Goal: Task Accomplishment & Management: Manage account settings

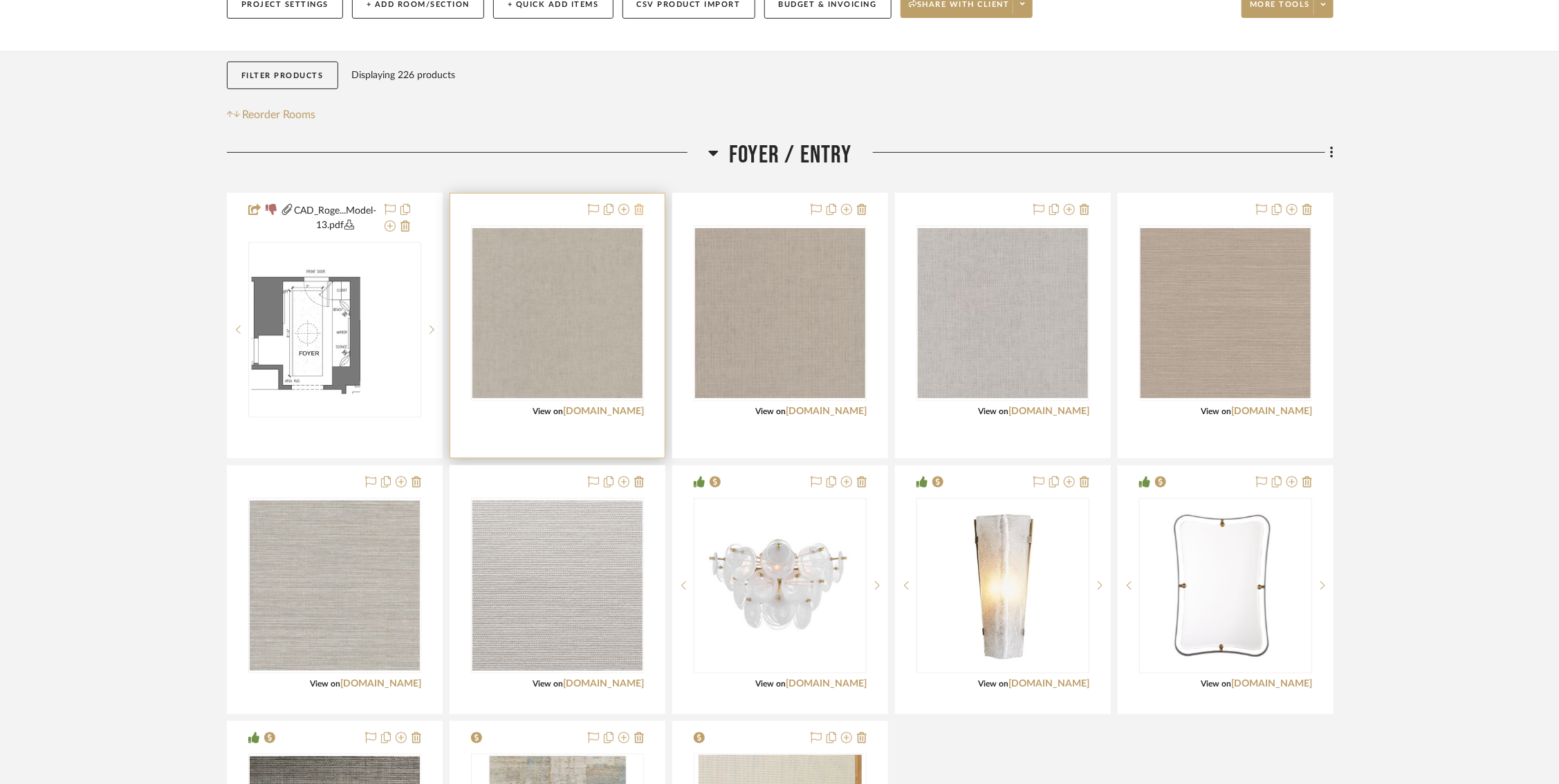
click at [643, 210] on icon at bounding box center [639, 210] width 10 height 11
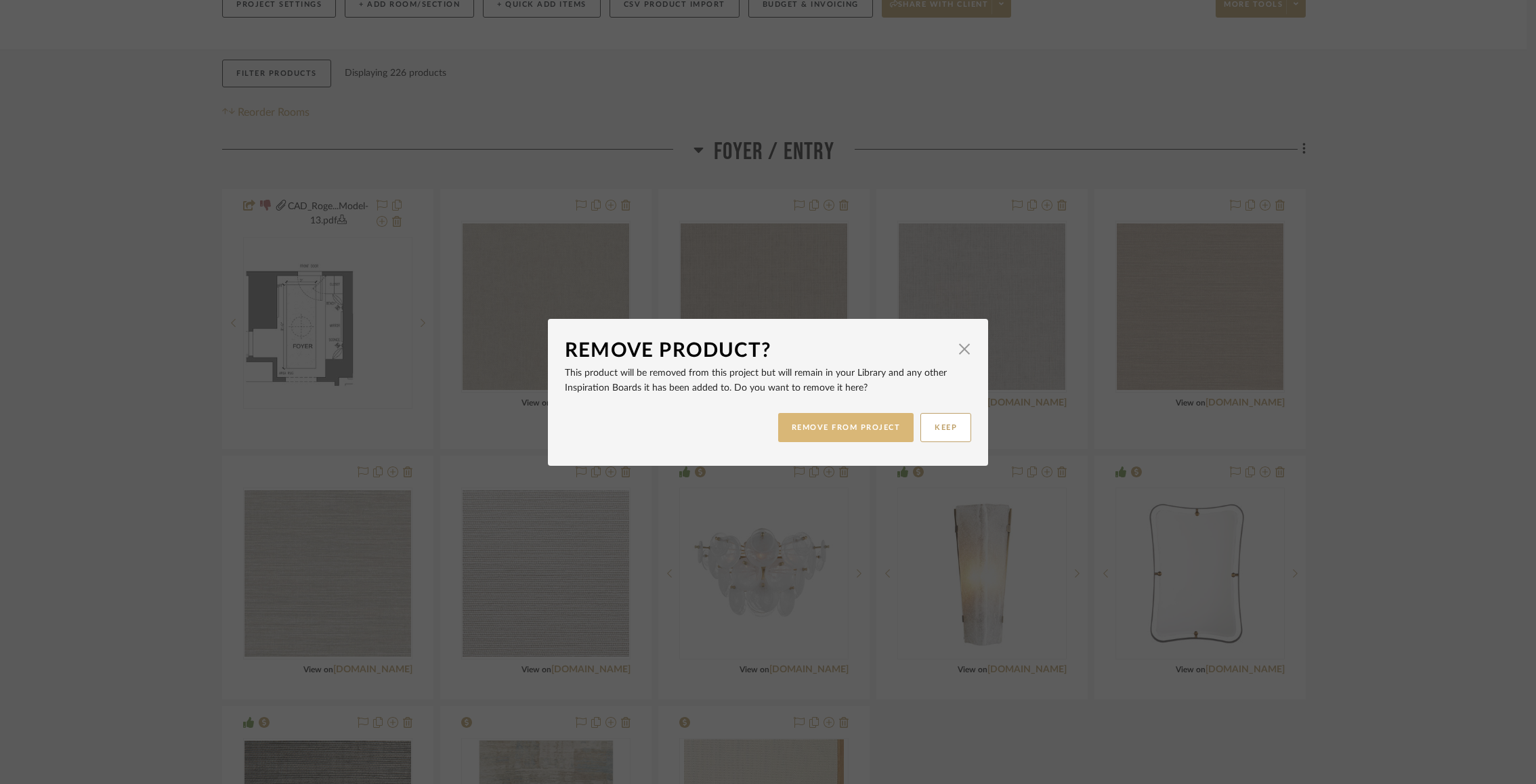
click at [867, 429] on button "REMOVE FROM PROJECT" at bounding box center [846, 427] width 136 height 29
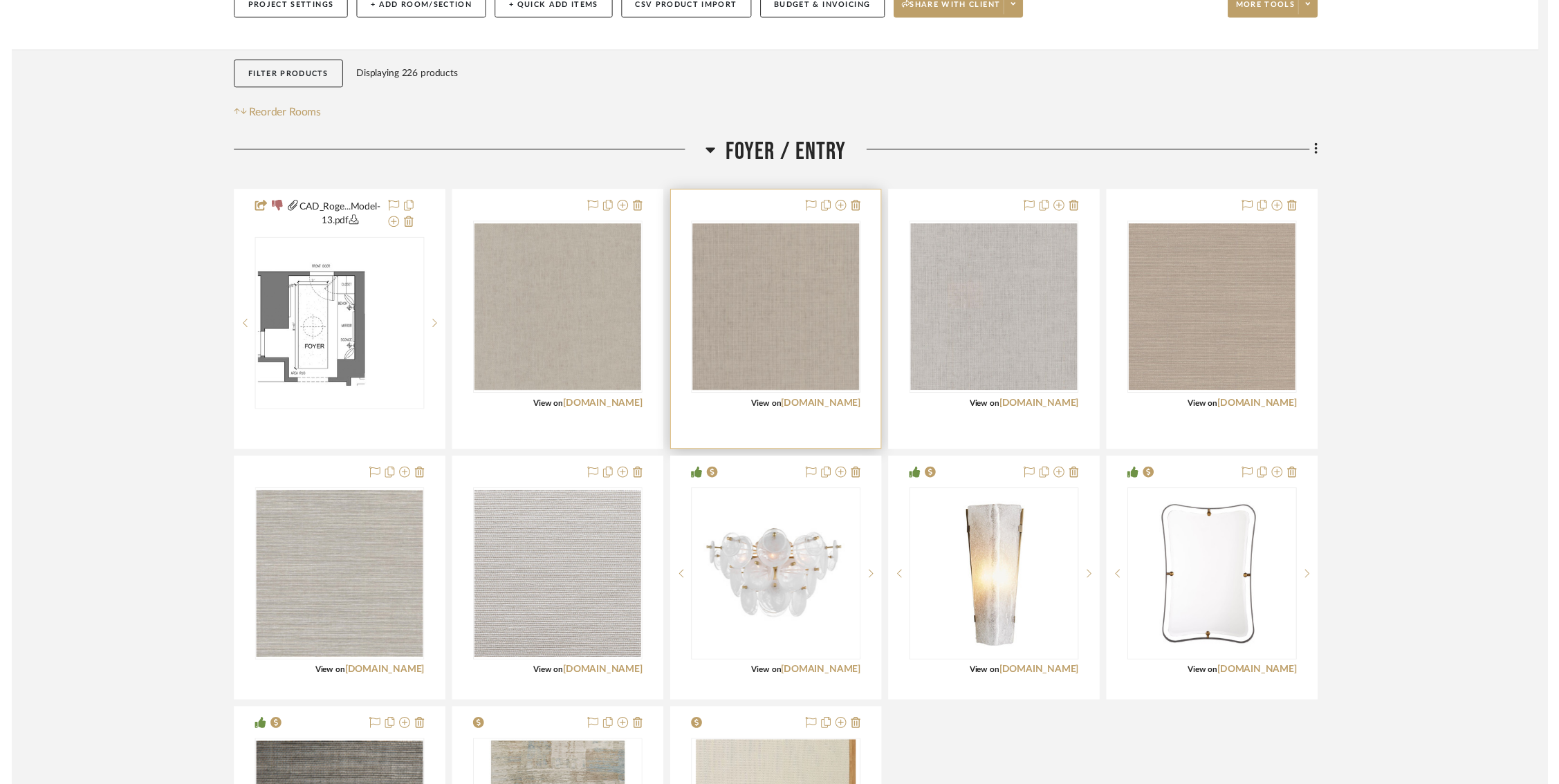
scroll to position [208, 0]
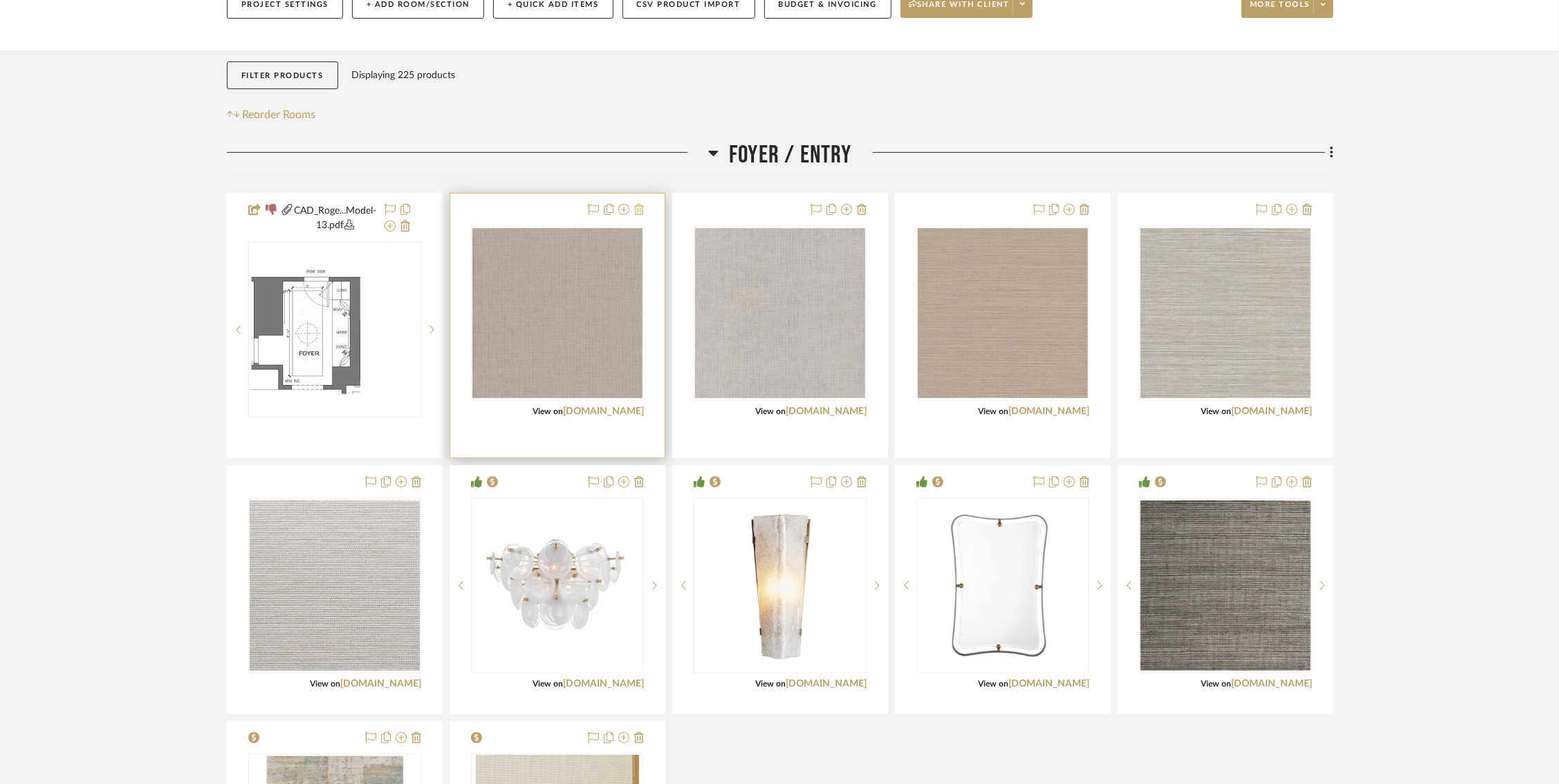
click at [641, 209] on icon at bounding box center [639, 210] width 10 height 11
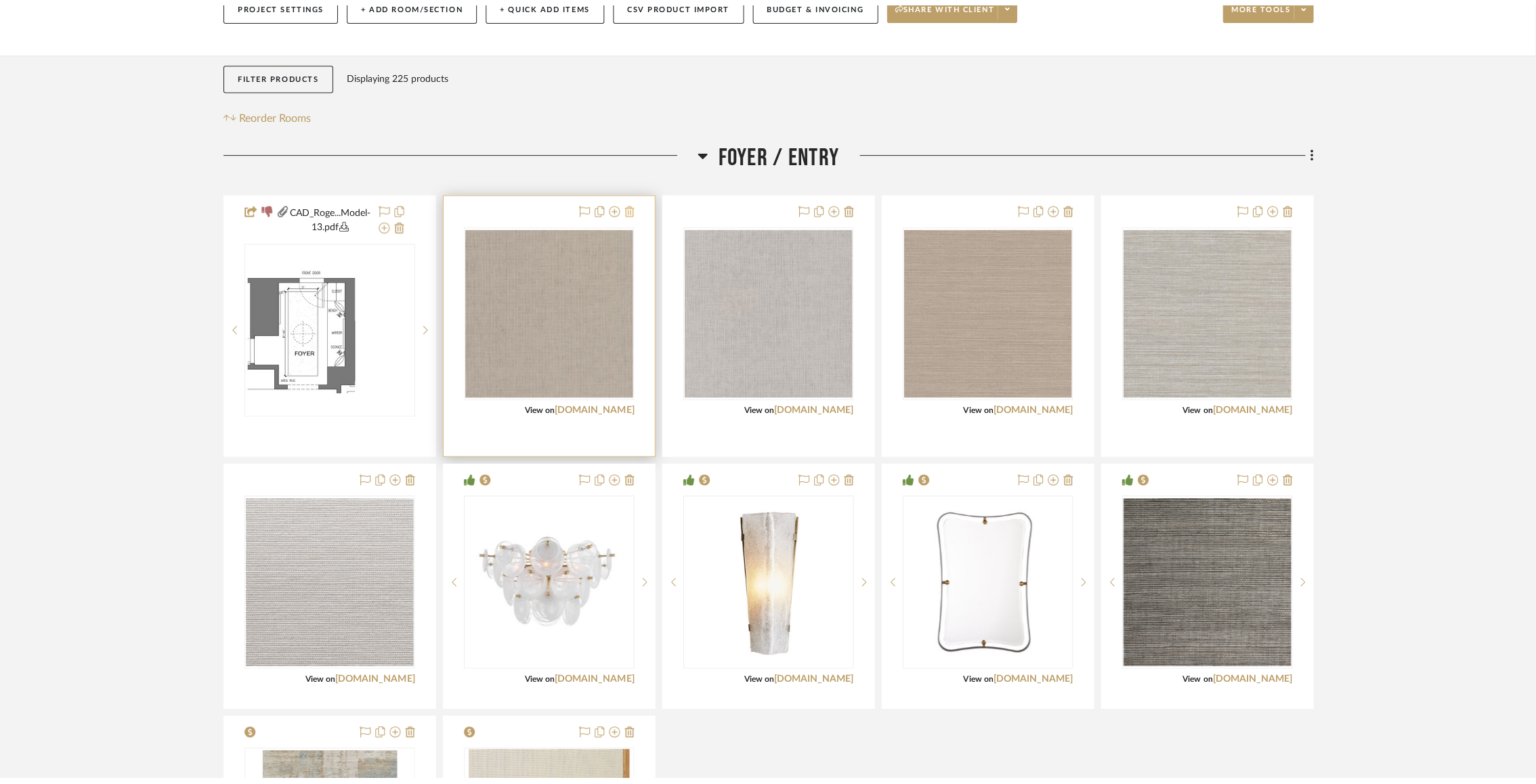
scroll to position [0, 0]
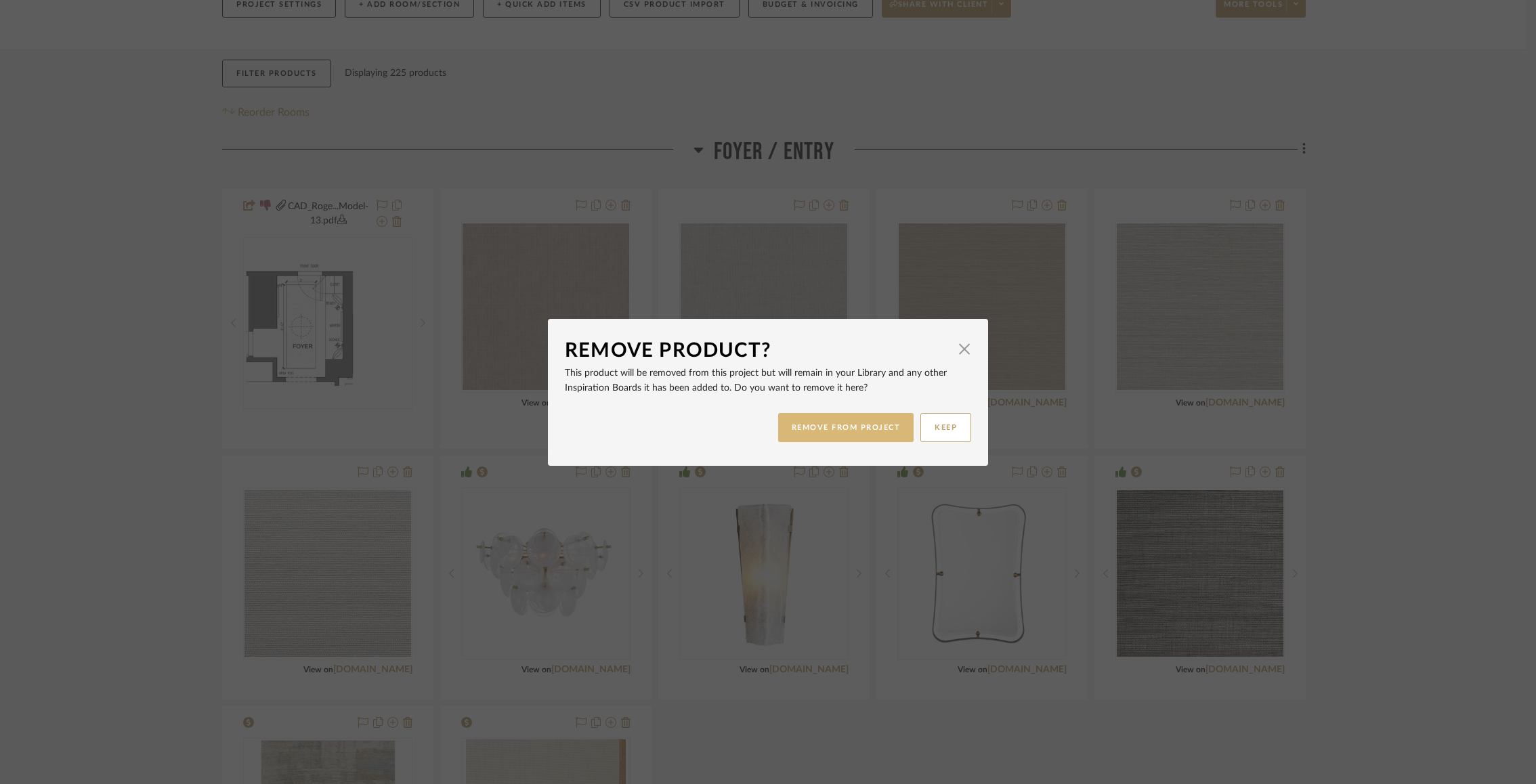
click at [798, 418] on button "REMOVE FROM PROJECT" at bounding box center [846, 427] width 136 height 29
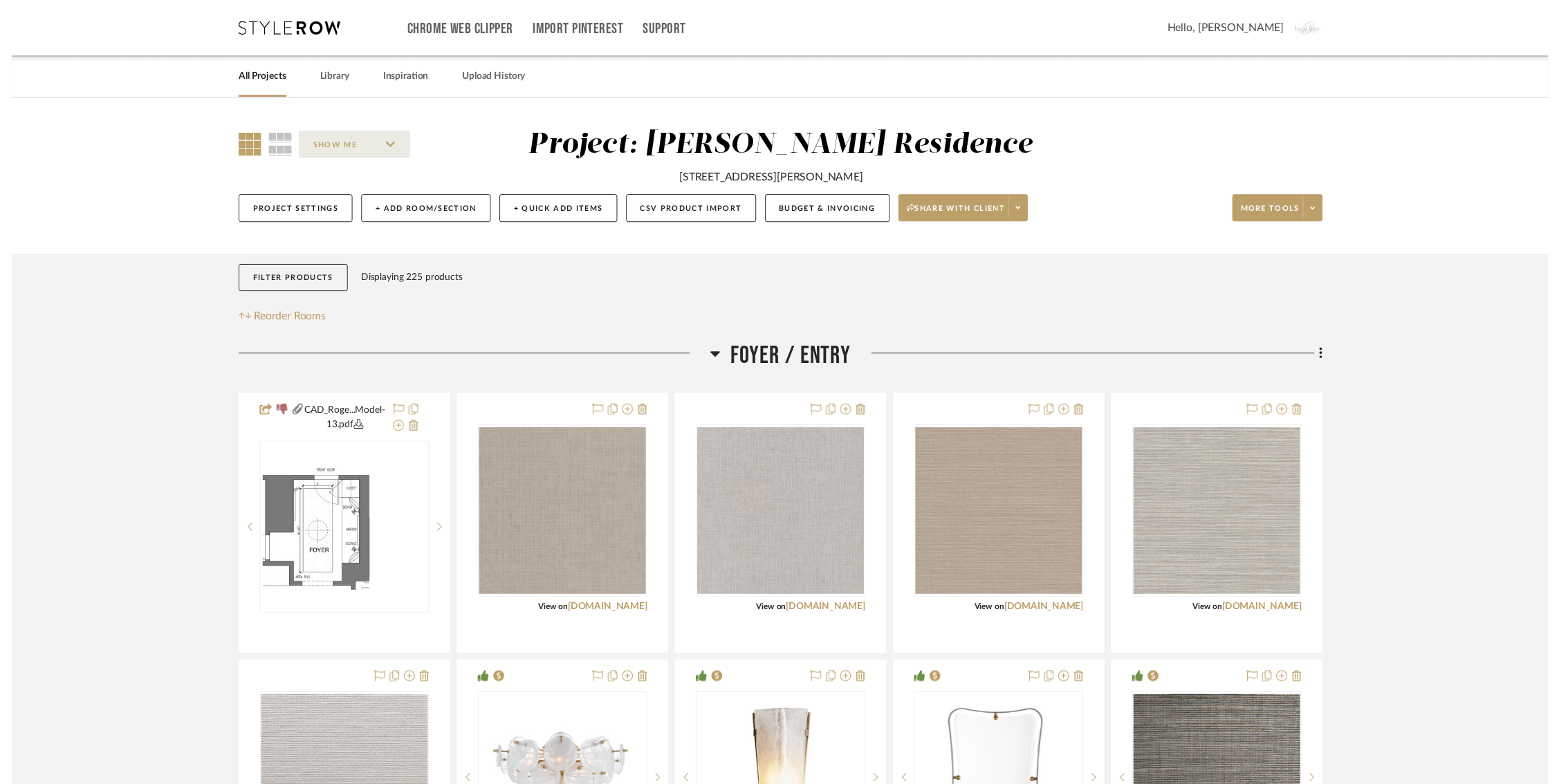
scroll to position [208, 0]
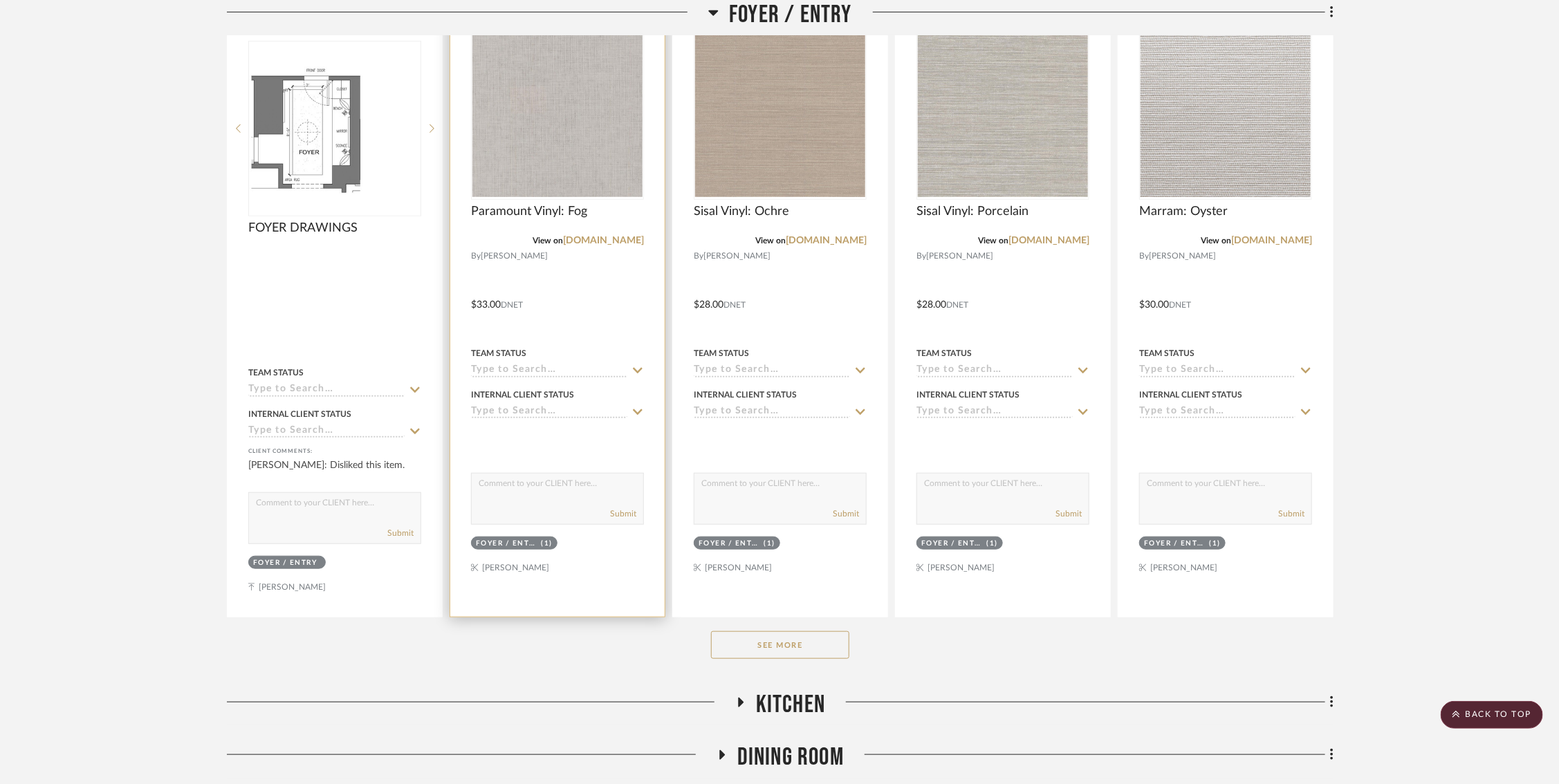
scroll to position [253, 0]
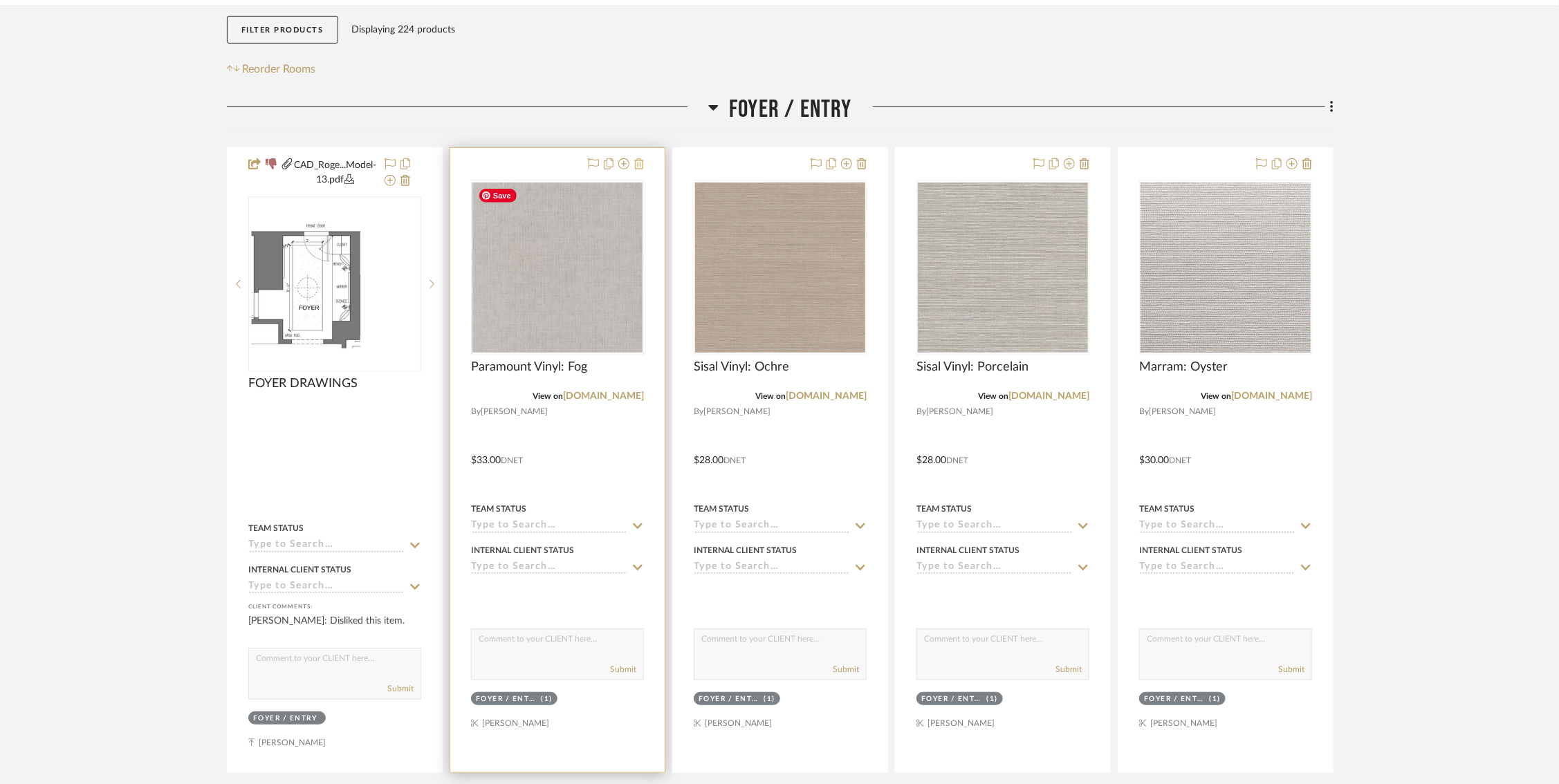
click at [638, 160] on icon at bounding box center [639, 164] width 10 height 11
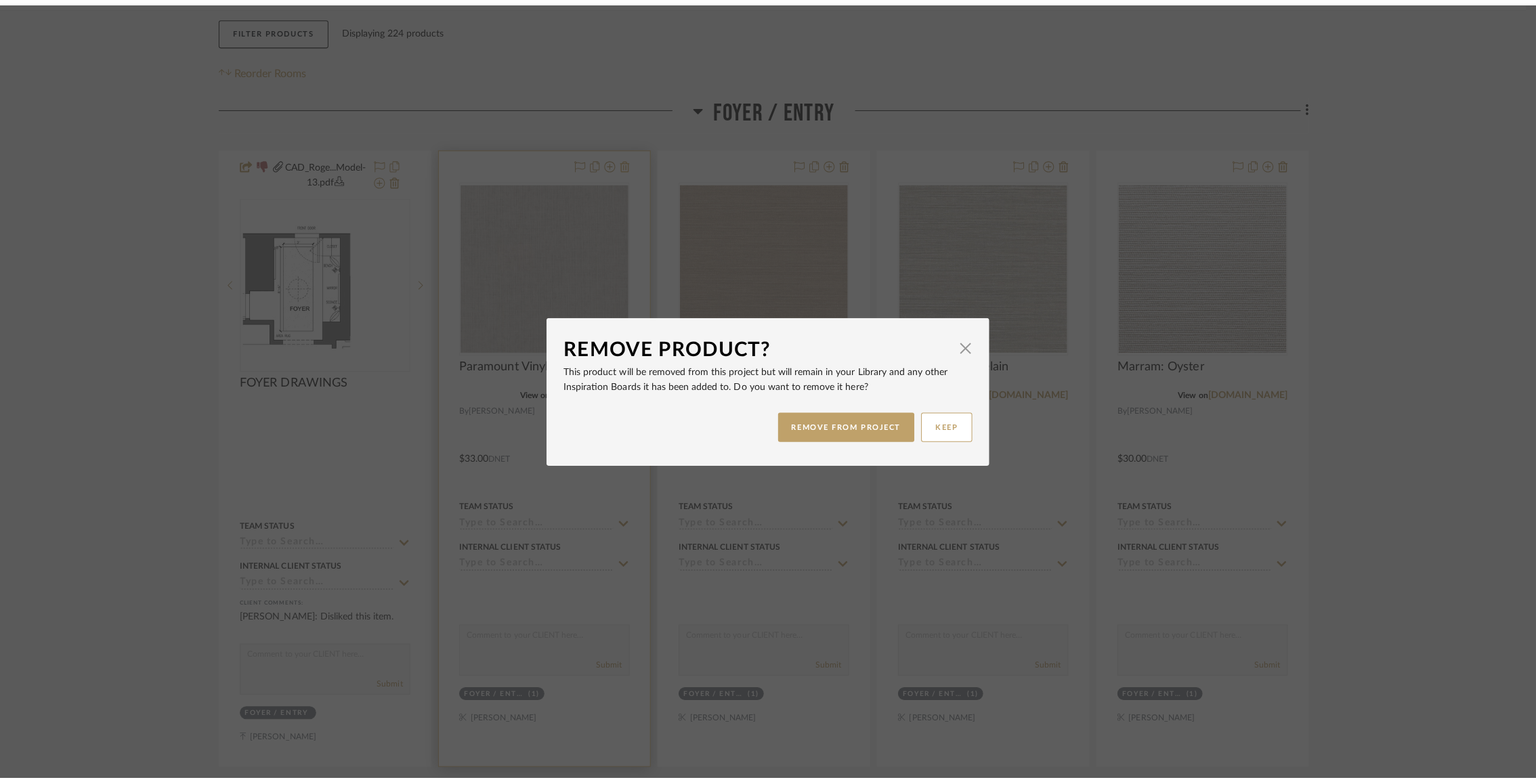
scroll to position [0, 0]
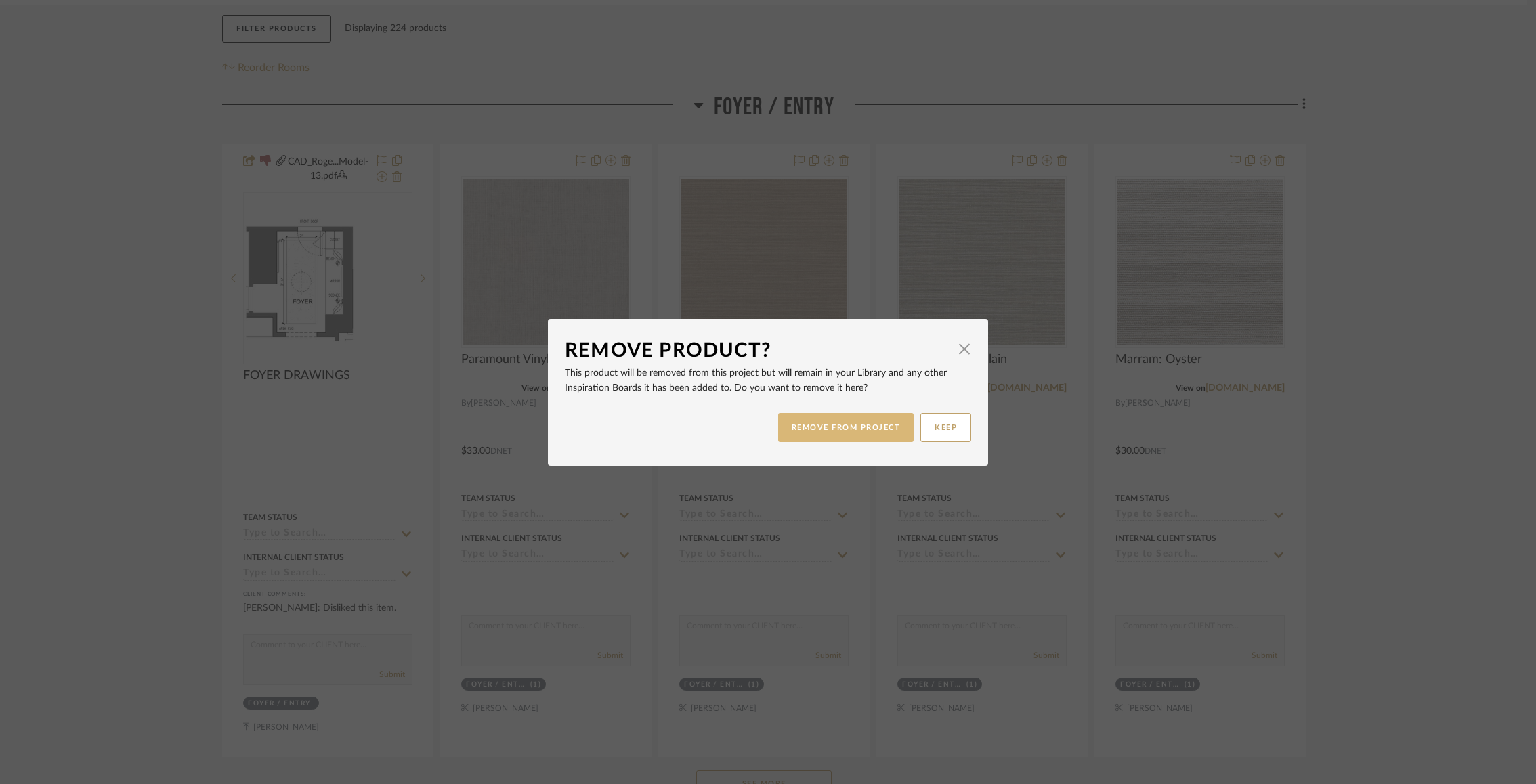
click at [807, 430] on button "REMOVE FROM PROJECT" at bounding box center [846, 427] width 136 height 29
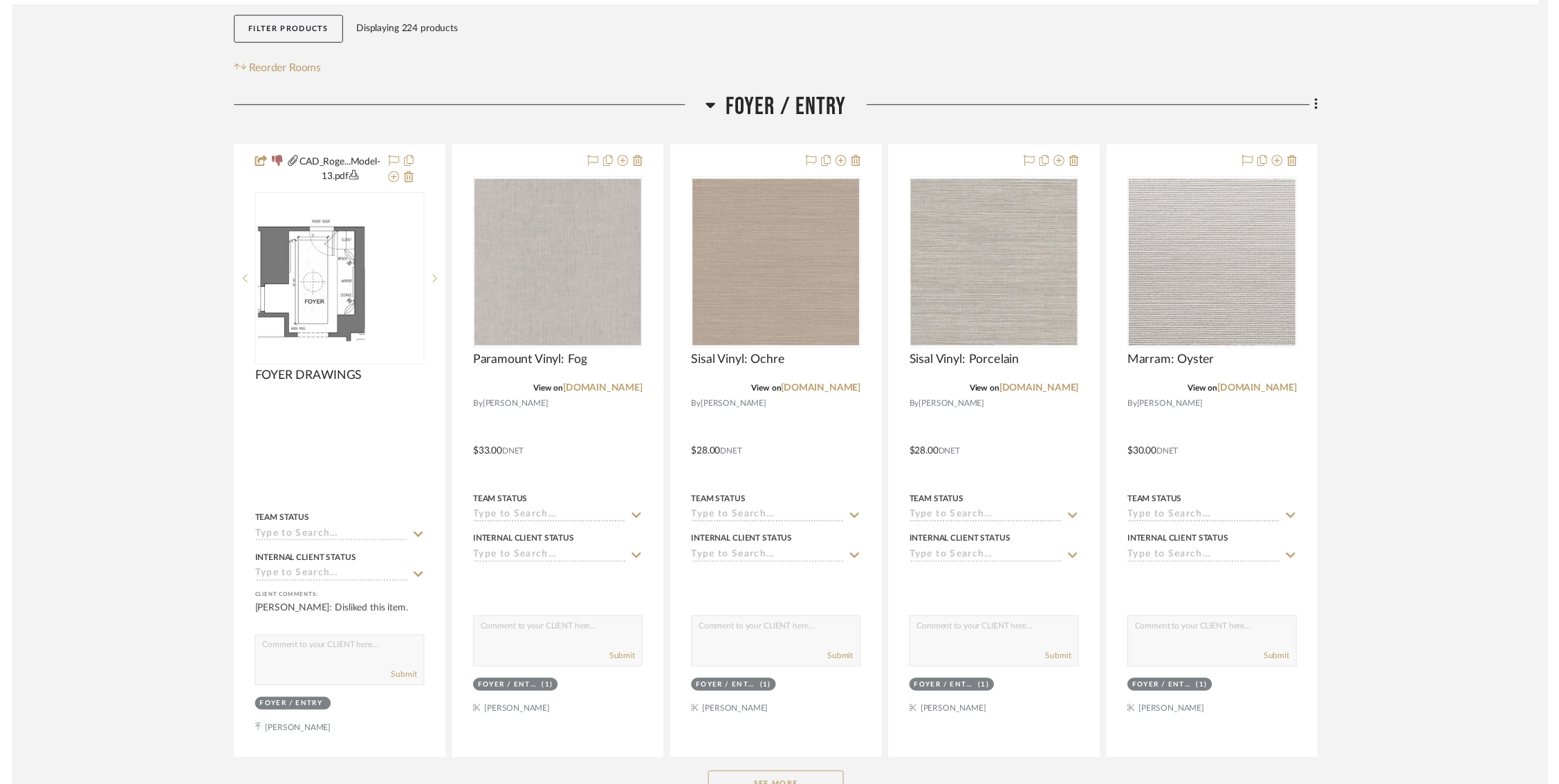
scroll to position [253, 0]
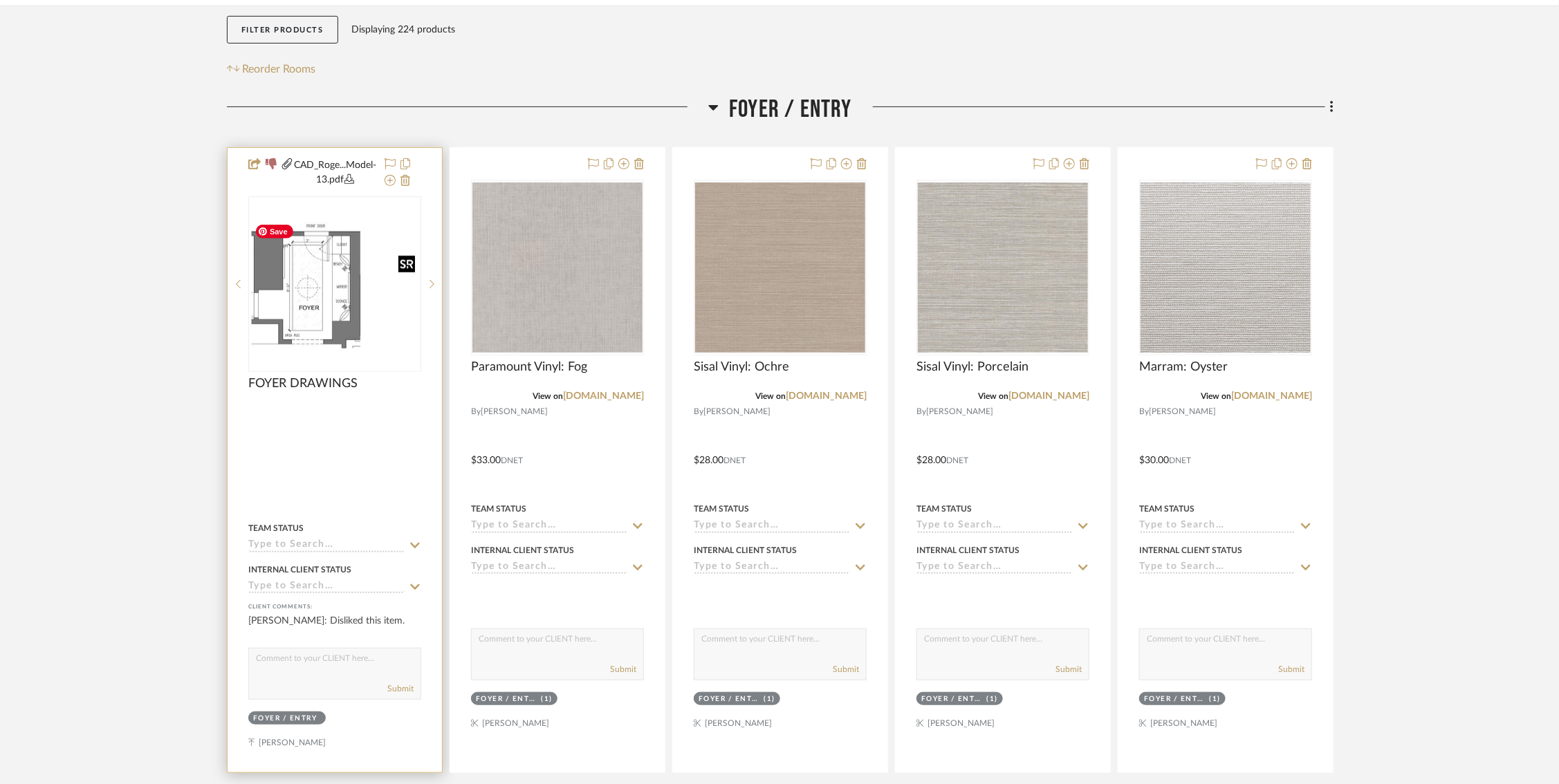
click at [0, 0] on img at bounding box center [0, 0] width 0 height 0
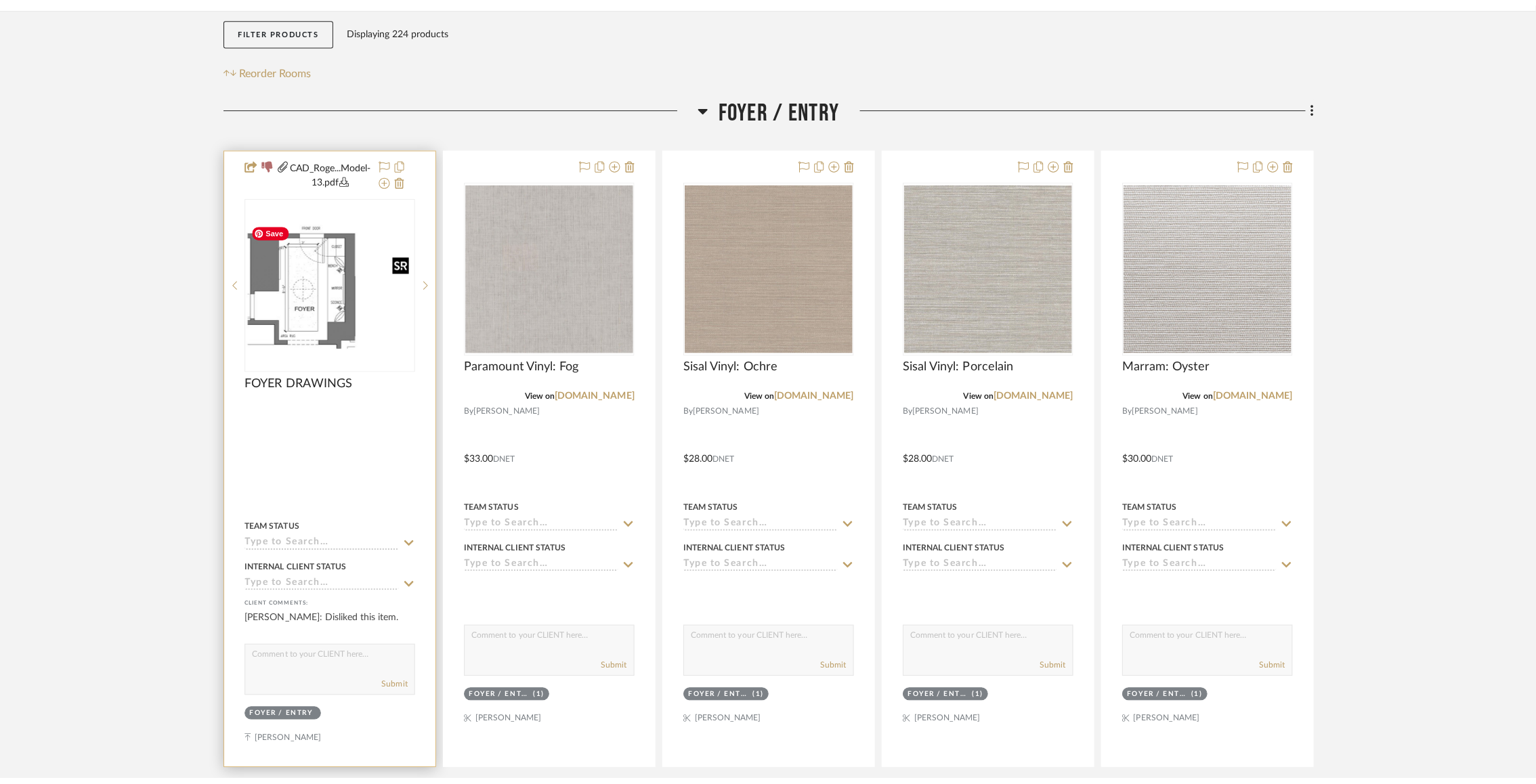
scroll to position [0, 0]
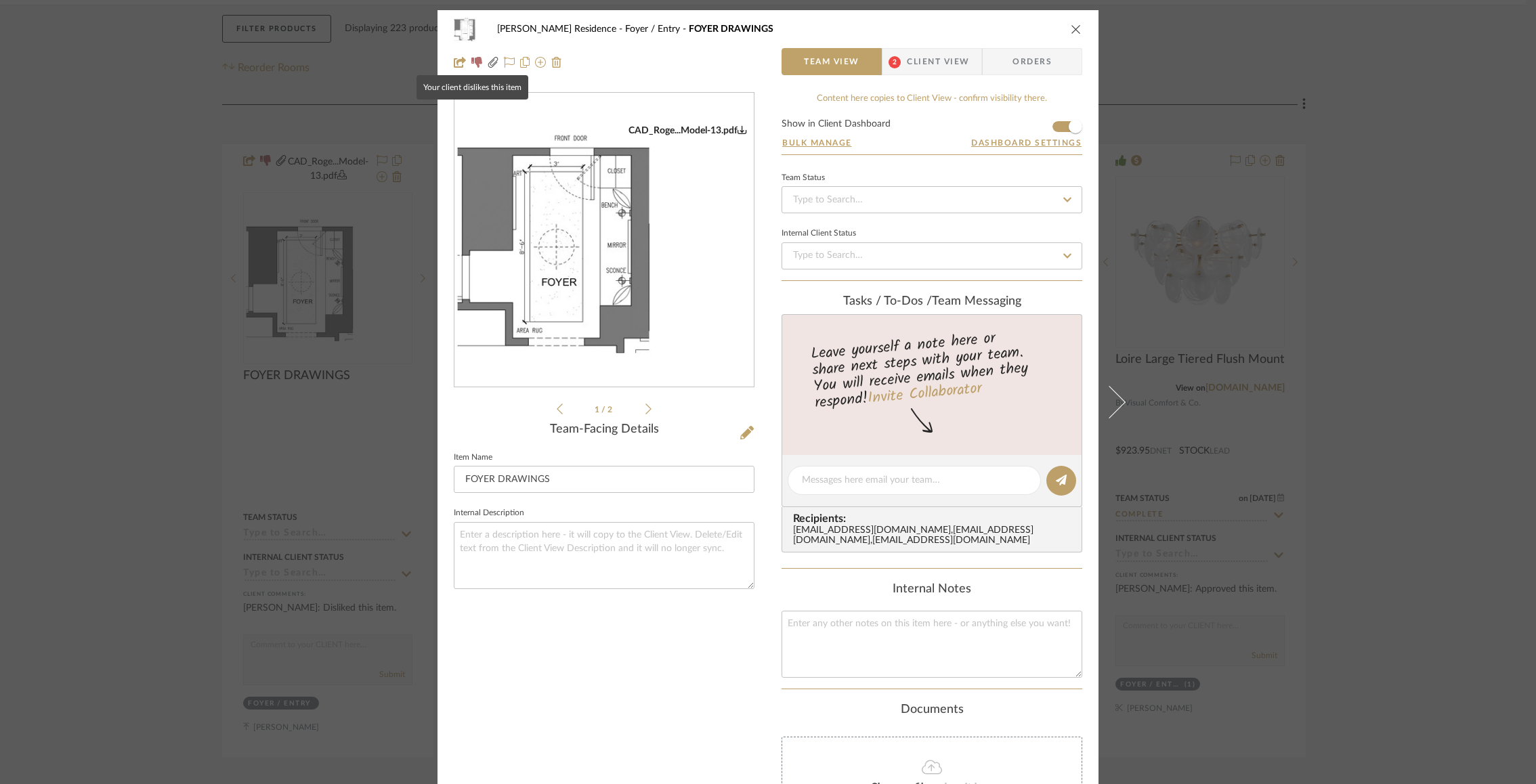
click at [471, 64] on icon at bounding box center [477, 63] width 11 height 11
click at [471, 65] on icon at bounding box center [477, 63] width 11 height 11
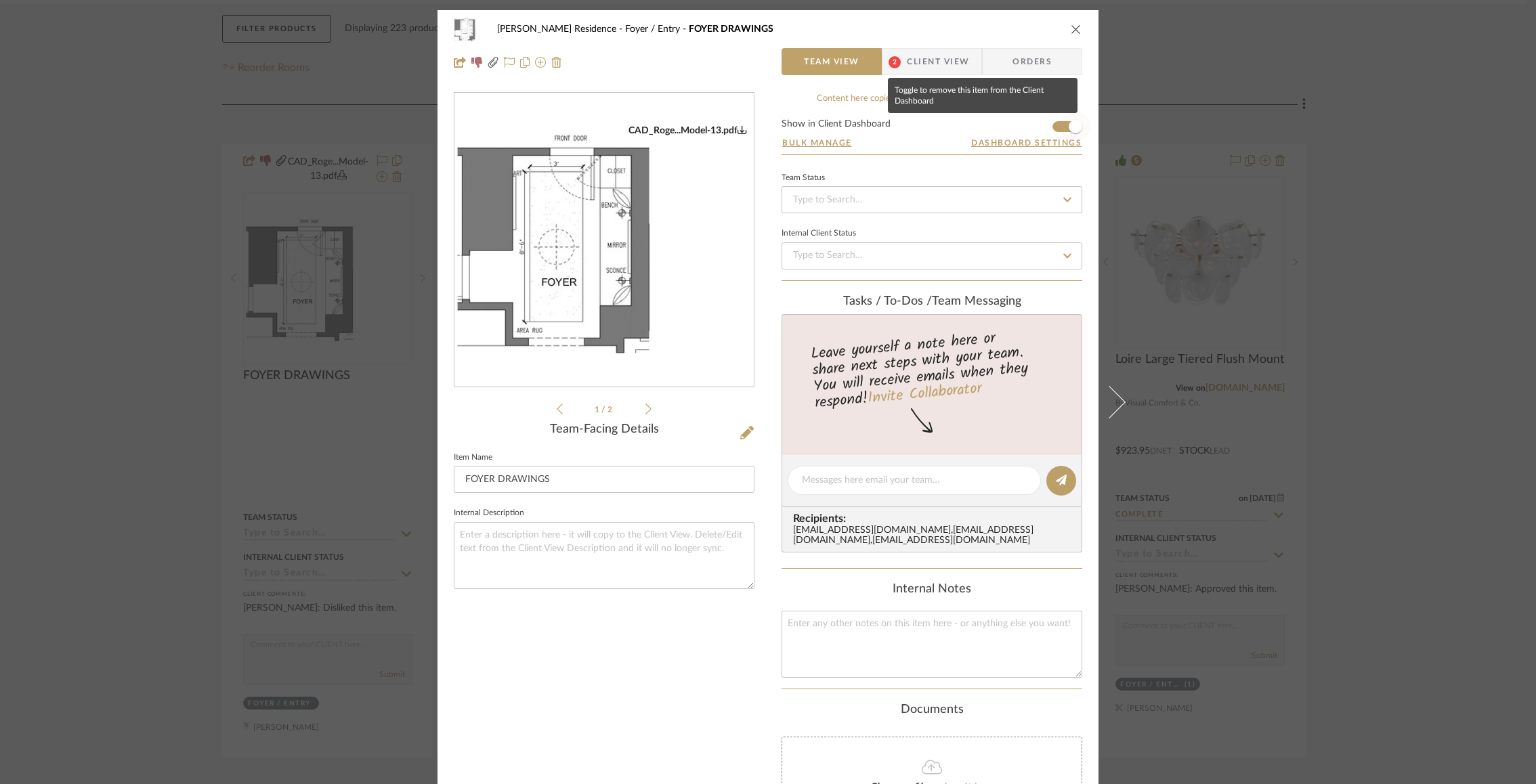
click at [1061, 123] on span "button" at bounding box center [1075, 126] width 30 height 30
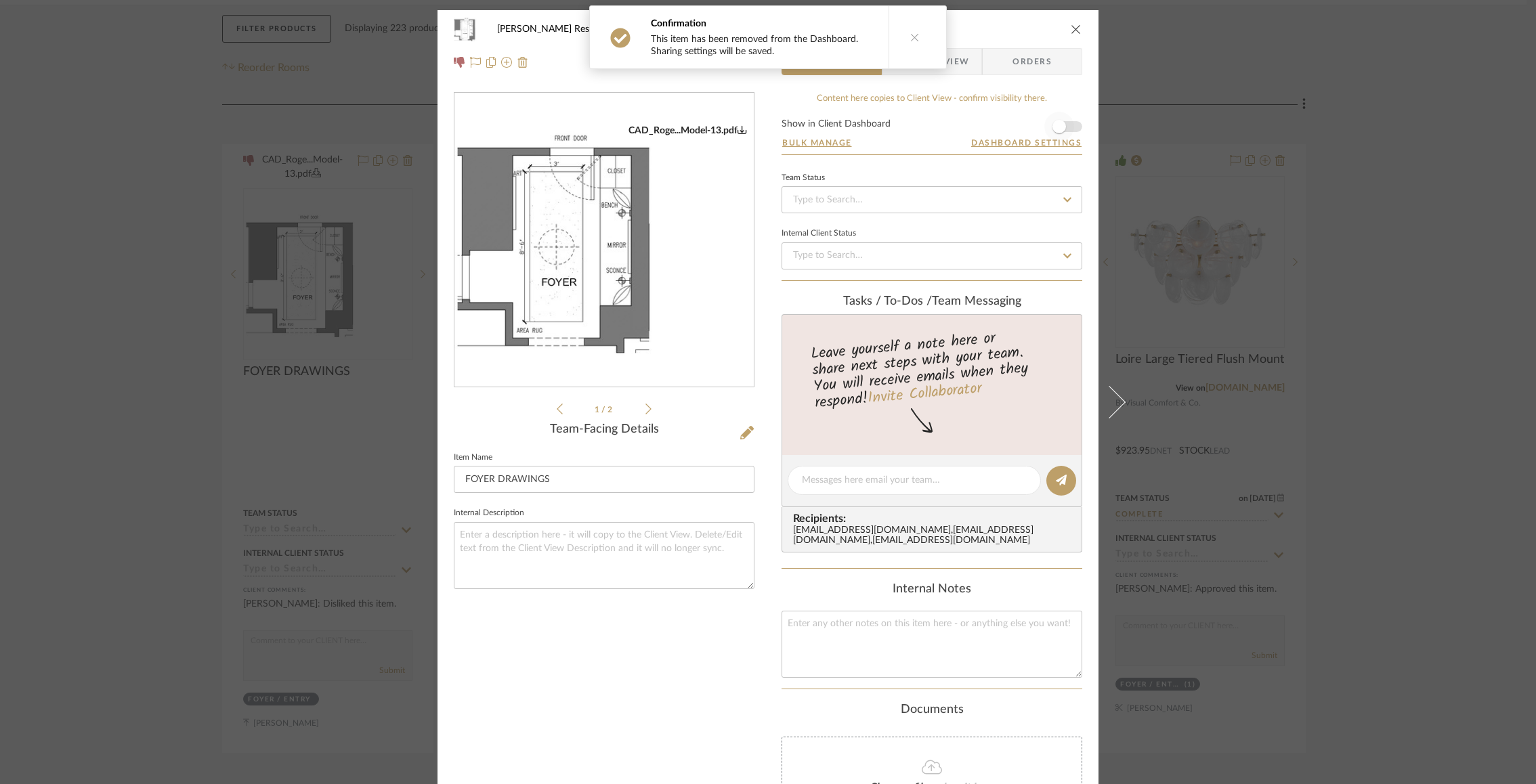
click at [1058, 126] on span "button" at bounding box center [1059, 126] width 14 height 14
click at [936, 66] on span "Client View" at bounding box center [938, 62] width 63 height 27
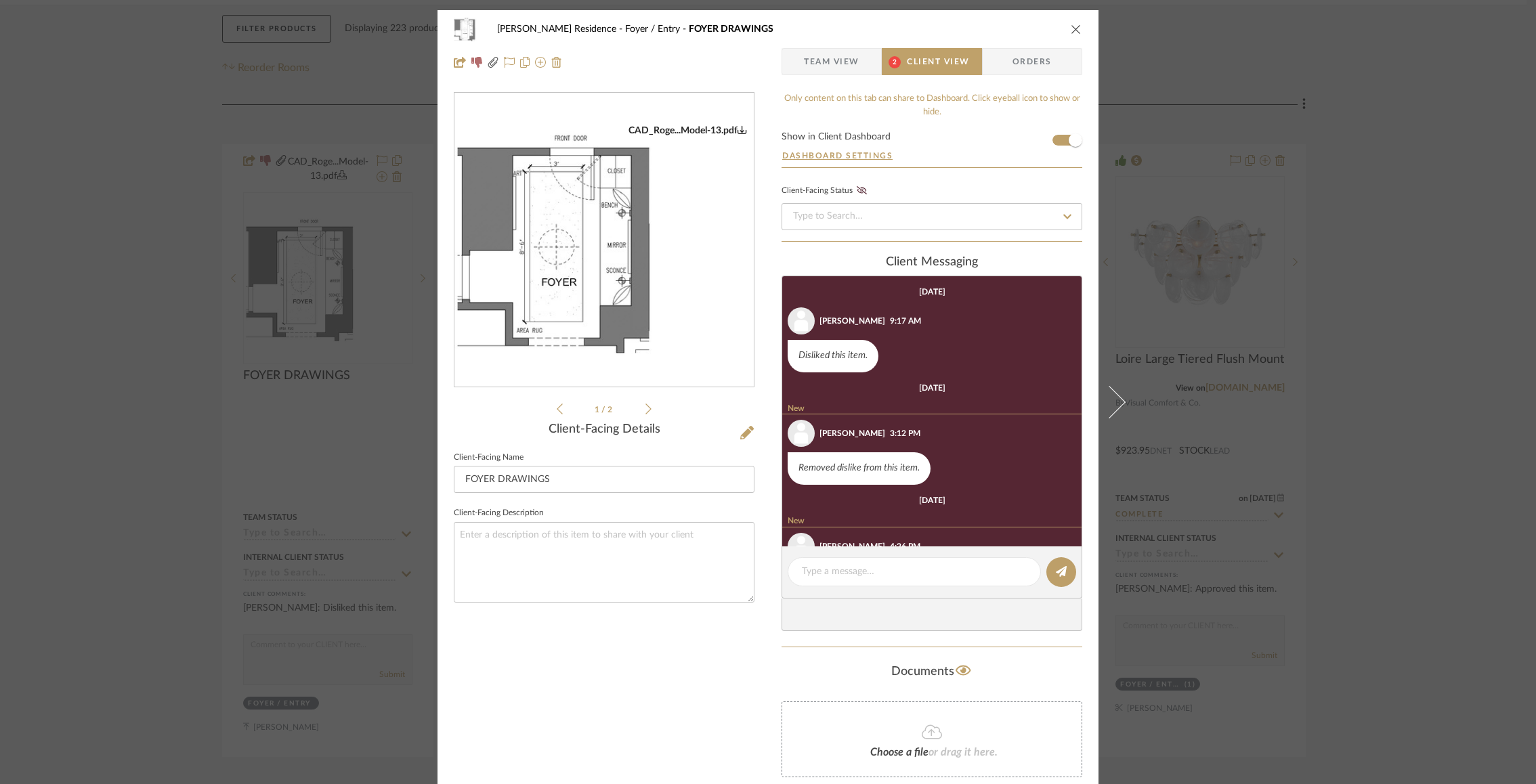
scroll to position [68, 0]
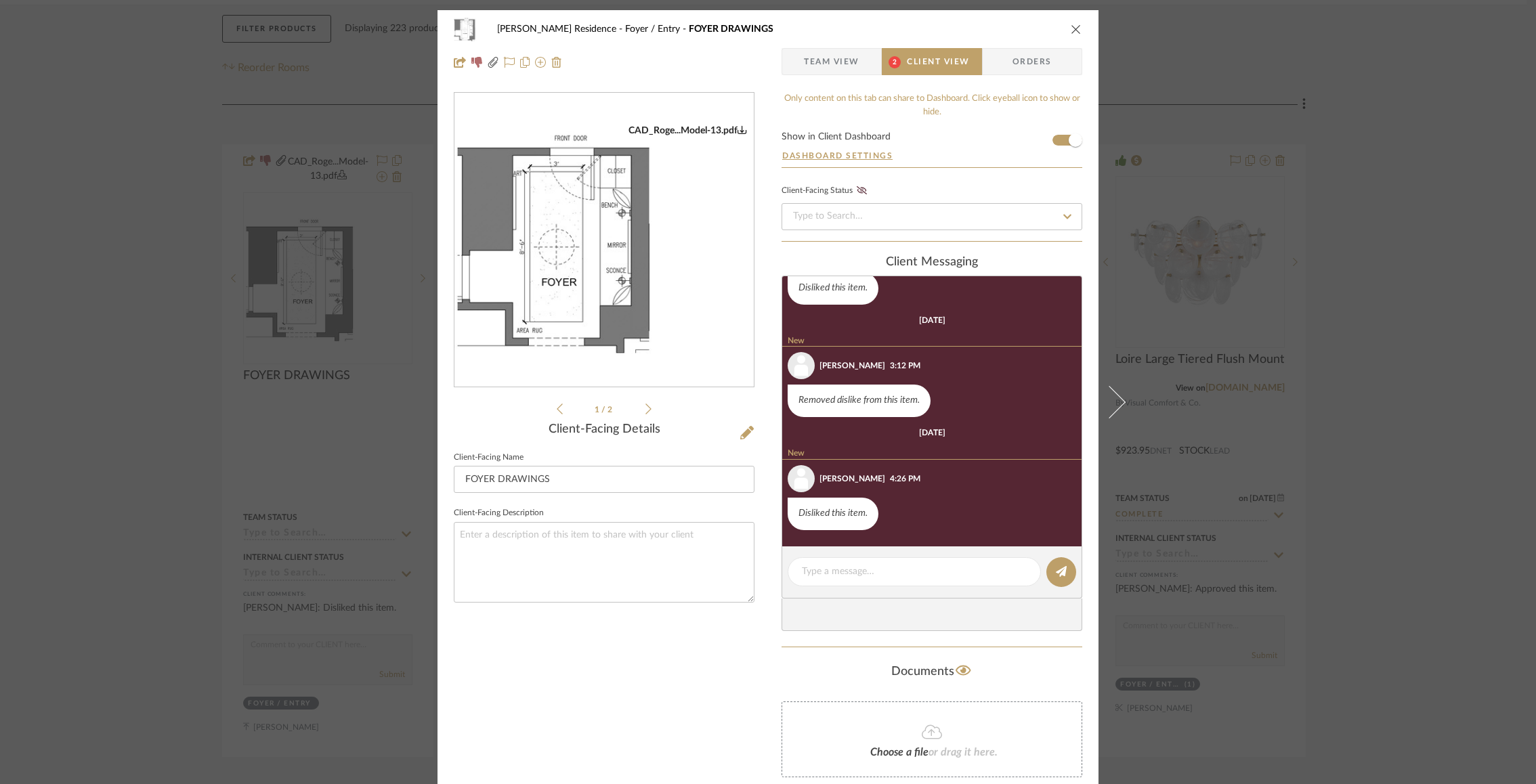
click at [1072, 28] on icon "close" at bounding box center [1076, 29] width 11 height 11
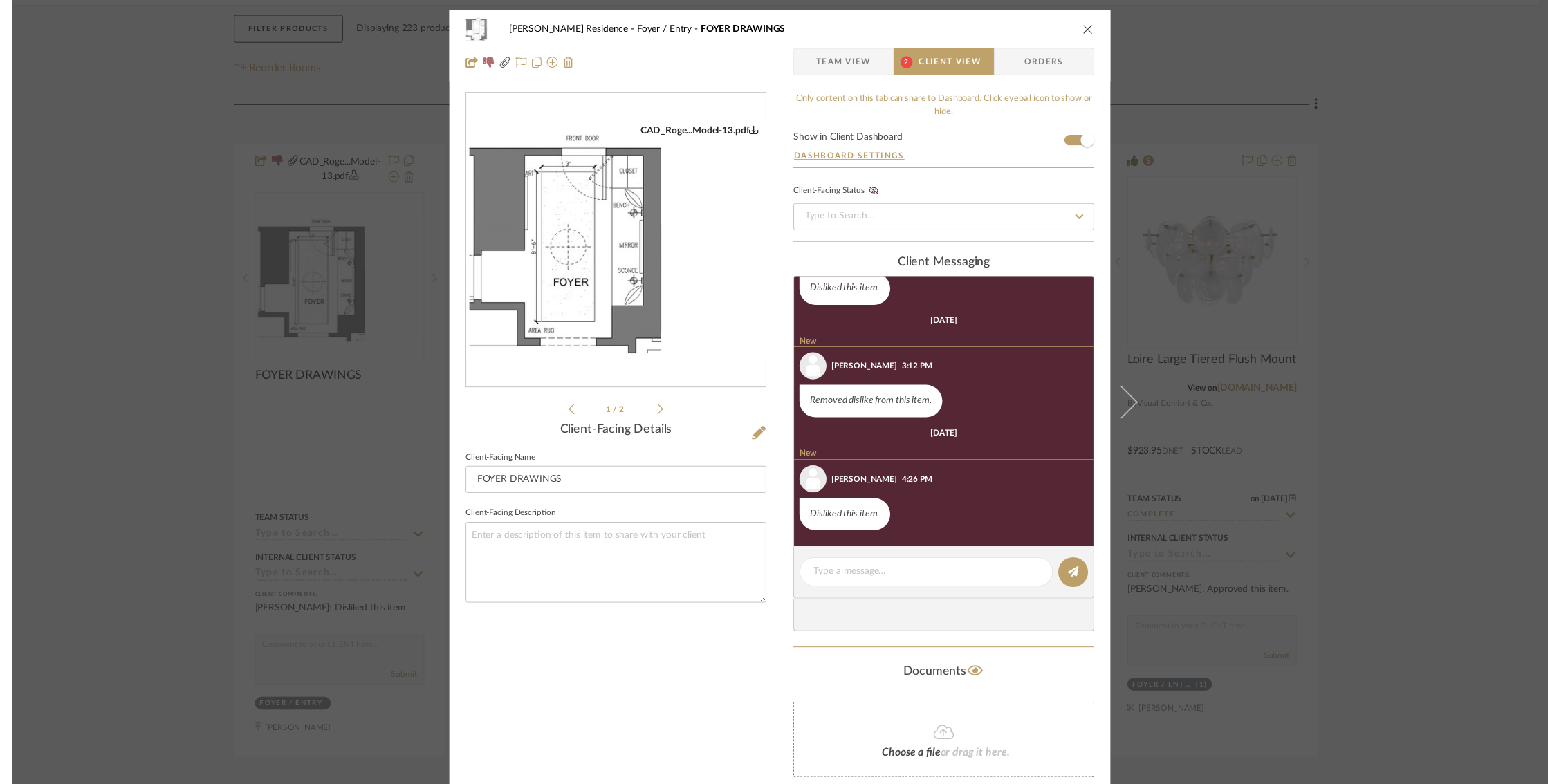
scroll to position [253, 0]
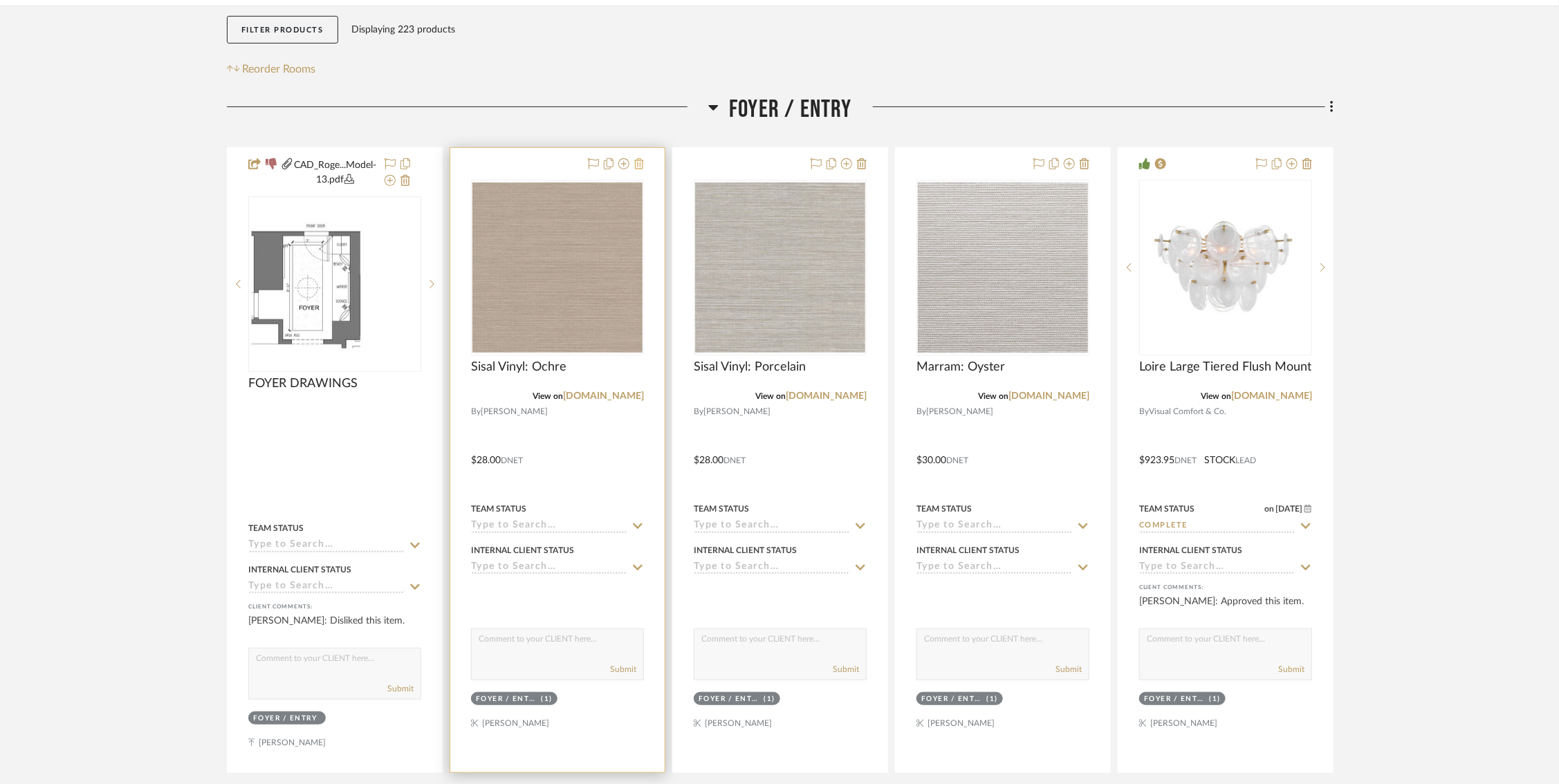
click at [643, 160] on icon at bounding box center [639, 164] width 10 height 11
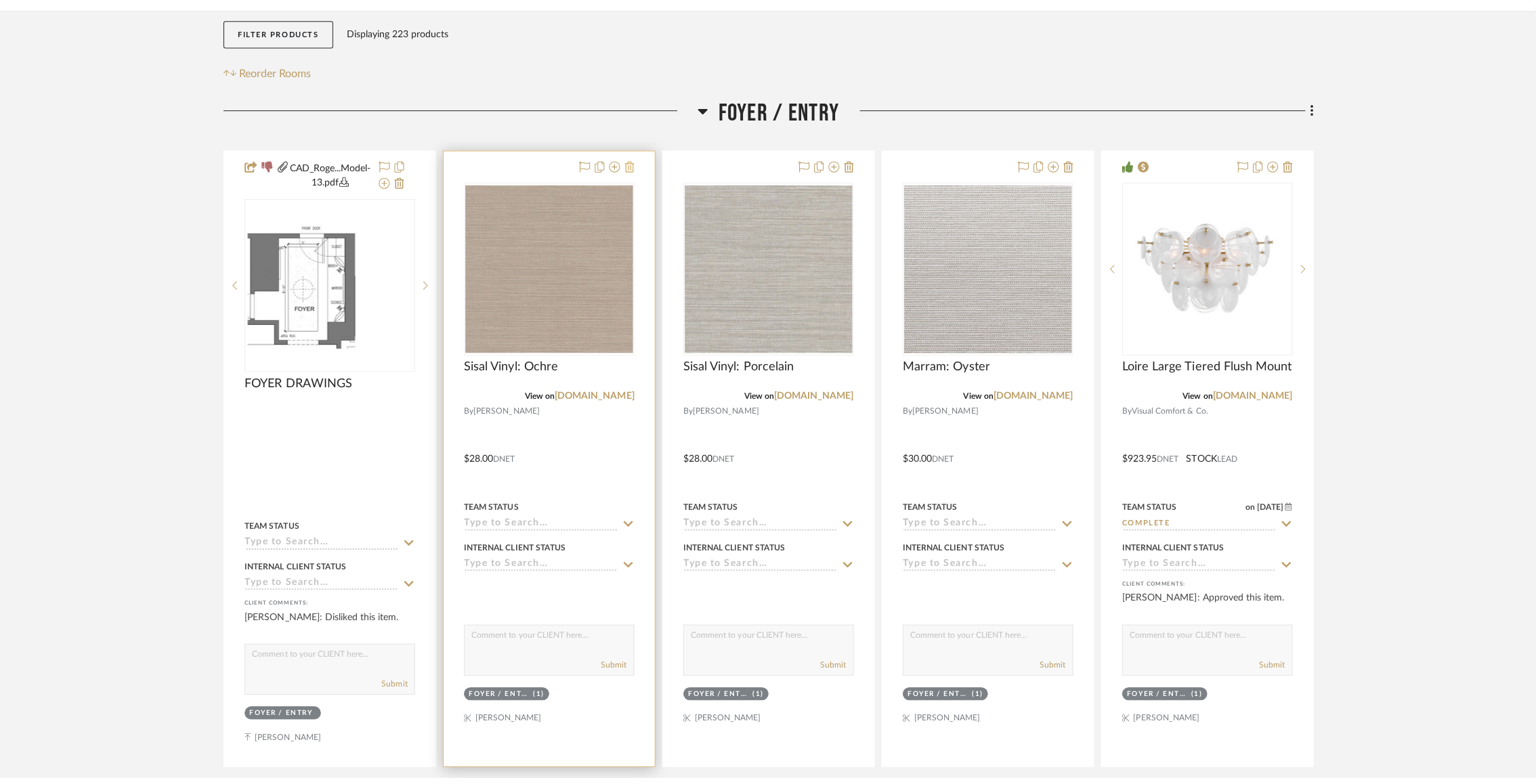
scroll to position [0, 0]
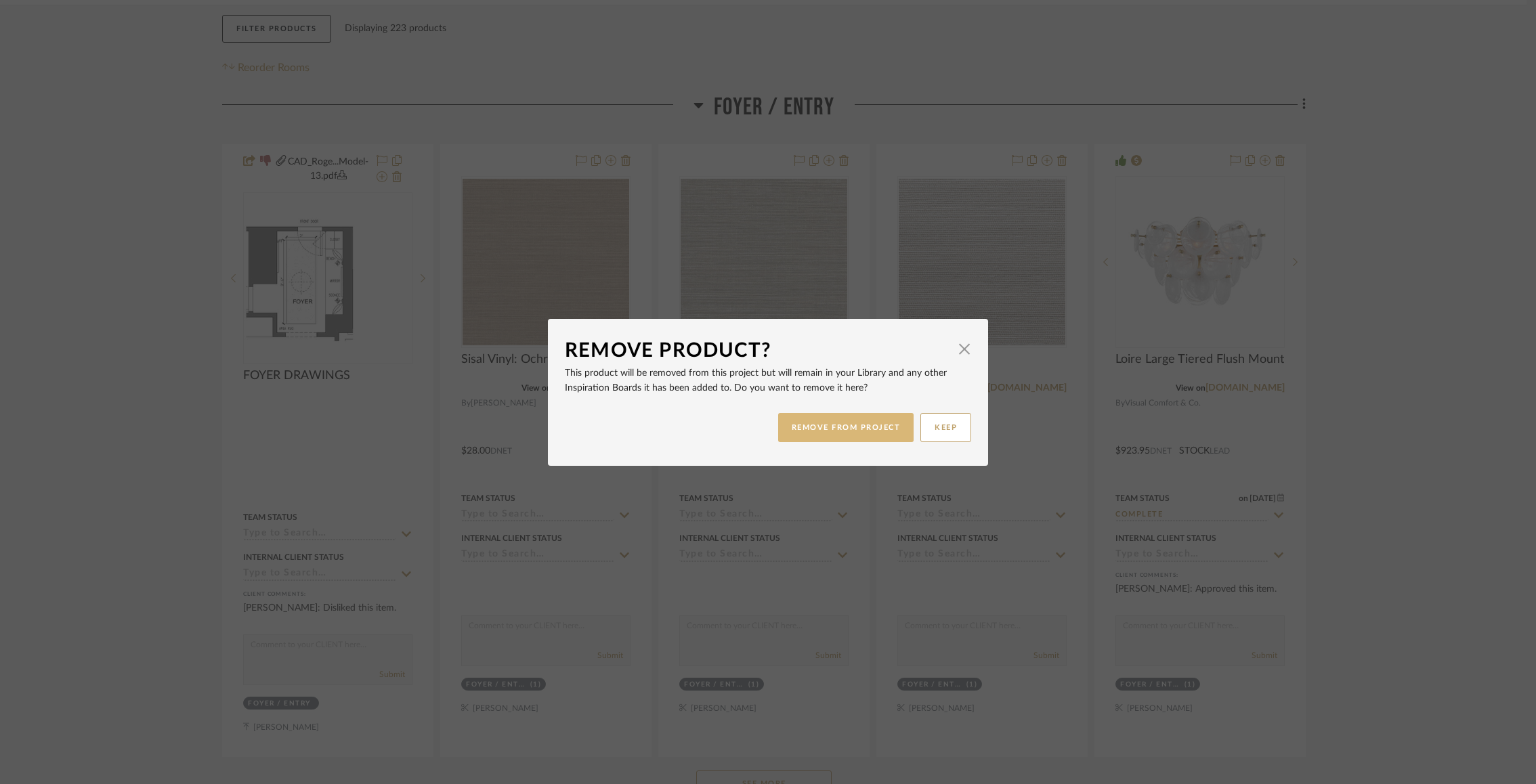
click at [867, 421] on button "REMOVE FROM PROJECT" at bounding box center [846, 427] width 136 height 29
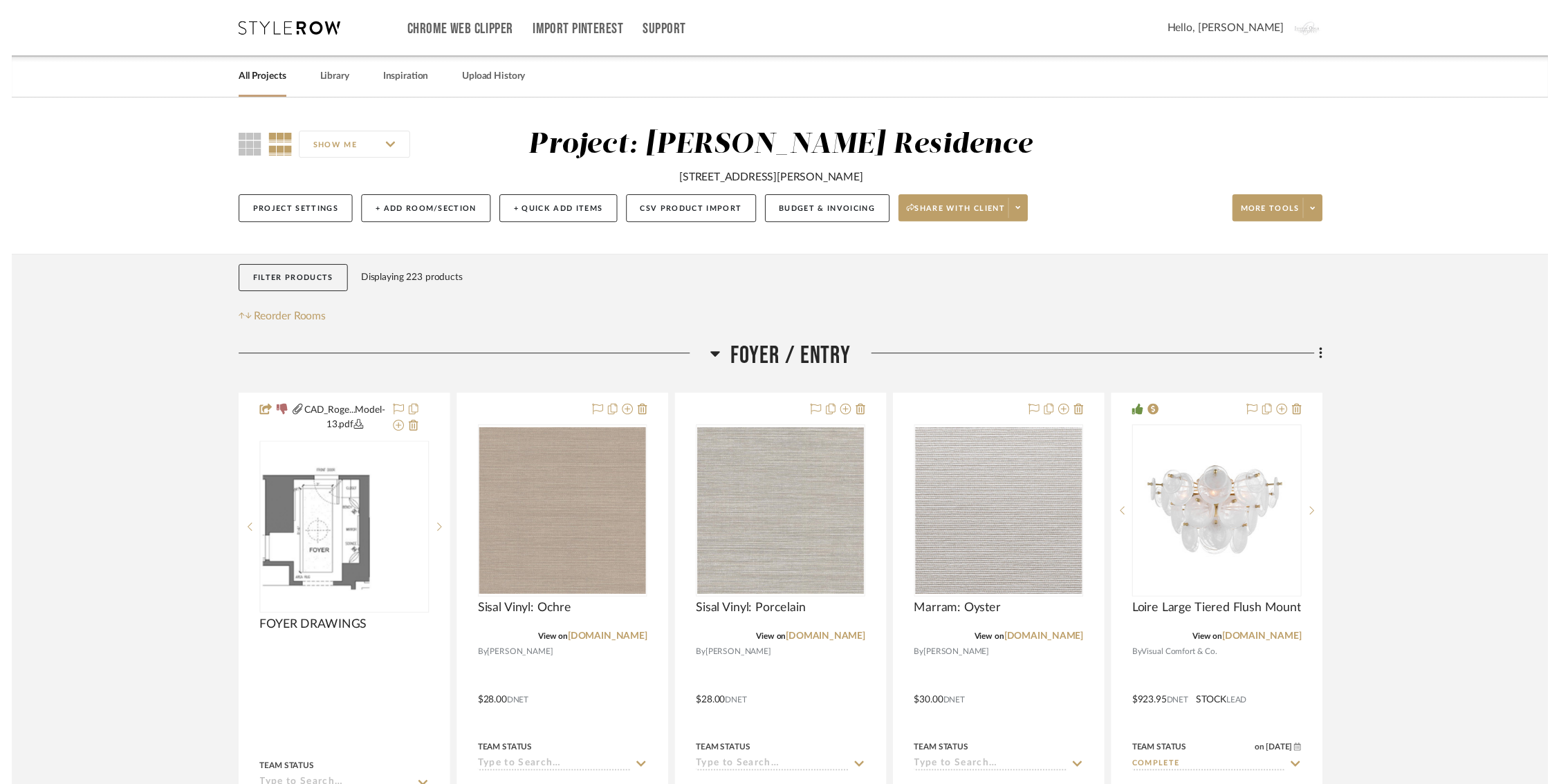
scroll to position [253, 0]
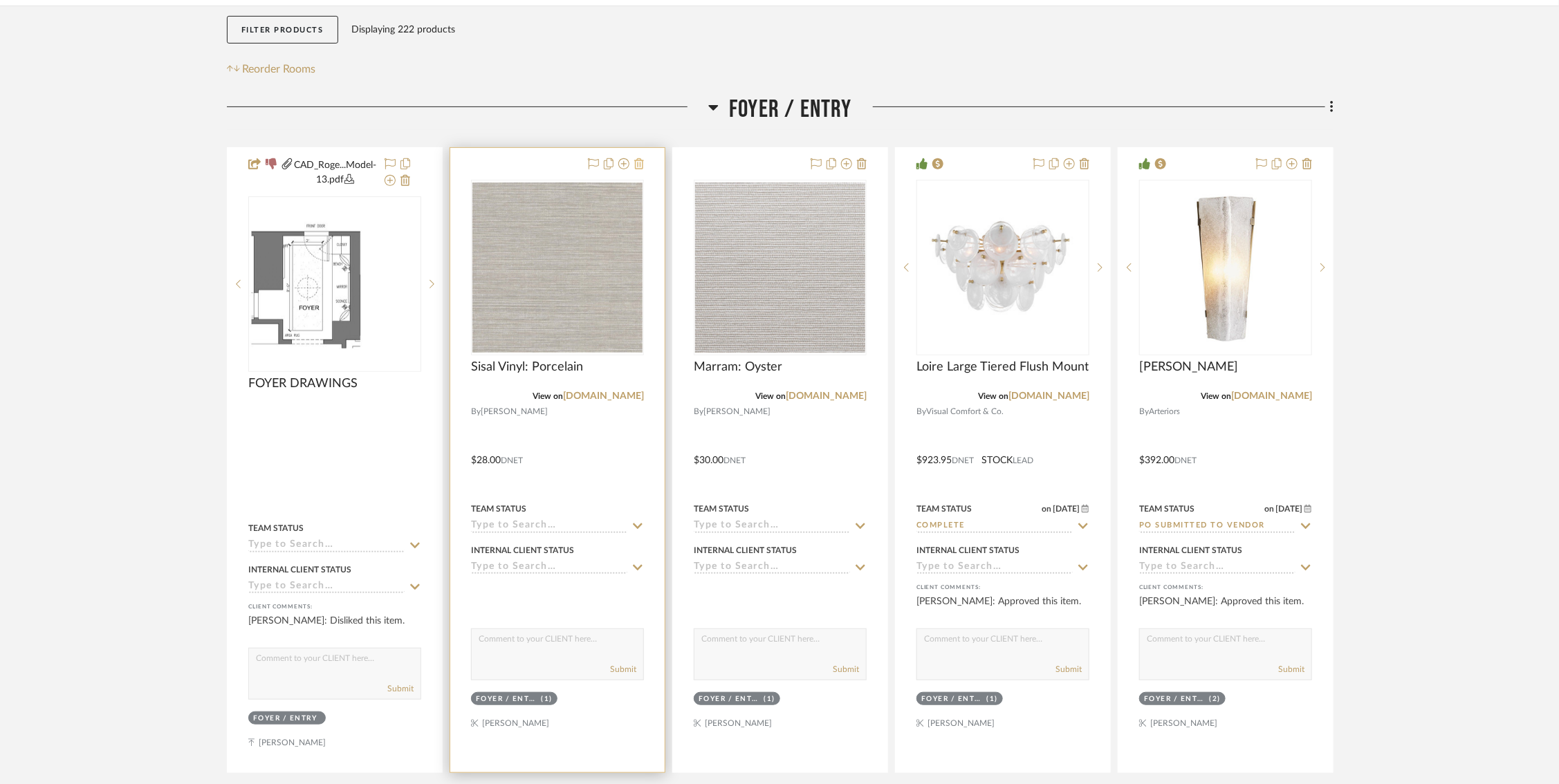
click at [643, 166] on icon at bounding box center [639, 164] width 10 height 11
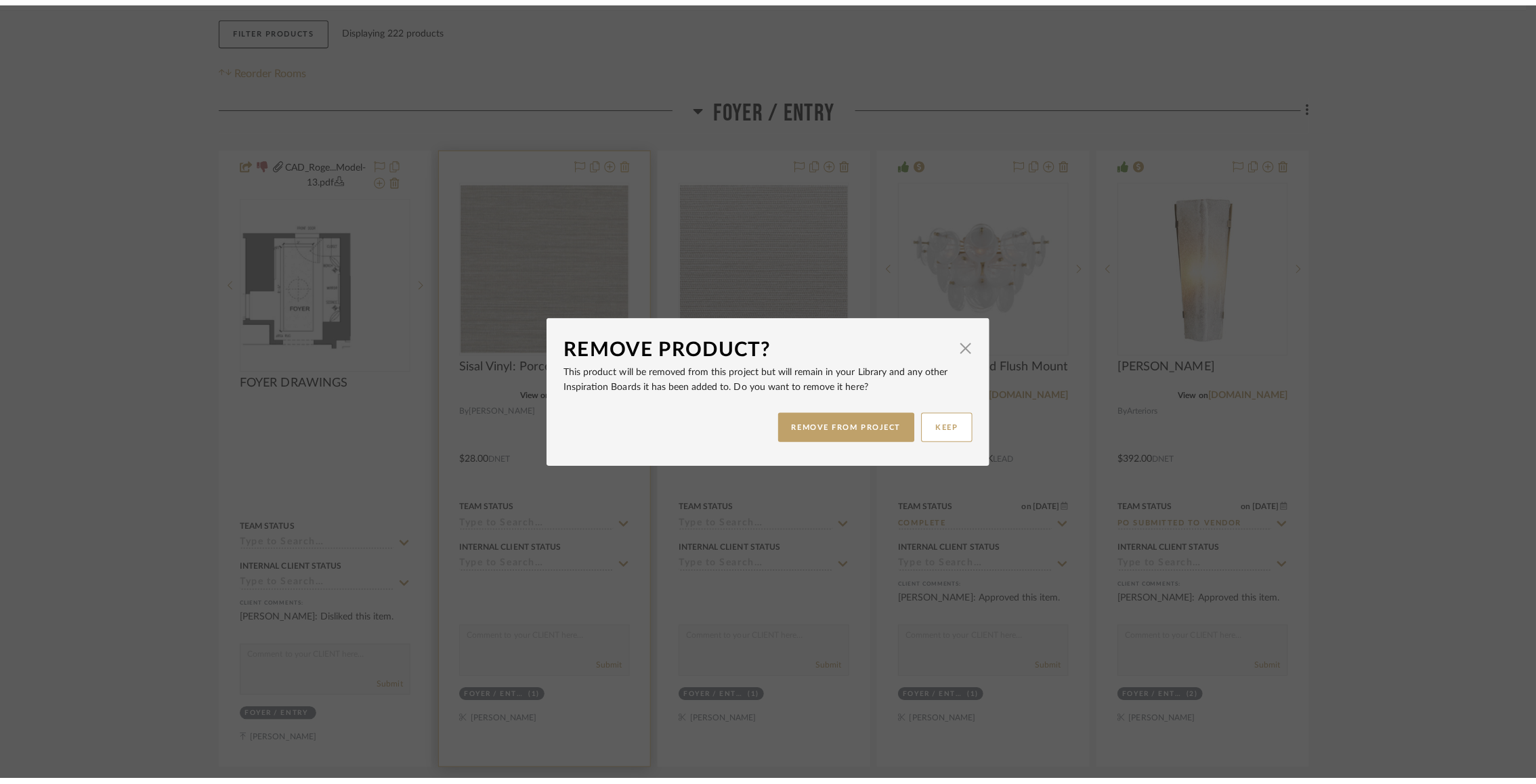
scroll to position [0, 0]
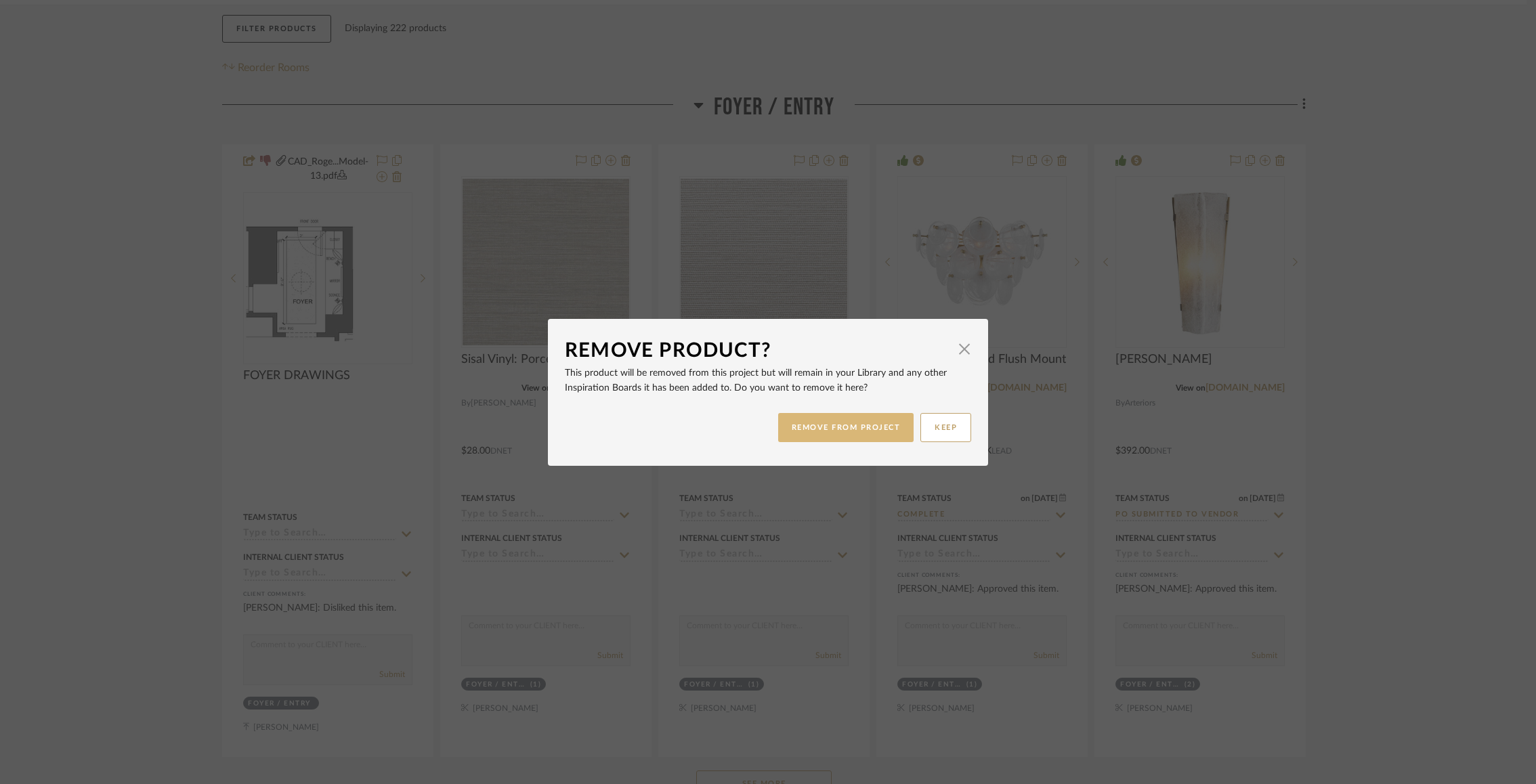
click at [837, 423] on button "REMOVE FROM PROJECT" at bounding box center [846, 427] width 136 height 29
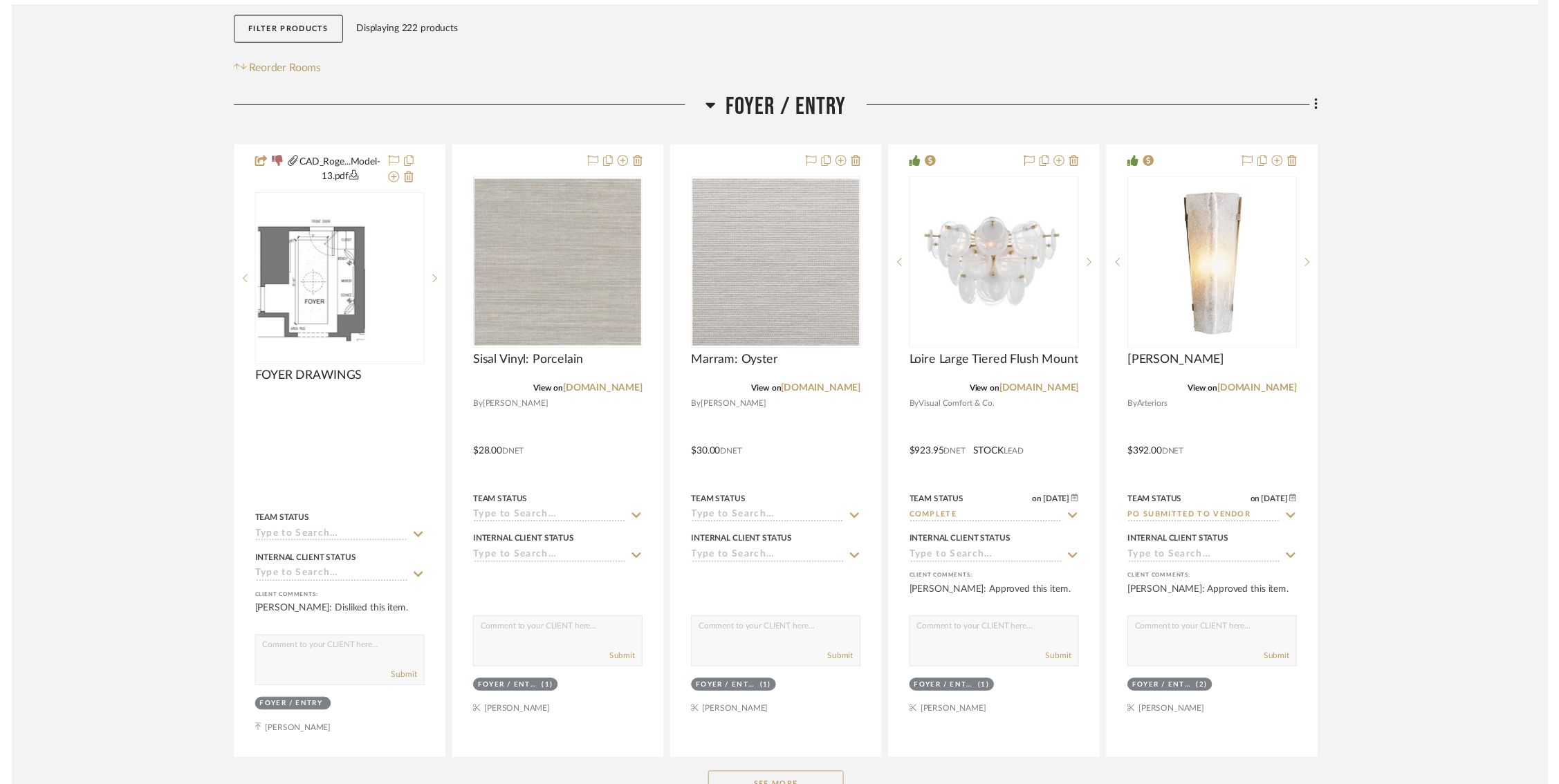
scroll to position [253, 0]
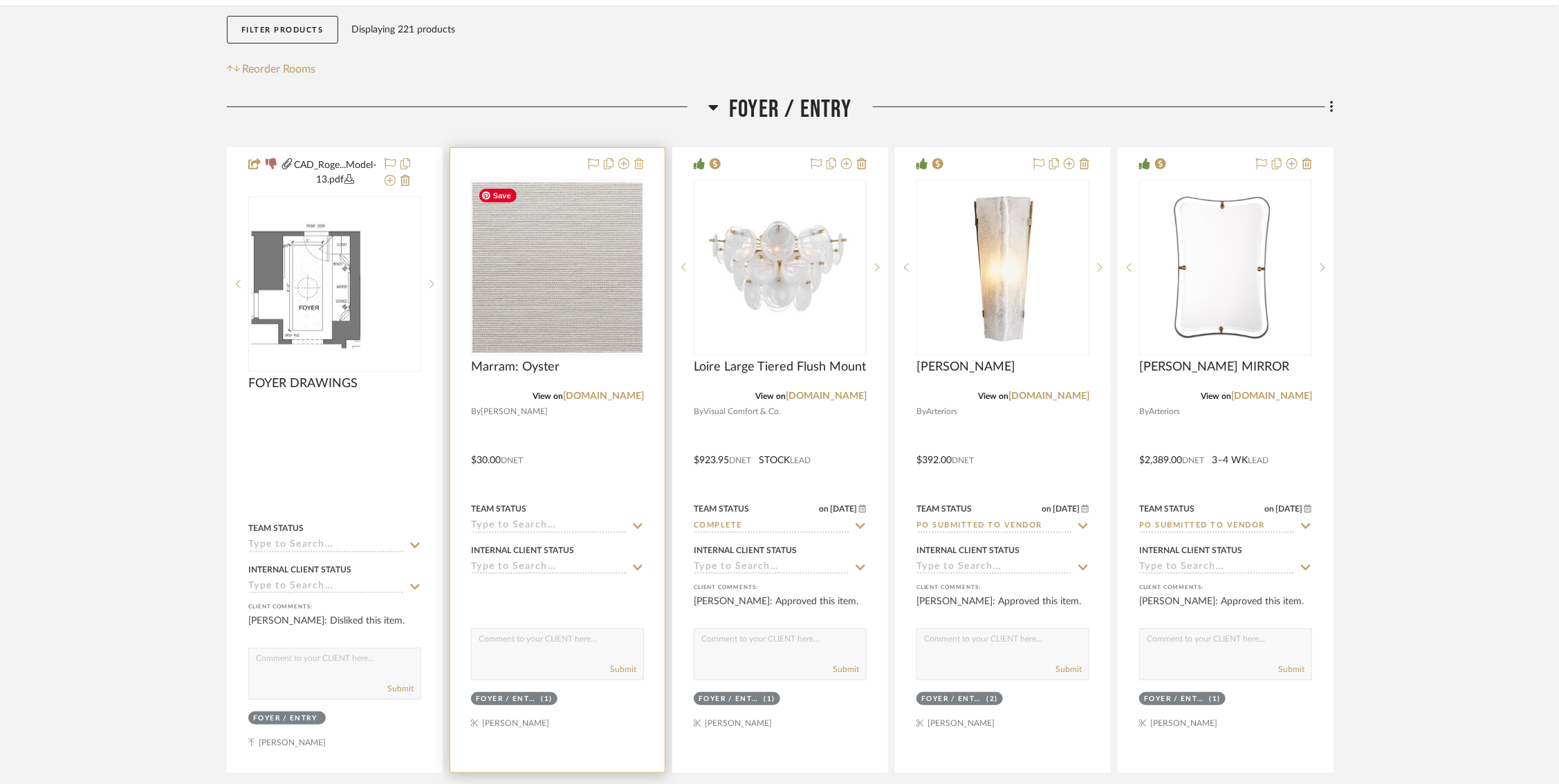
click at [639, 162] on icon at bounding box center [639, 164] width 10 height 11
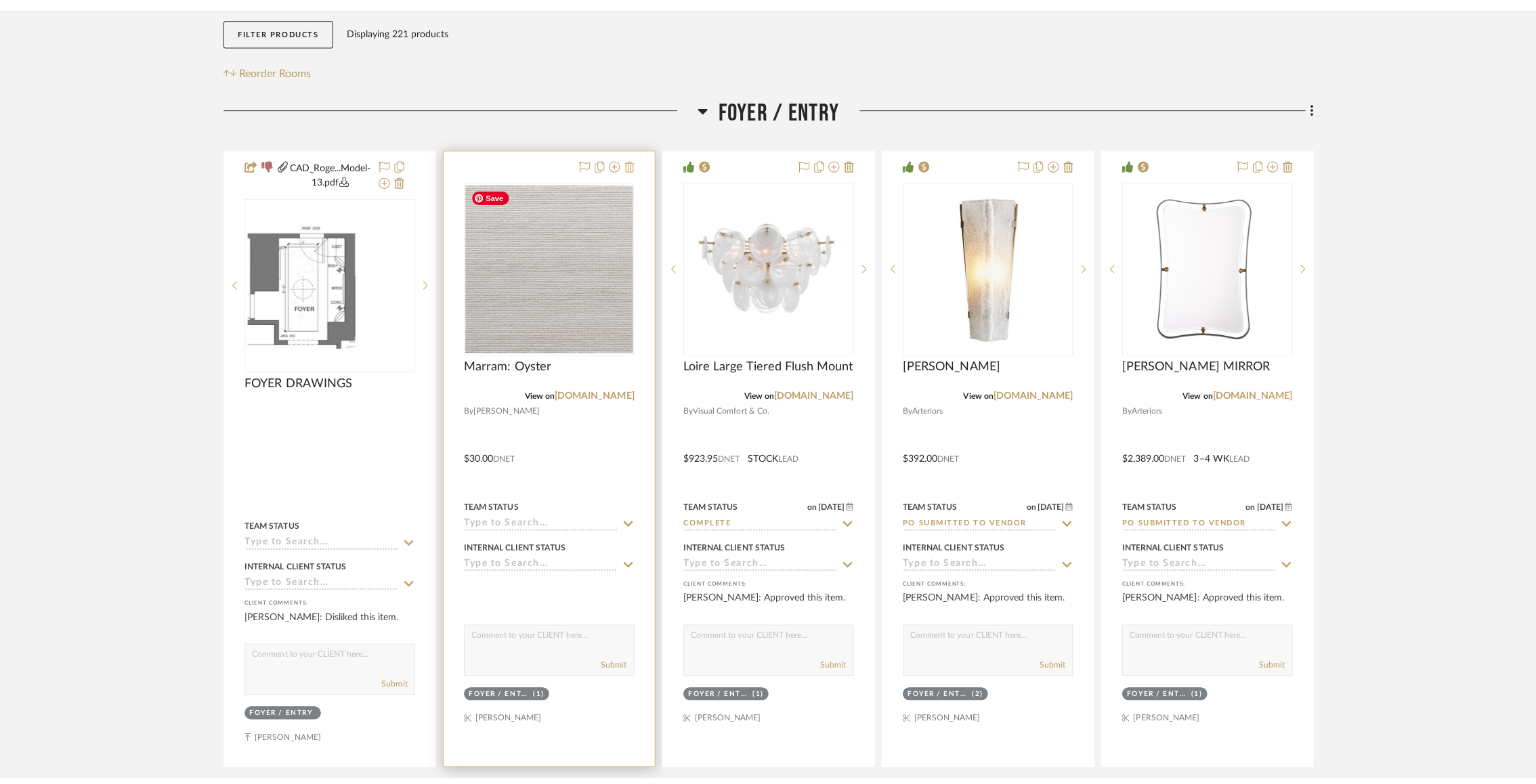
scroll to position [0, 0]
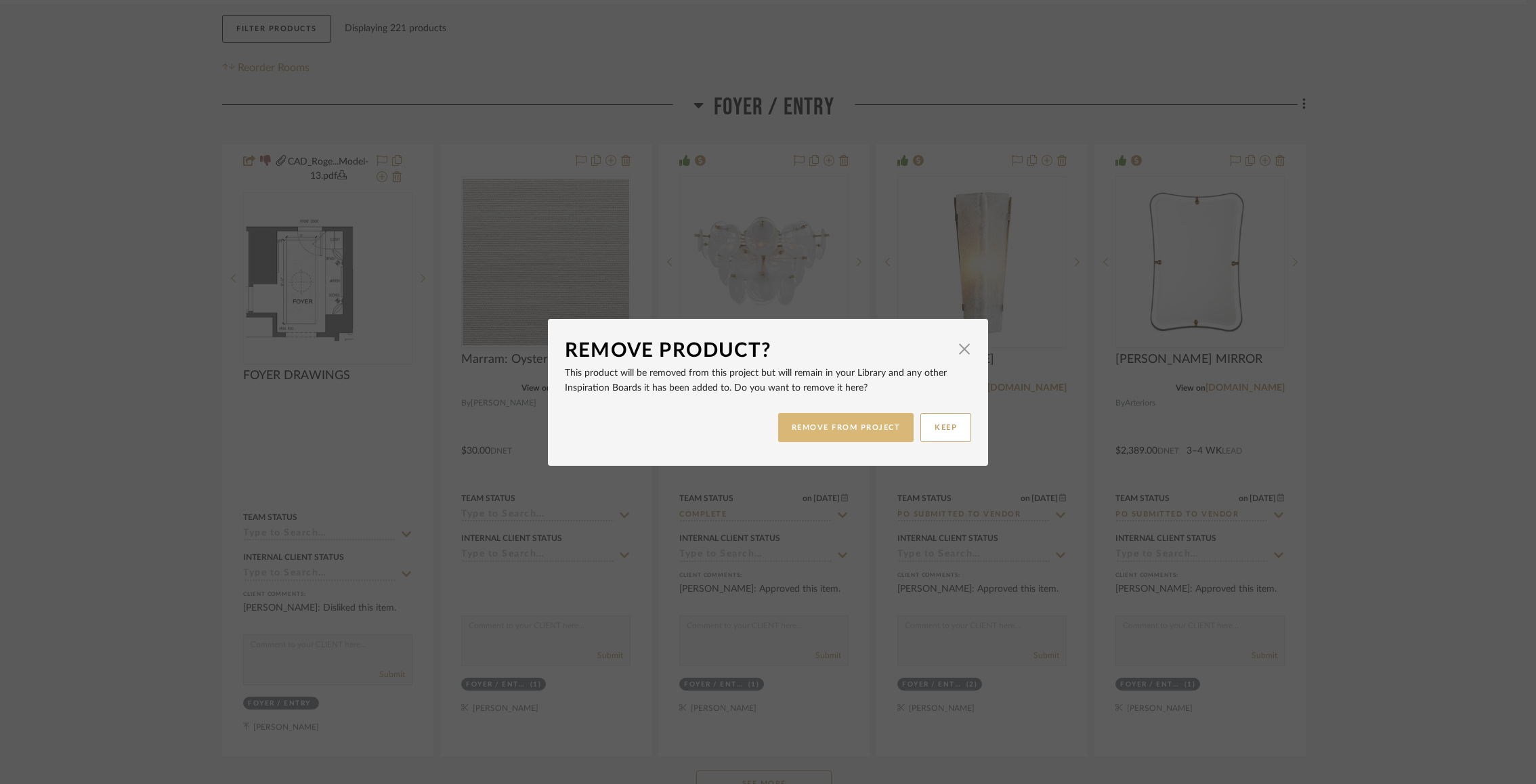
click at [811, 428] on button "REMOVE FROM PROJECT" at bounding box center [846, 427] width 136 height 29
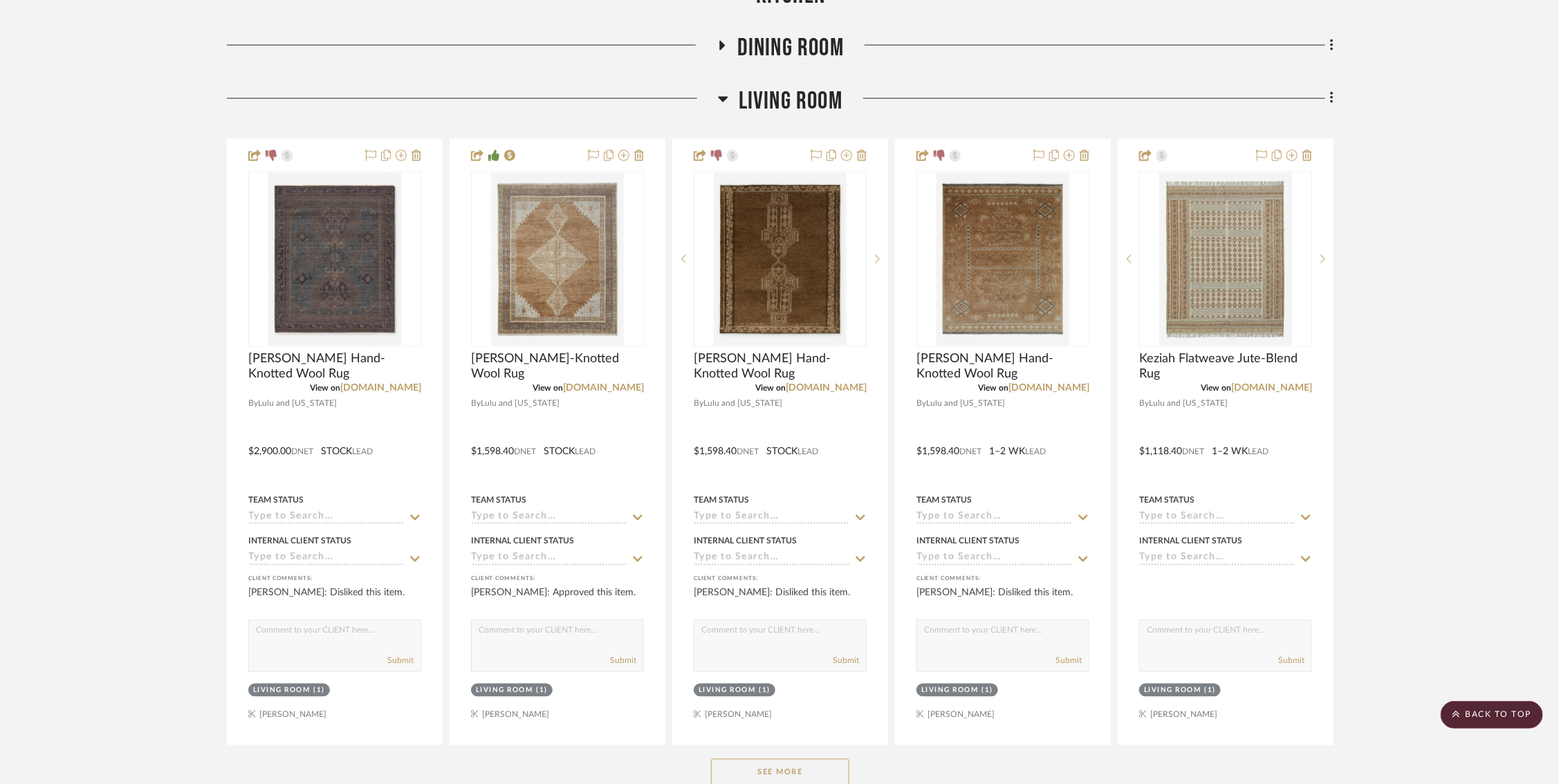
scroll to position [1121, 0]
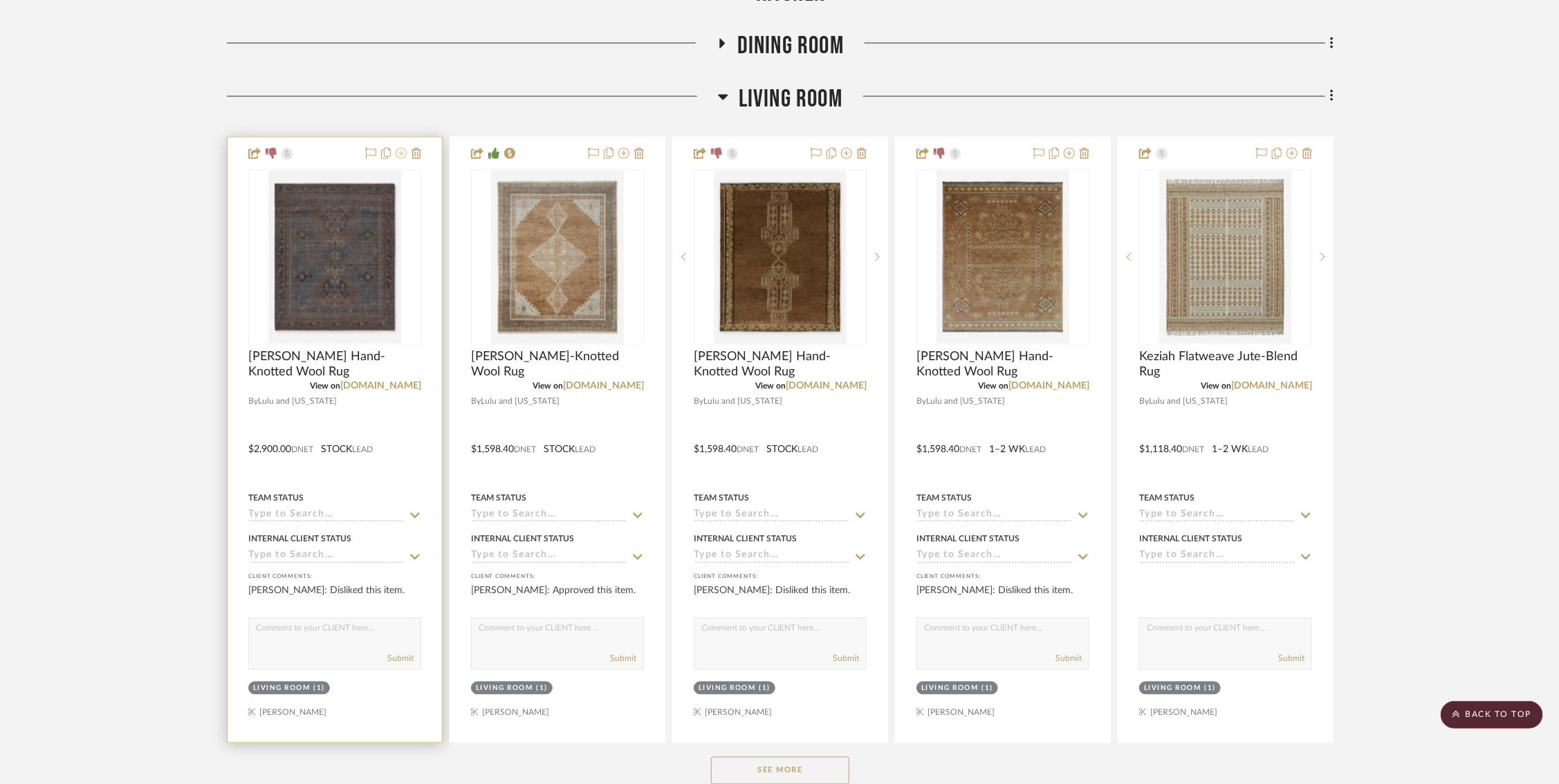
click at [402, 149] on icon at bounding box center [401, 153] width 11 height 11
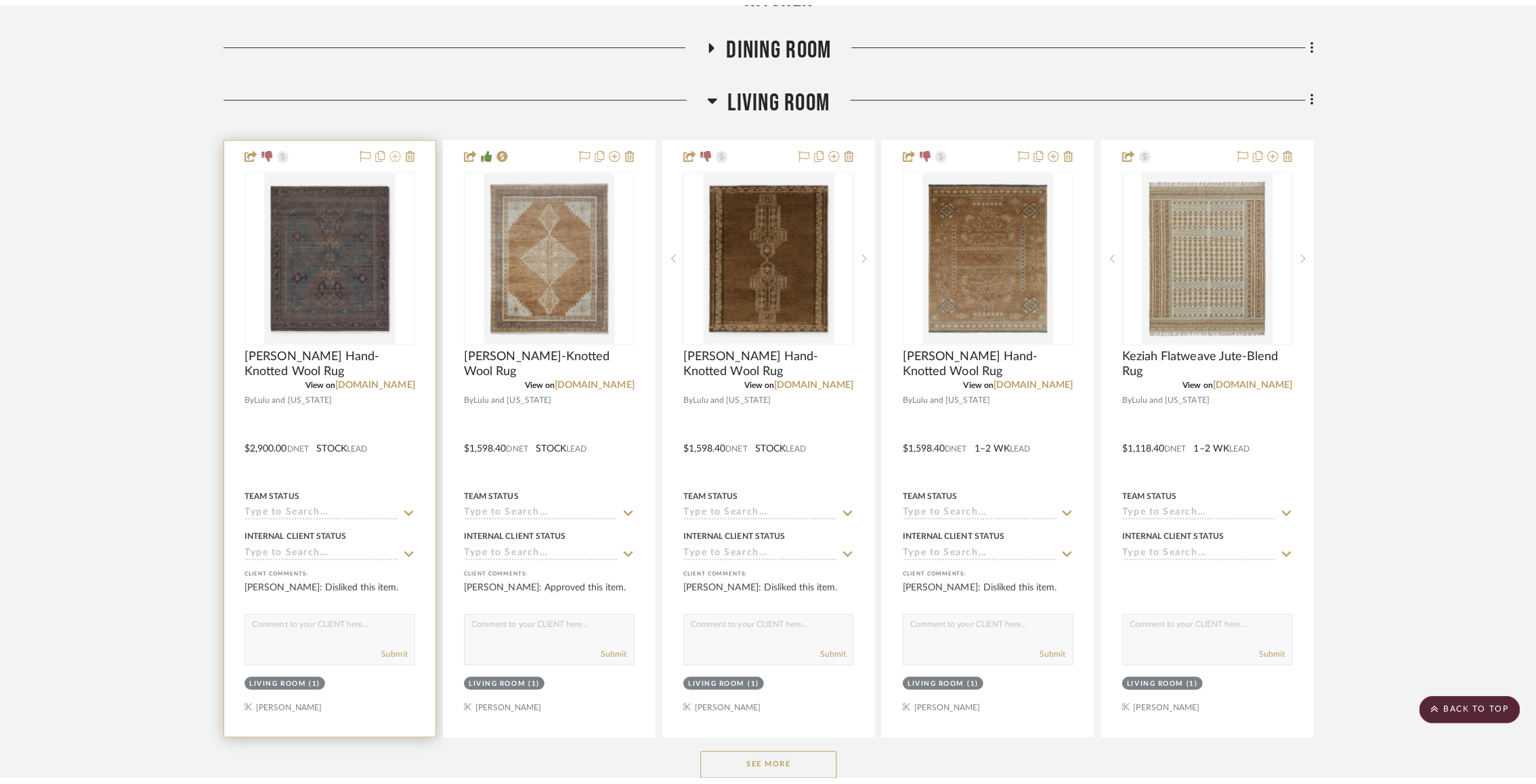
scroll to position [0, 0]
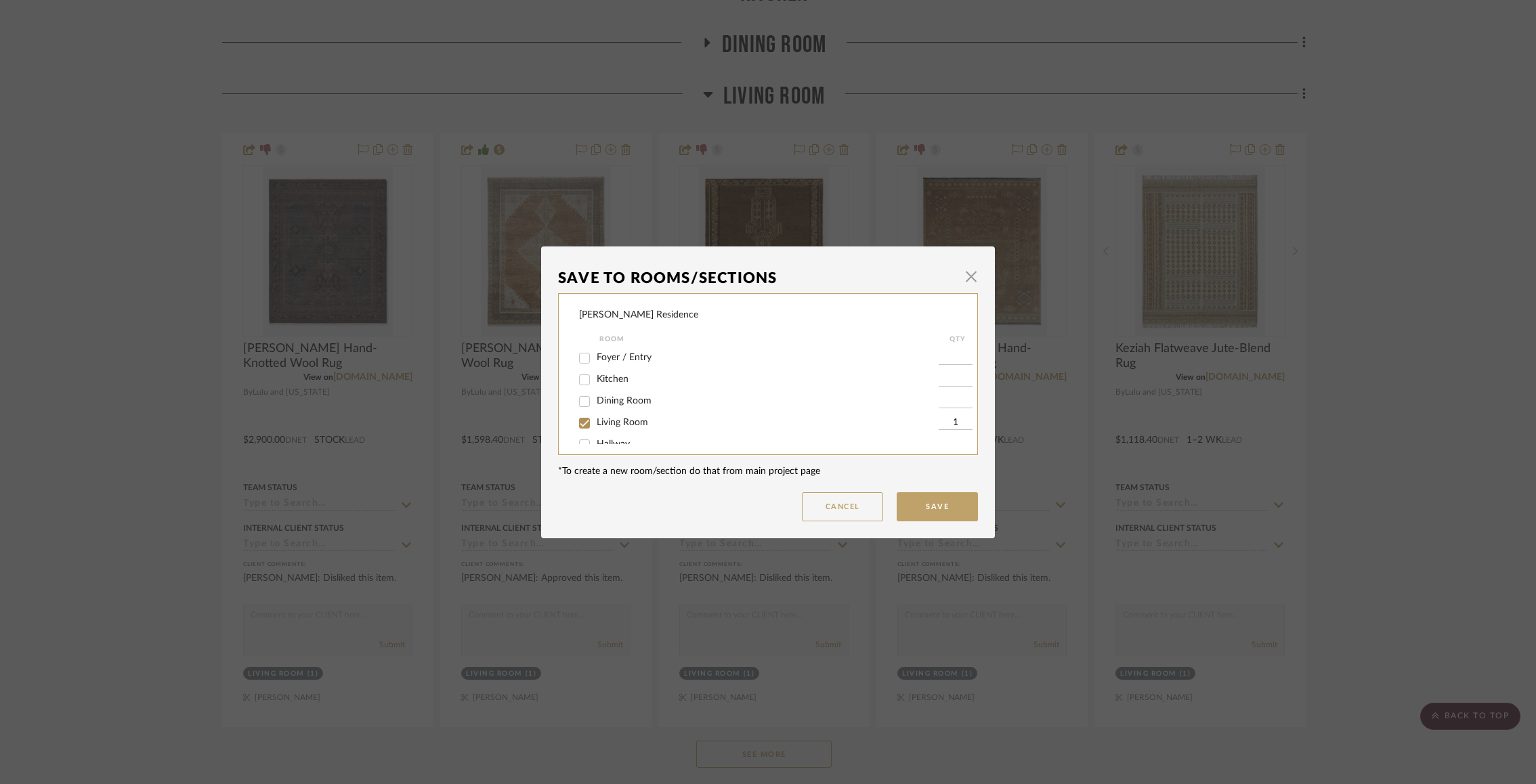
click at [582, 423] on input "Living Room" at bounding box center [584, 423] width 22 height 22
checkbox input "false"
click at [942, 502] on button "Save" at bounding box center [937, 507] width 81 height 29
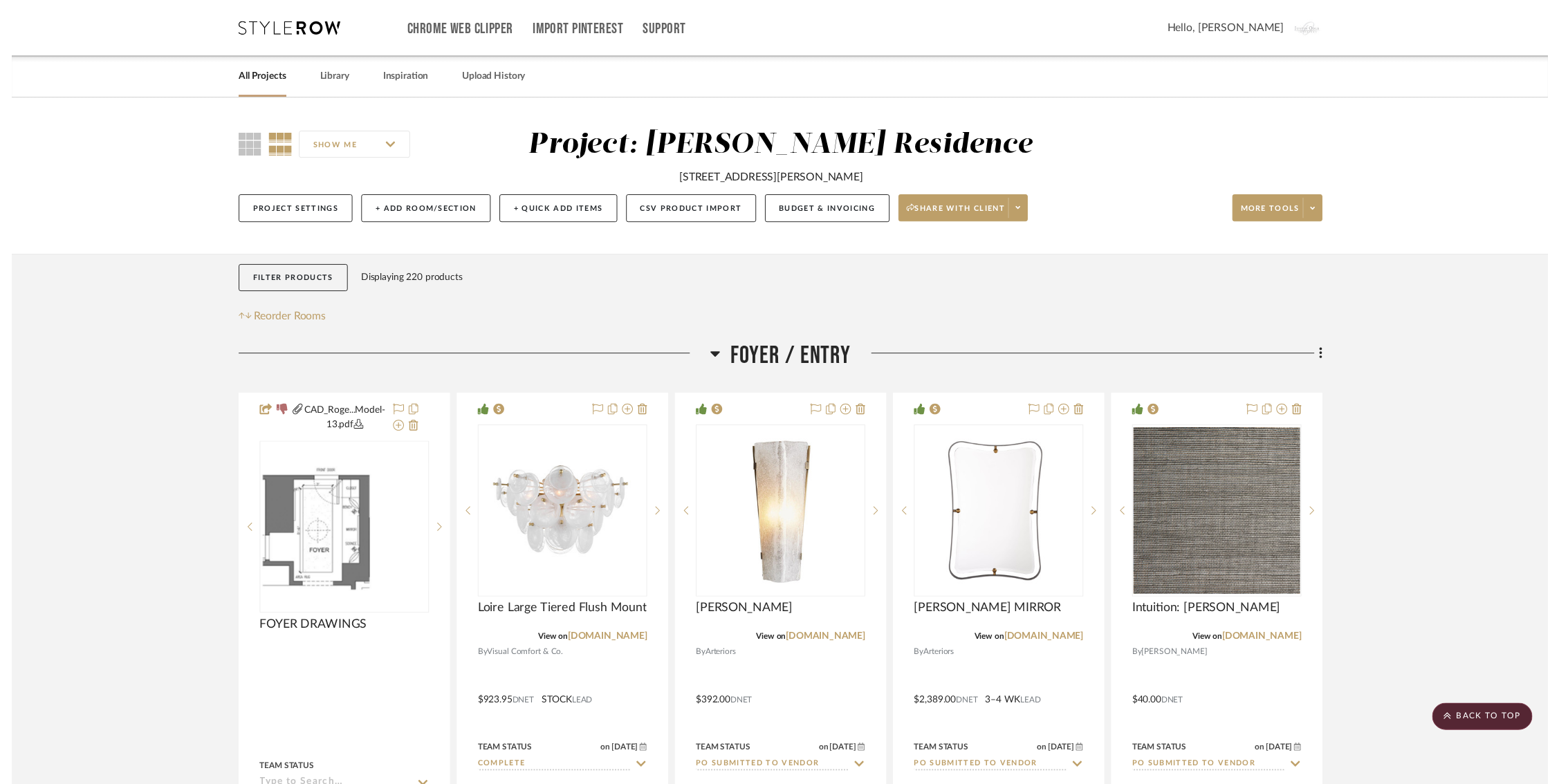
scroll to position [1121, 0]
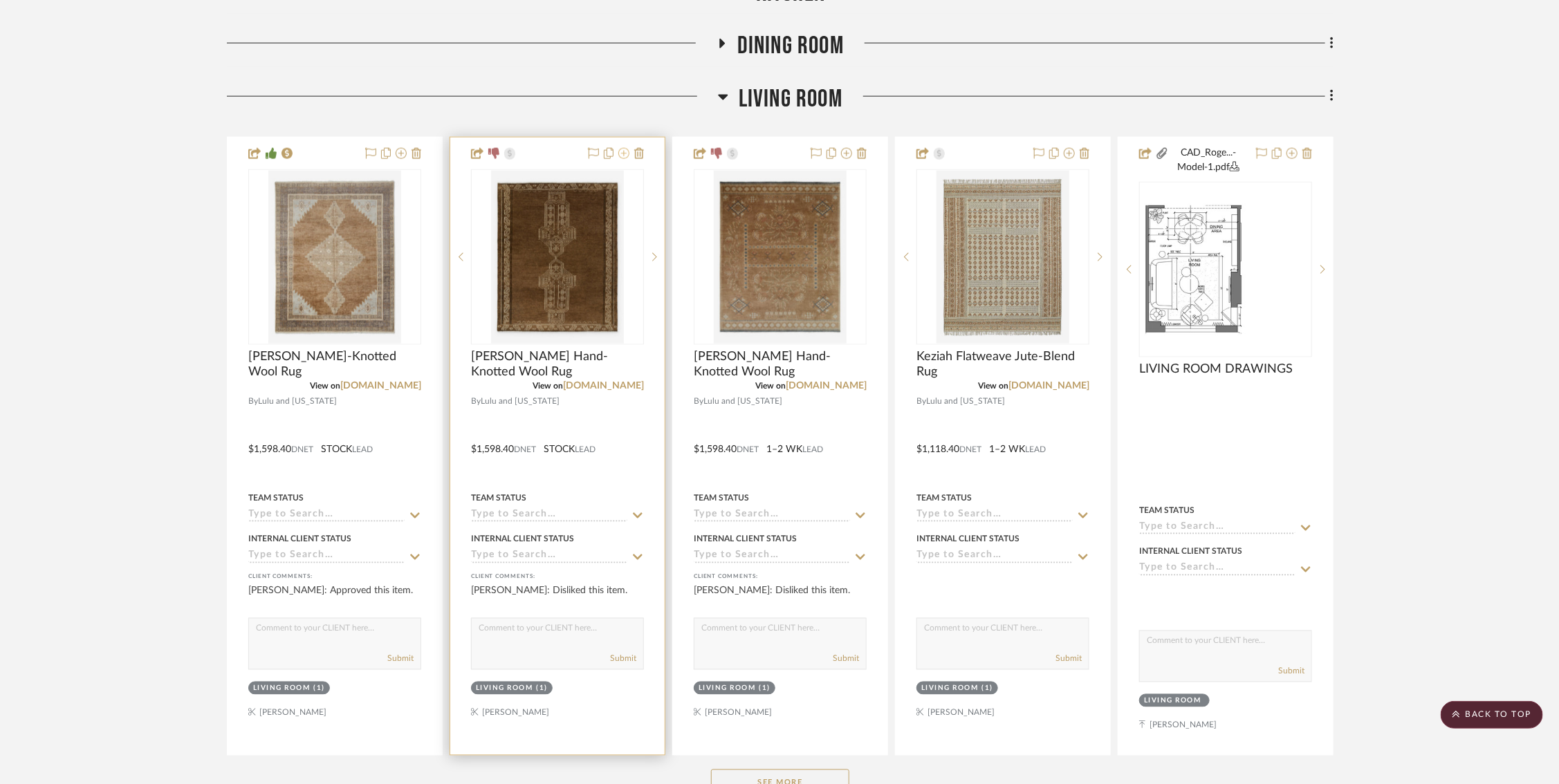
click at [627, 151] on icon at bounding box center [624, 153] width 11 height 11
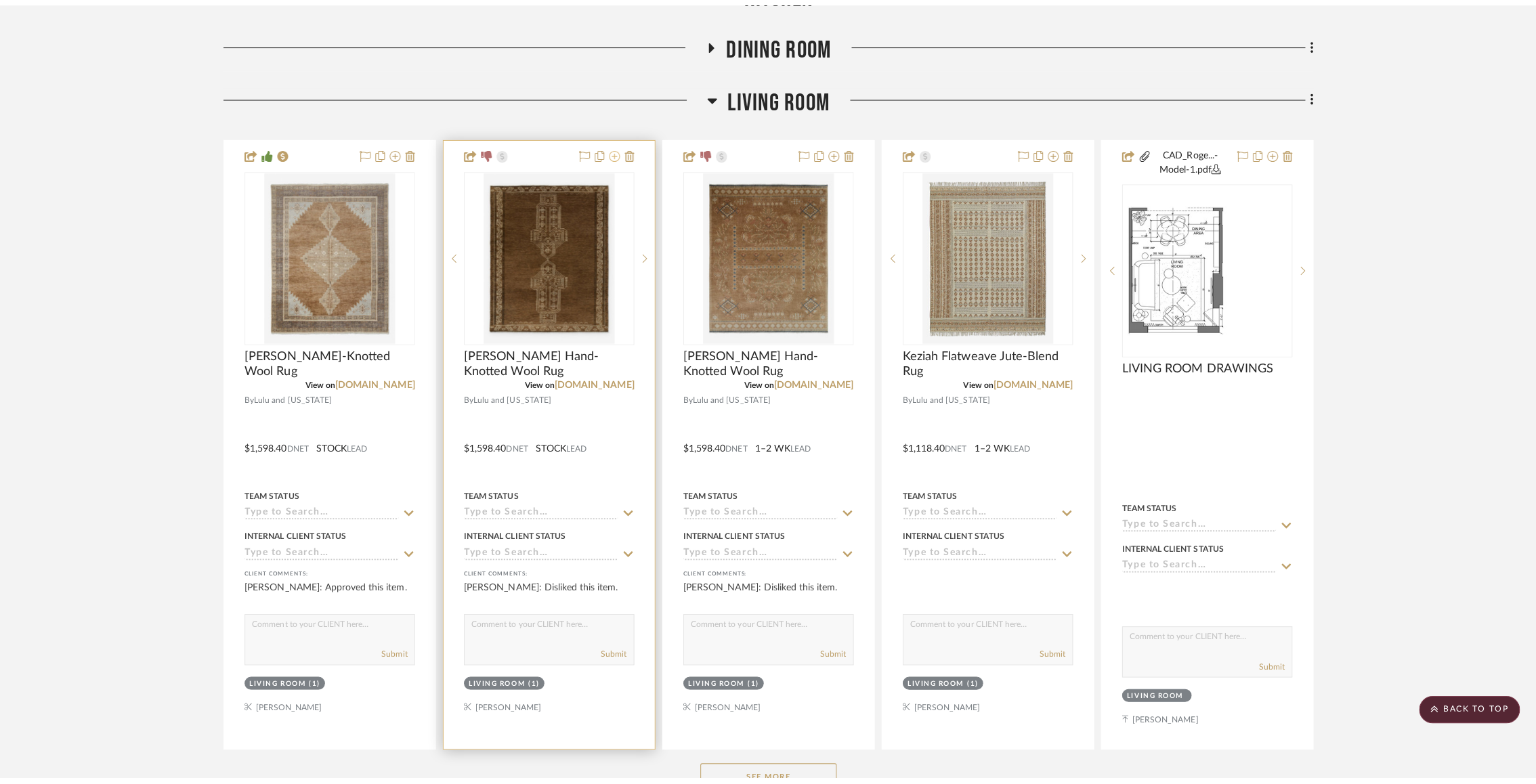
scroll to position [0, 0]
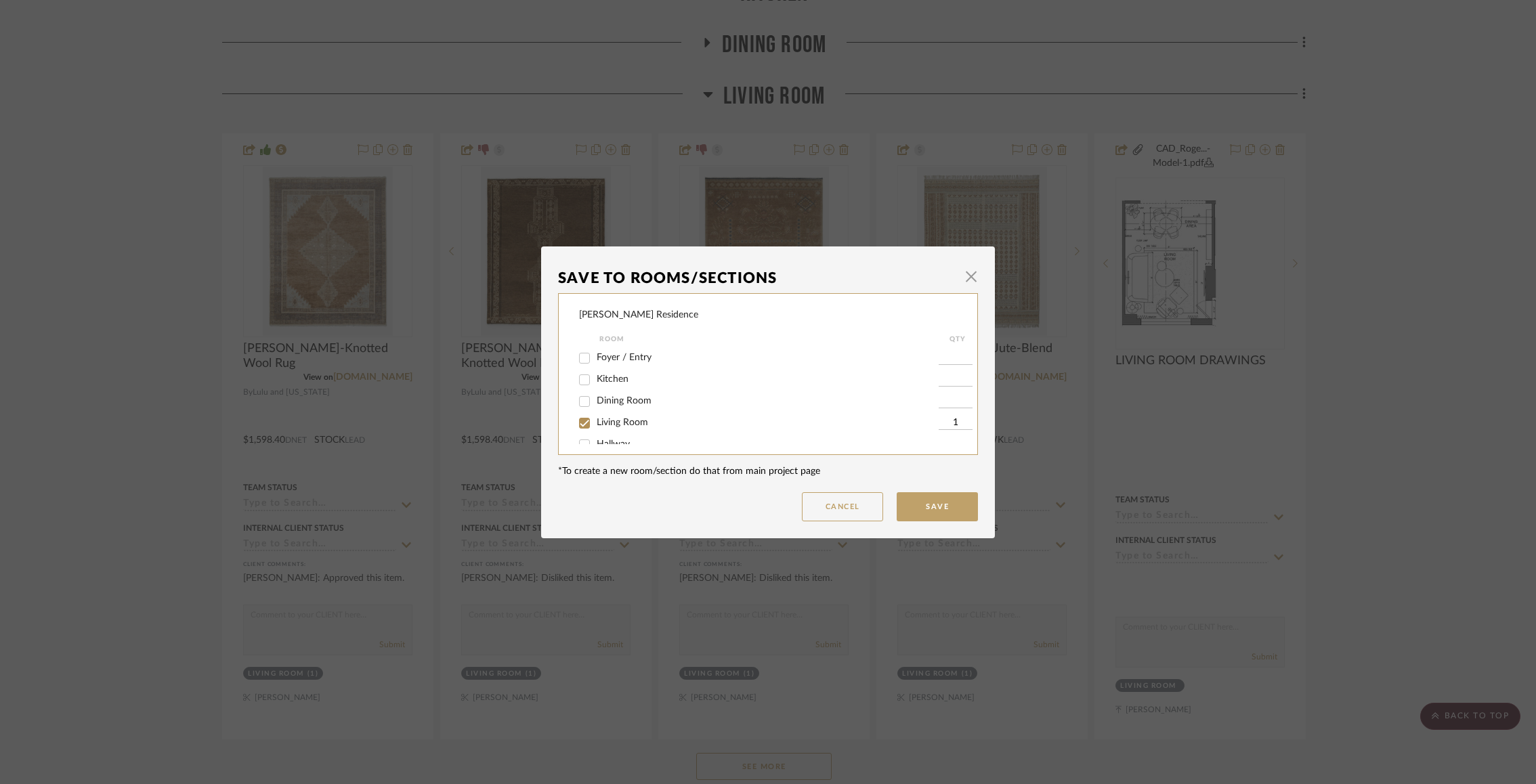
click at [580, 426] on input "Living Room" at bounding box center [584, 423] width 22 height 22
checkbox input "false"
click at [933, 502] on button "Save" at bounding box center [937, 507] width 81 height 29
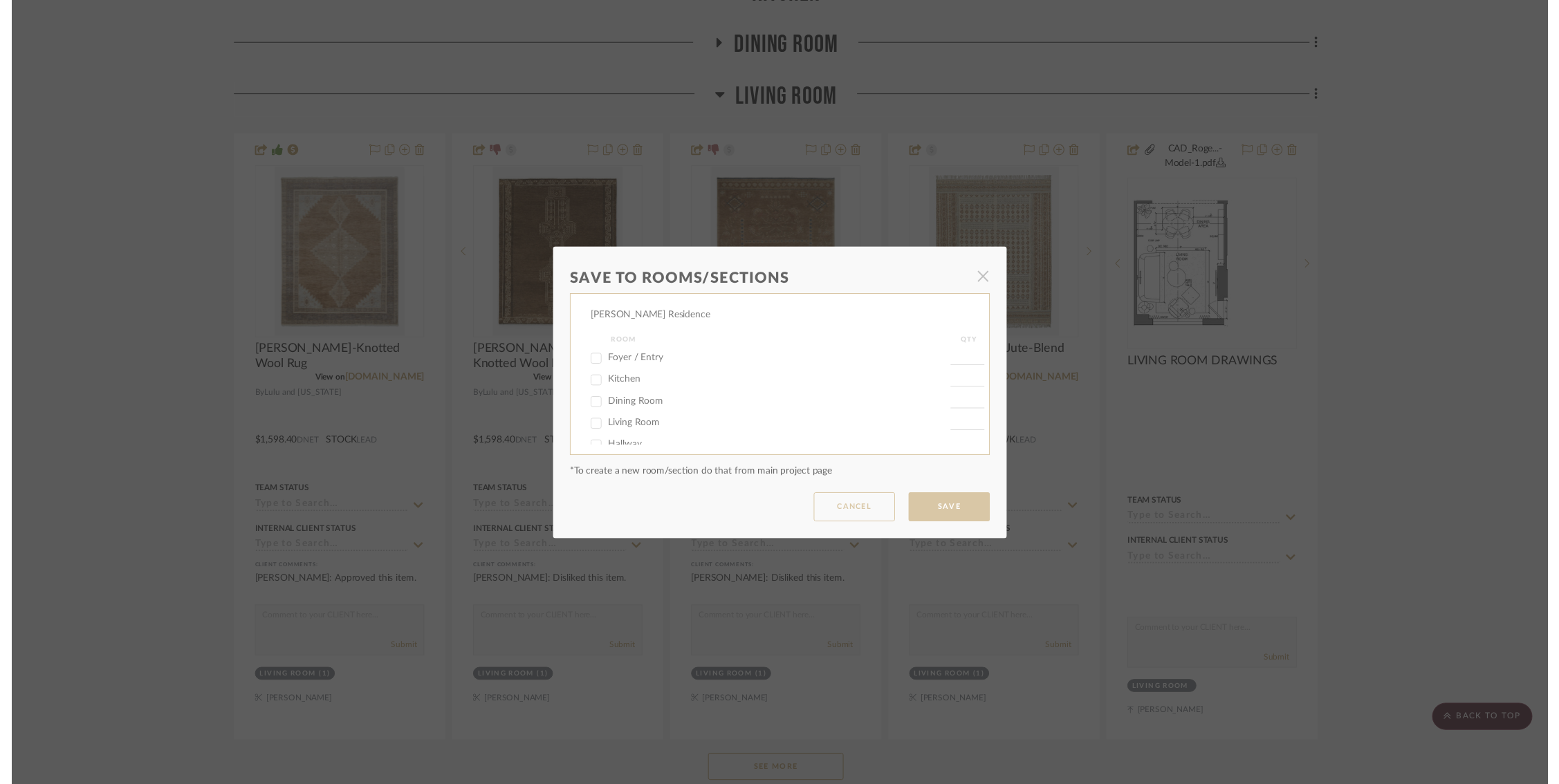
scroll to position [1121, 0]
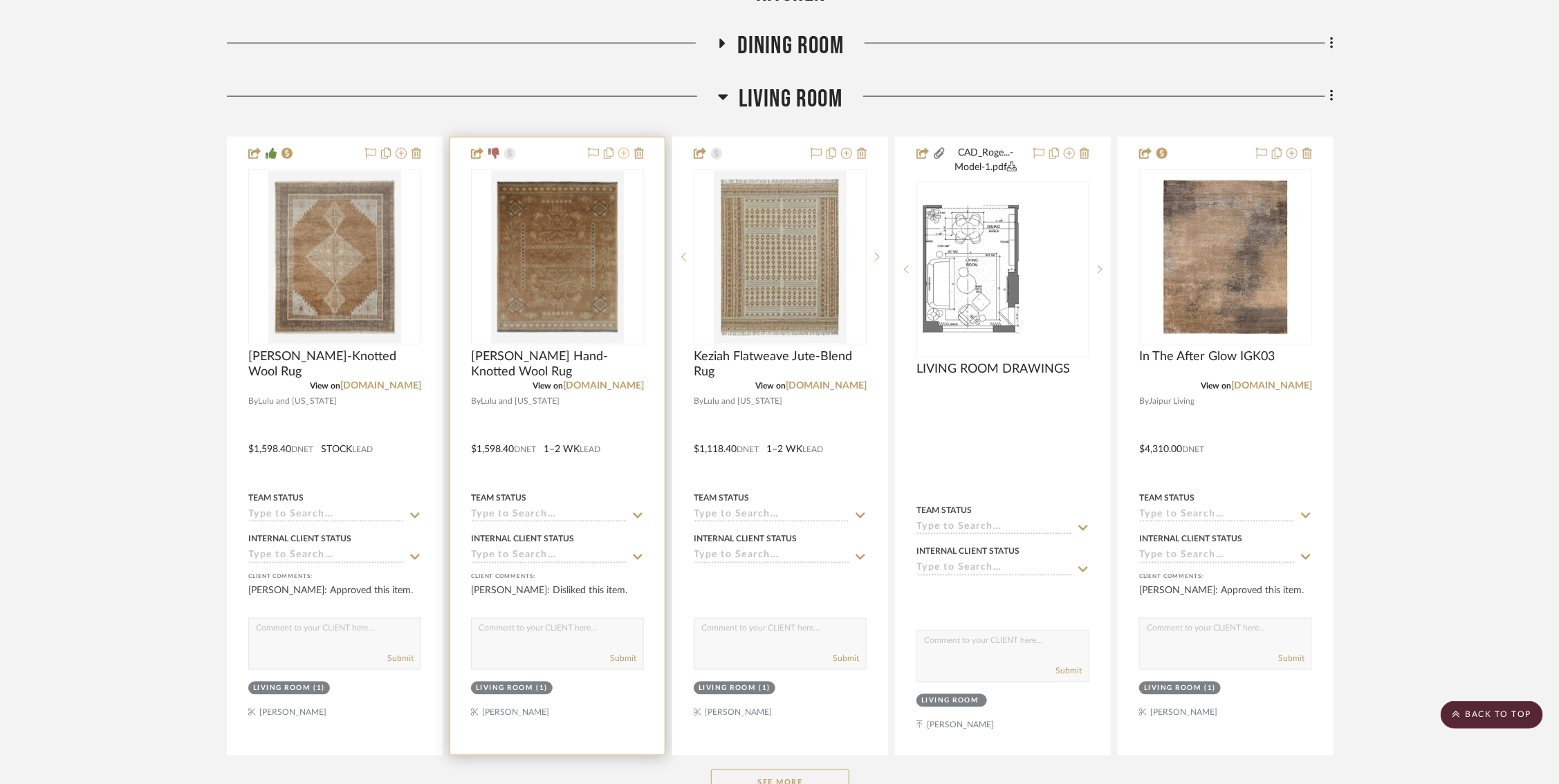
click at [624, 153] on icon at bounding box center [624, 153] width 11 height 11
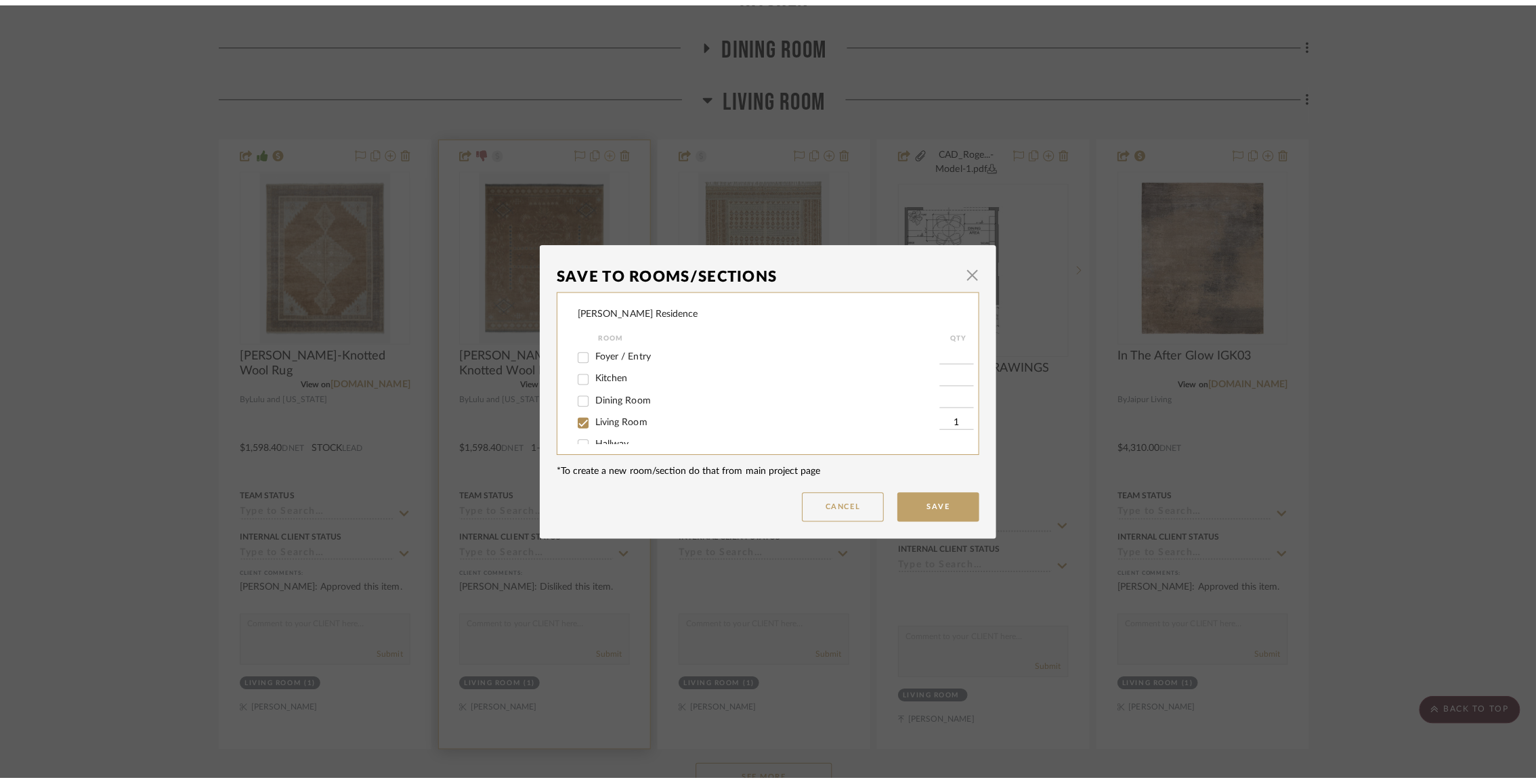
scroll to position [0, 0]
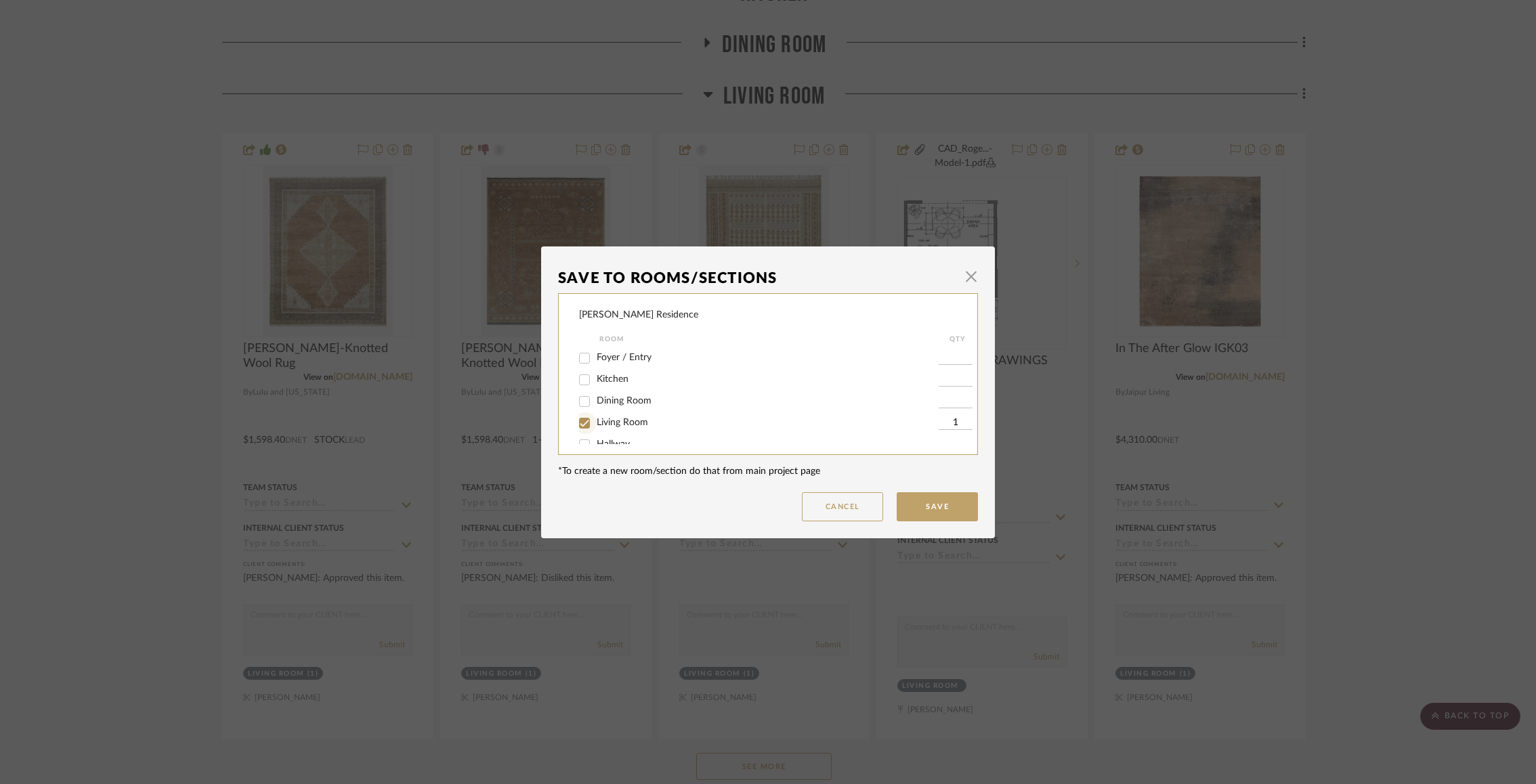
click at [581, 425] on input "Living Room" at bounding box center [584, 423] width 22 height 22
checkbox input "false"
click at [929, 503] on button "Save" at bounding box center [937, 507] width 81 height 29
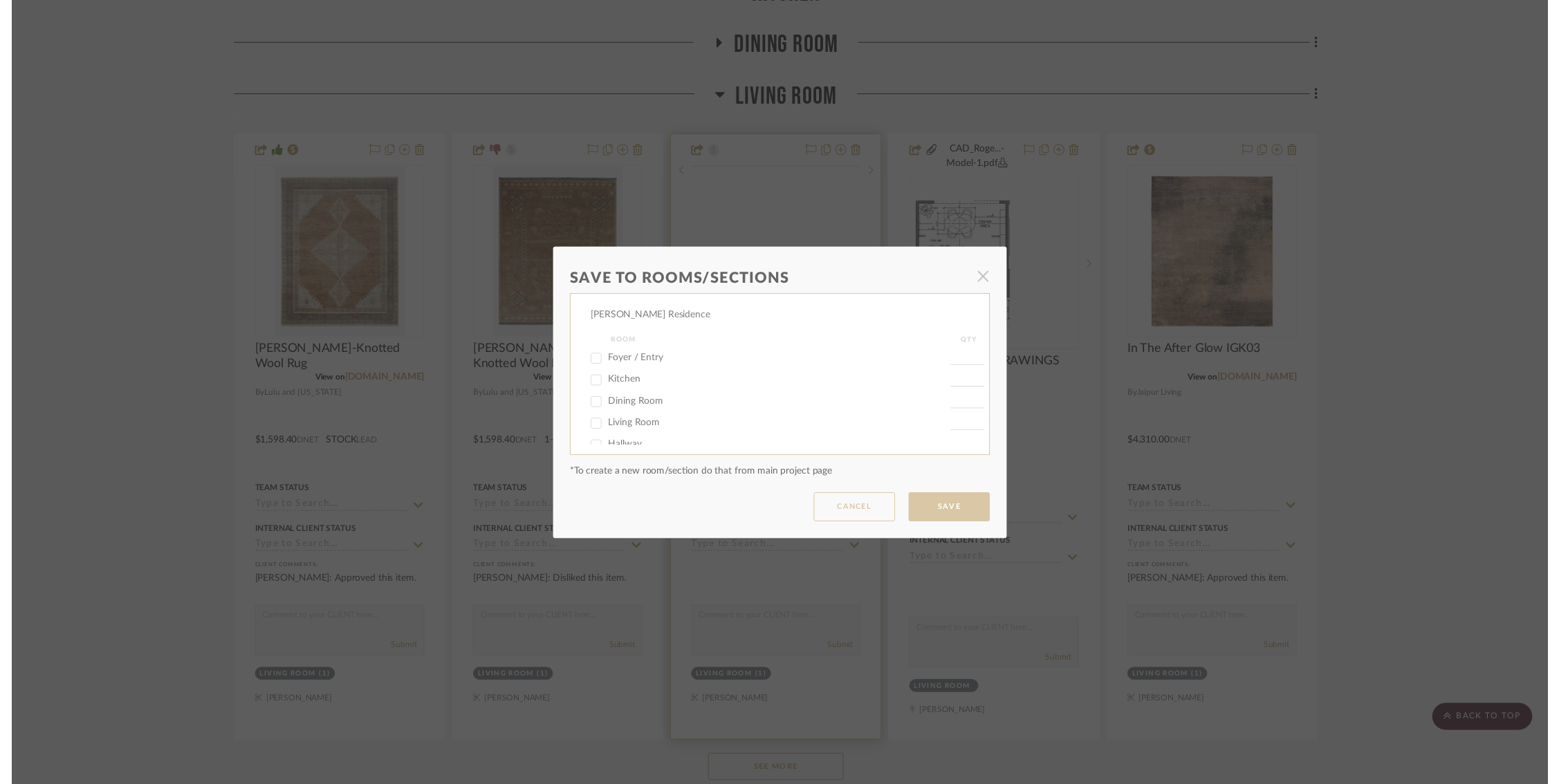
scroll to position [1121, 0]
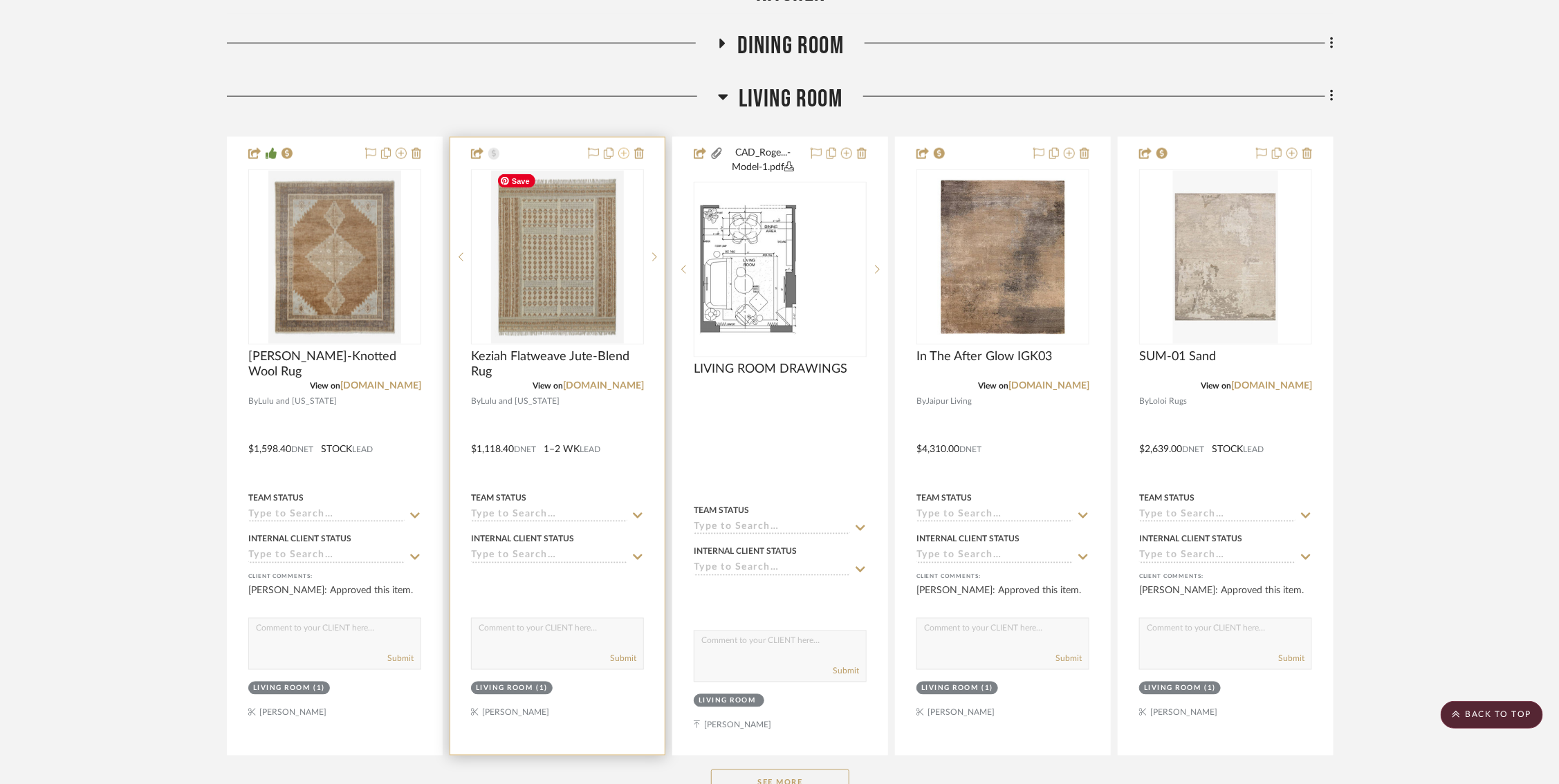
click at [624, 153] on icon at bounding box center [624, 153] width 11 height 11
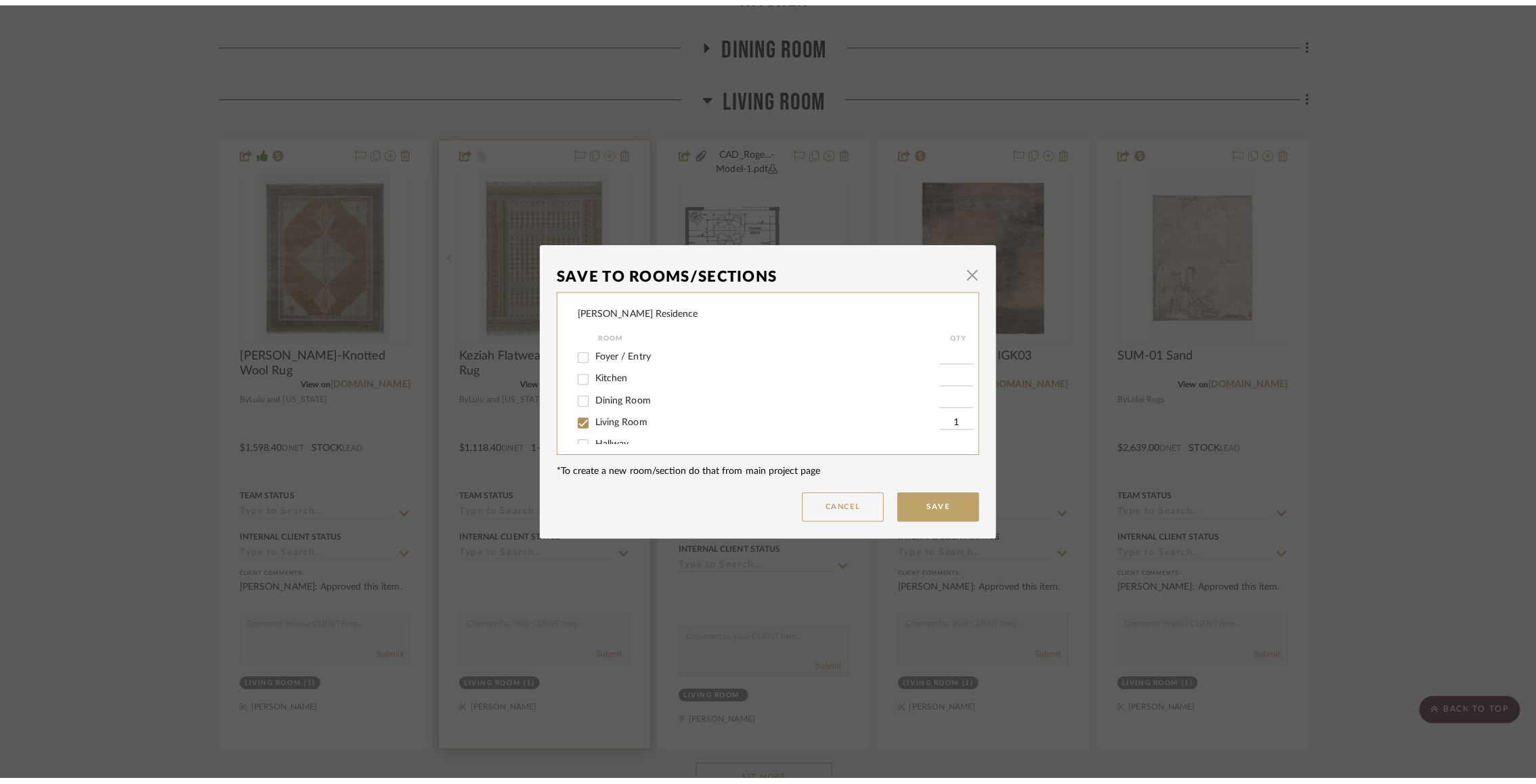
scroll to position [0, 0]
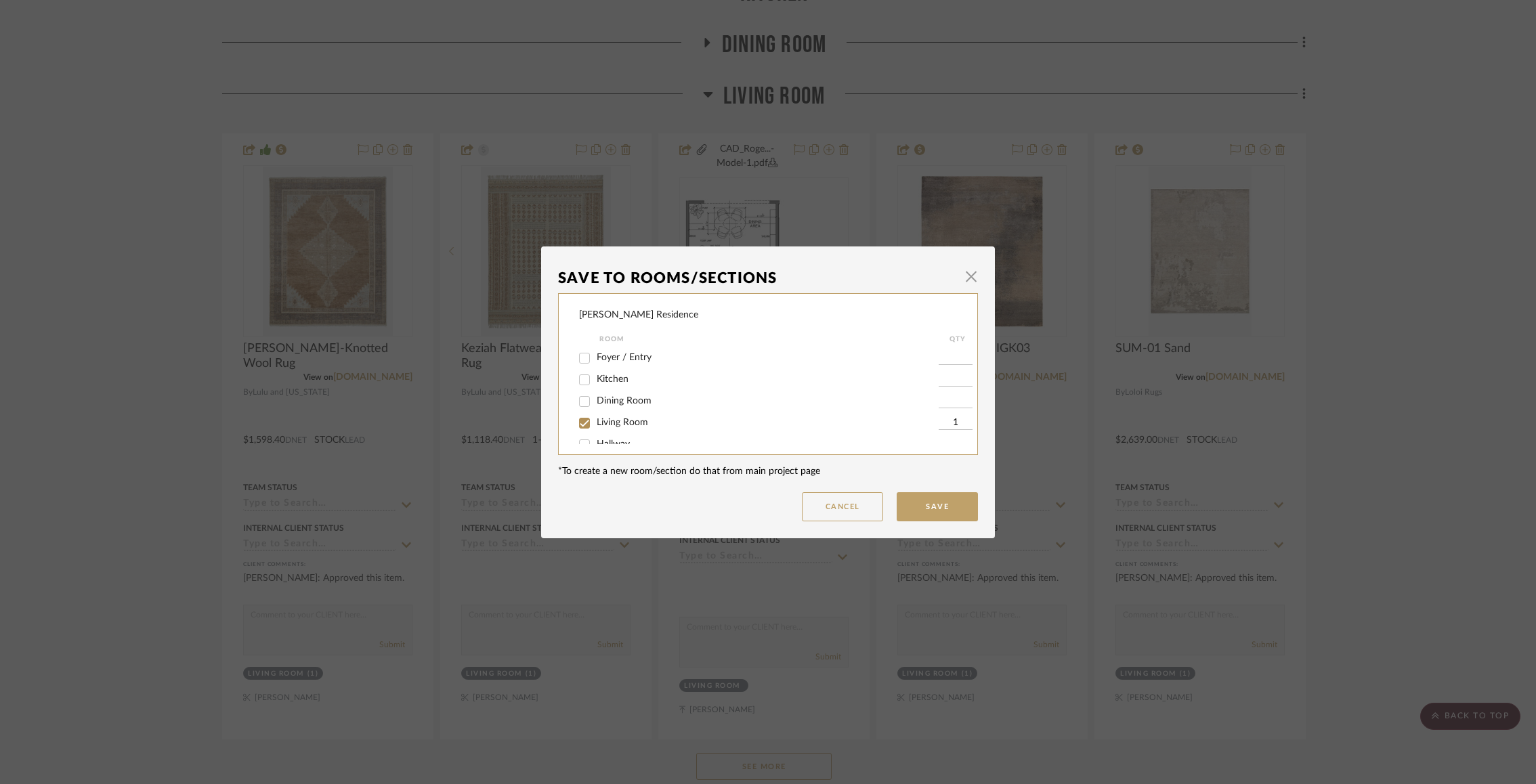
click at [583, 424] on input "Living Room" at bounding box center [584, 423] width 22 height 22
checkbox input "false"
click at [926, 498] on button "Save" at bounding box center [937, 507] width 81 height 29
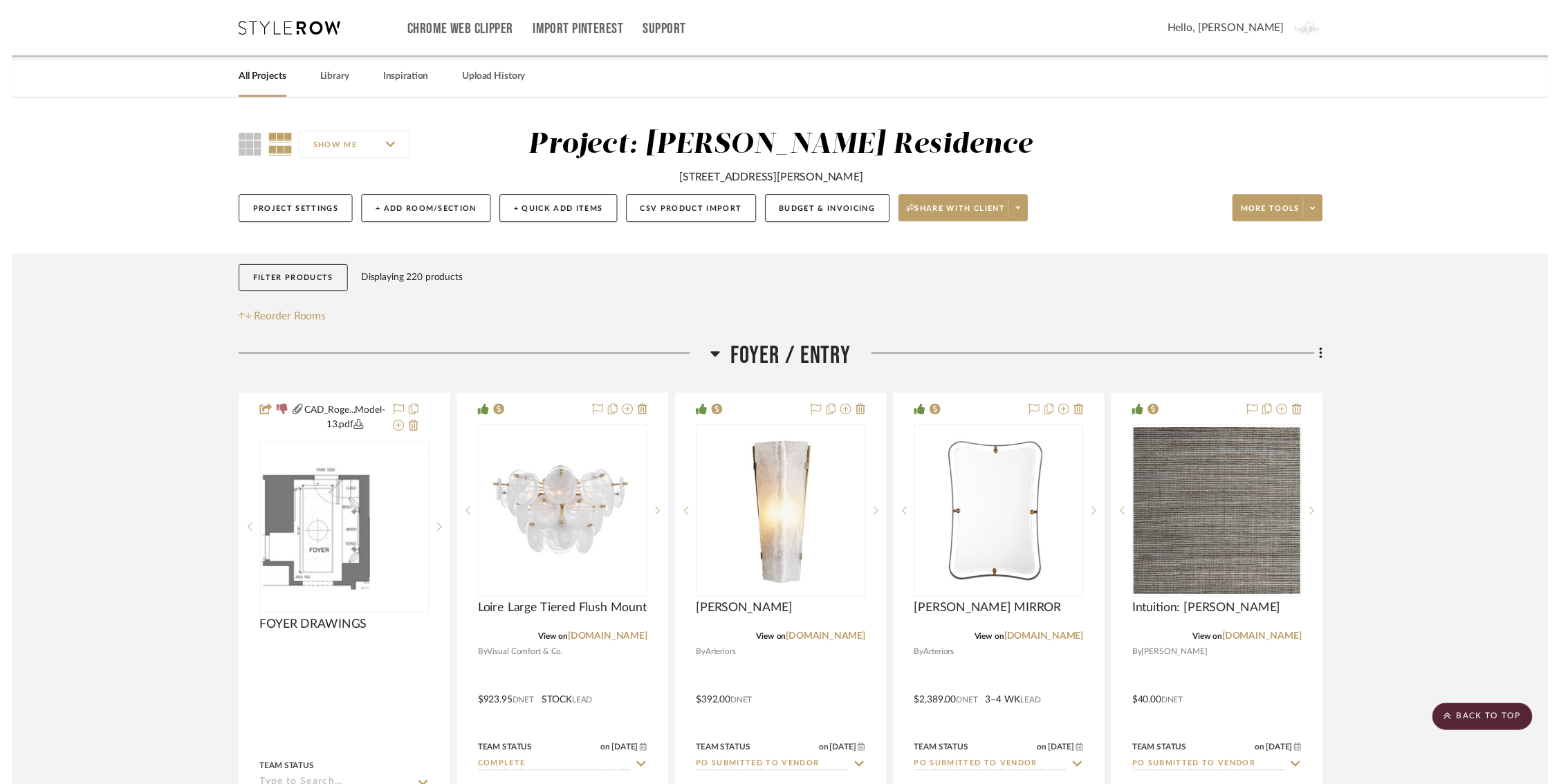
scroll to position [1121, 0]
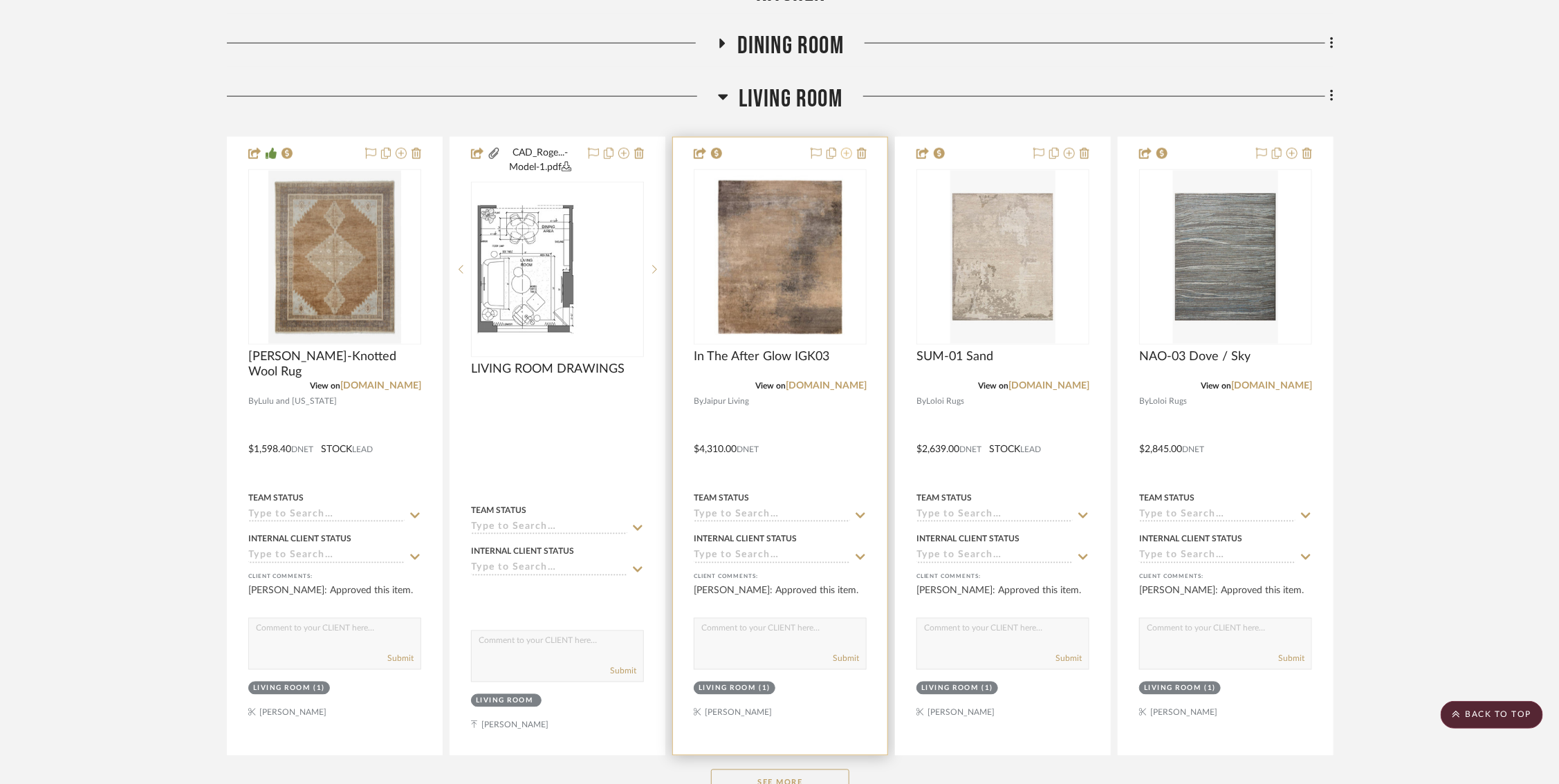
click at [849, 149] on icon at bounding box center [846, 153] width 11 height 11
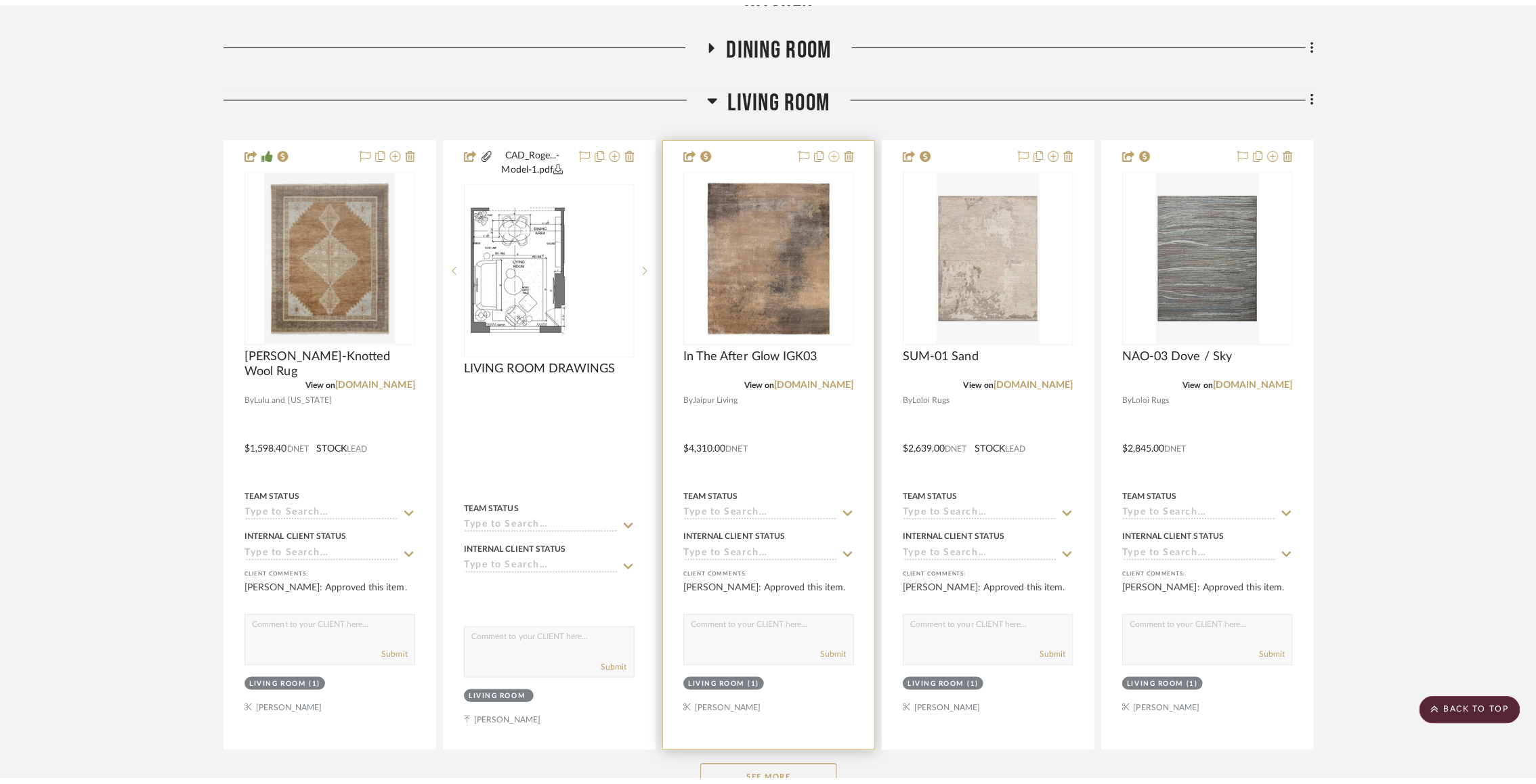
scroll to position [0, 0]
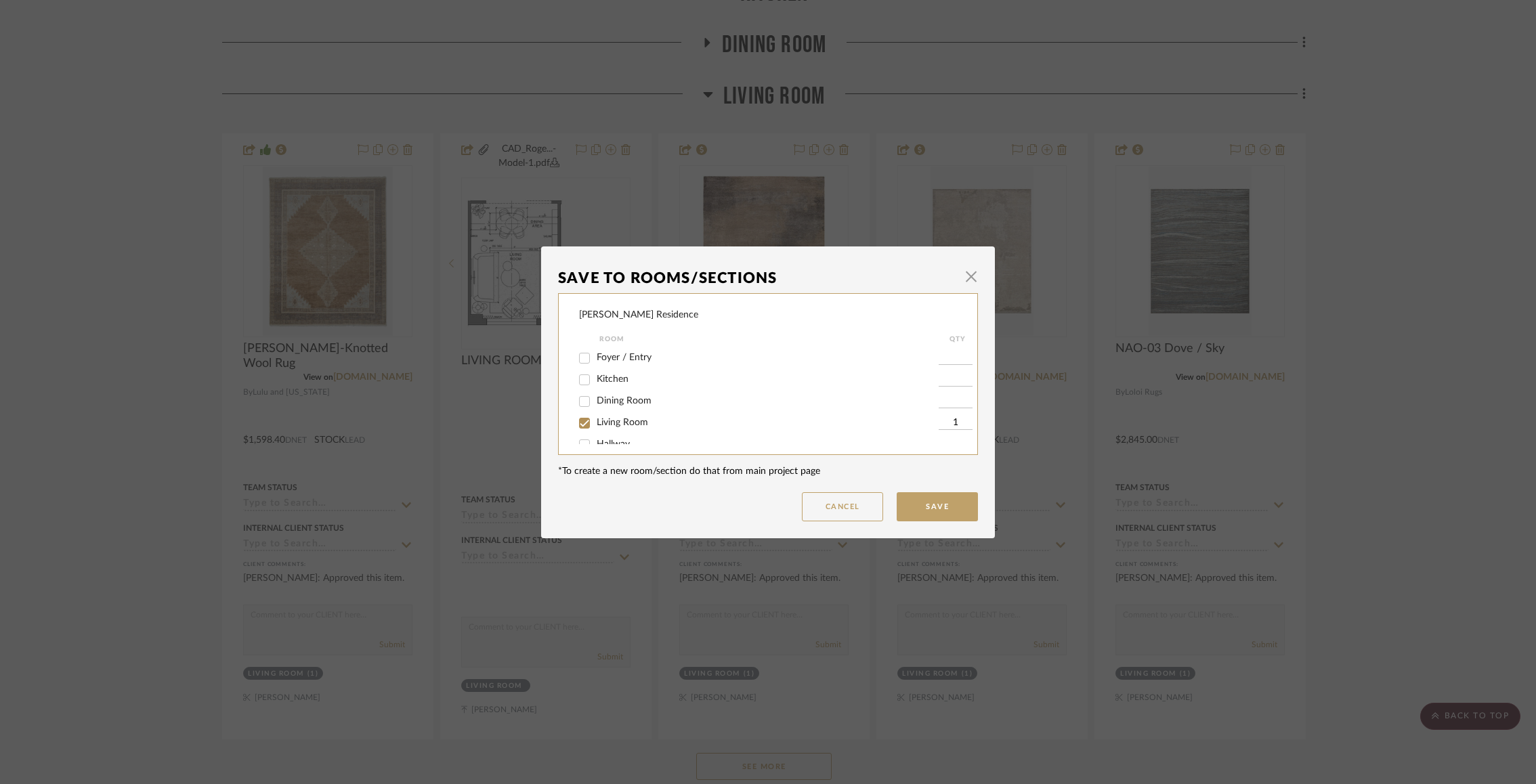
click at [580, 424] on input "Living Room" at bounding box center [584, 423] width 22 height 22
checkbox input "false"
click at [929, 513] on button "Save" at bounding box center [937, 507] width 81 height 29
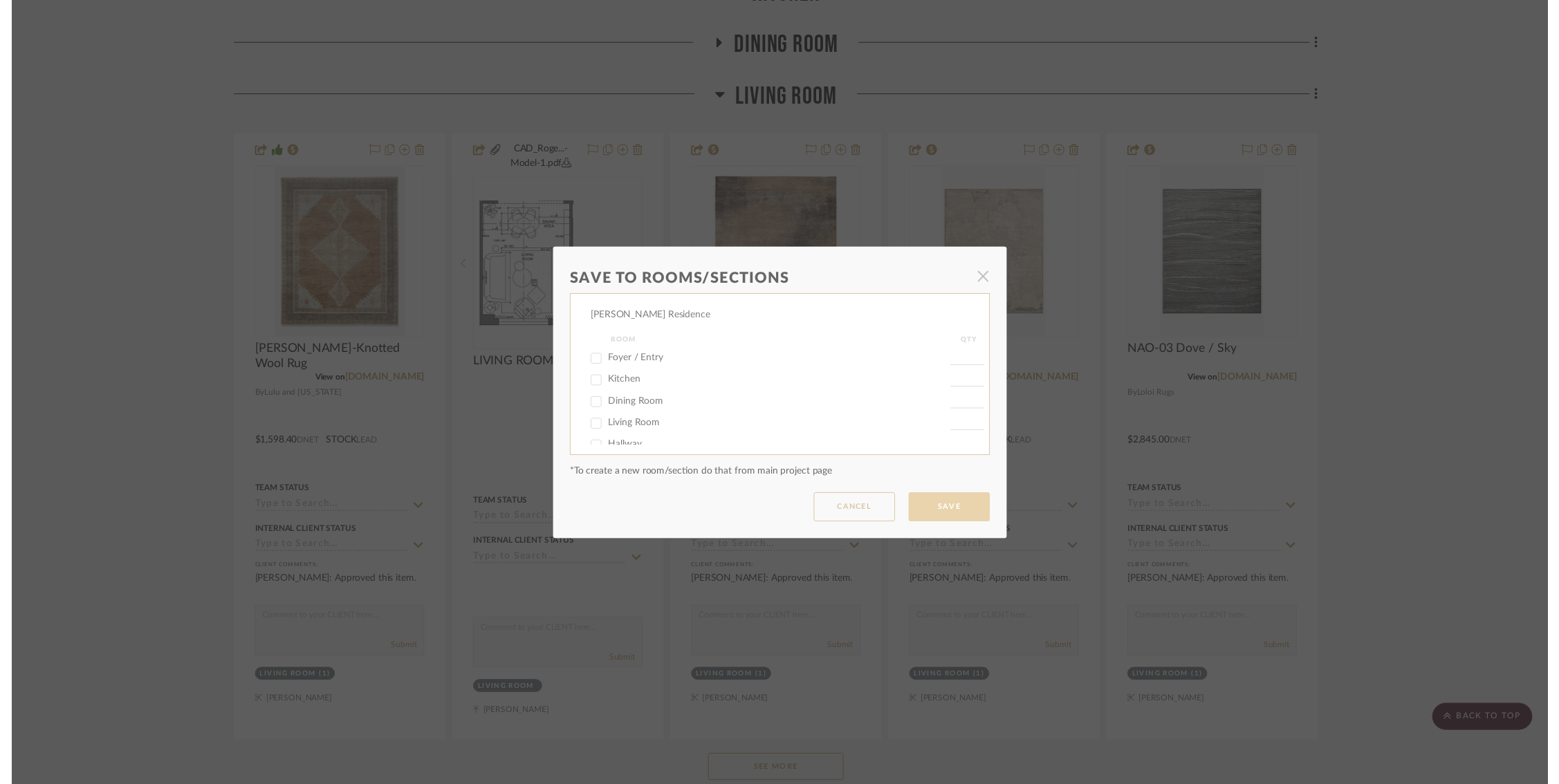
scroll to position [1121, 0]
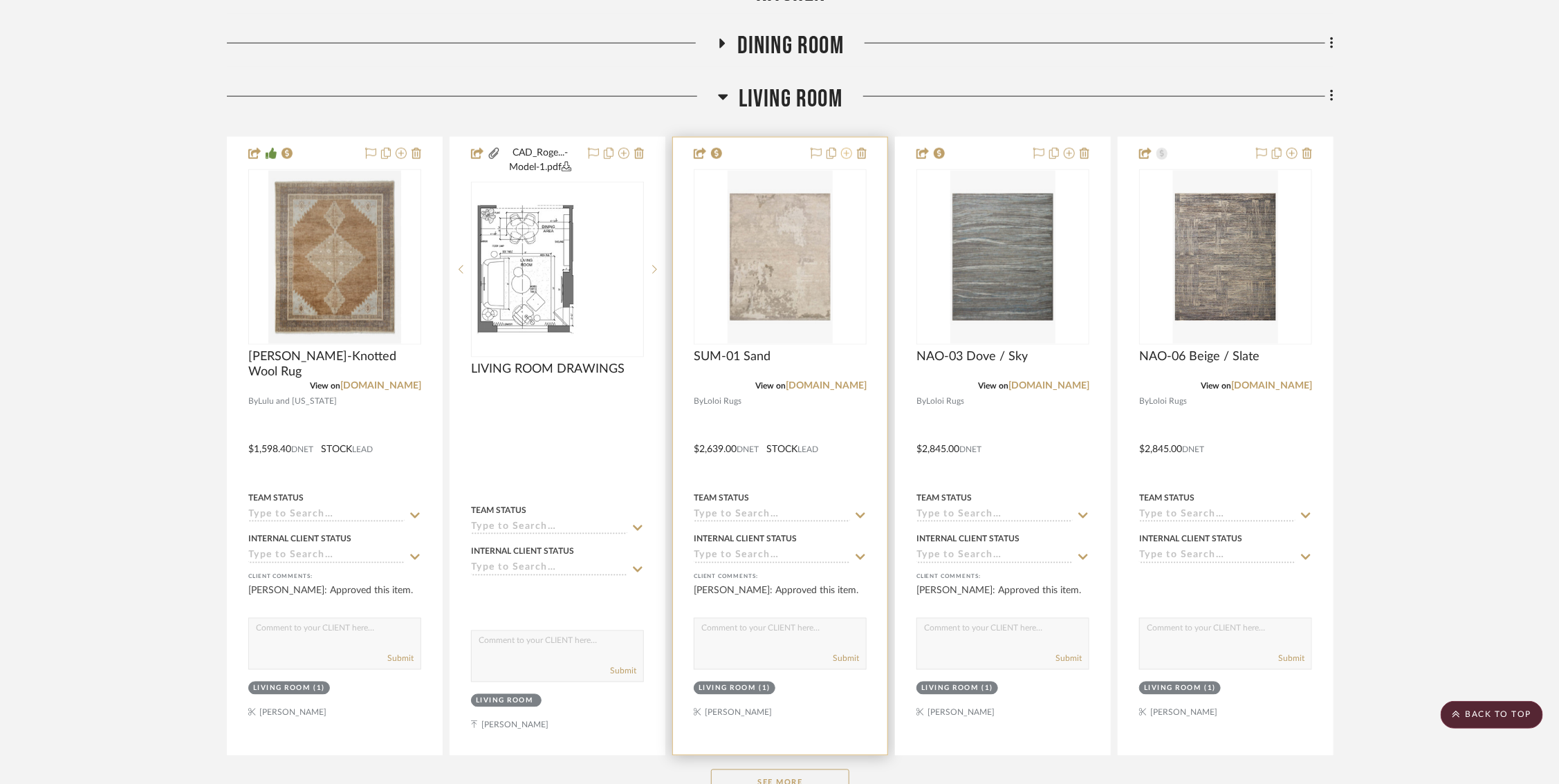
click at [849, 149] on icon at bounding box center [846, 153] width 11 height 11
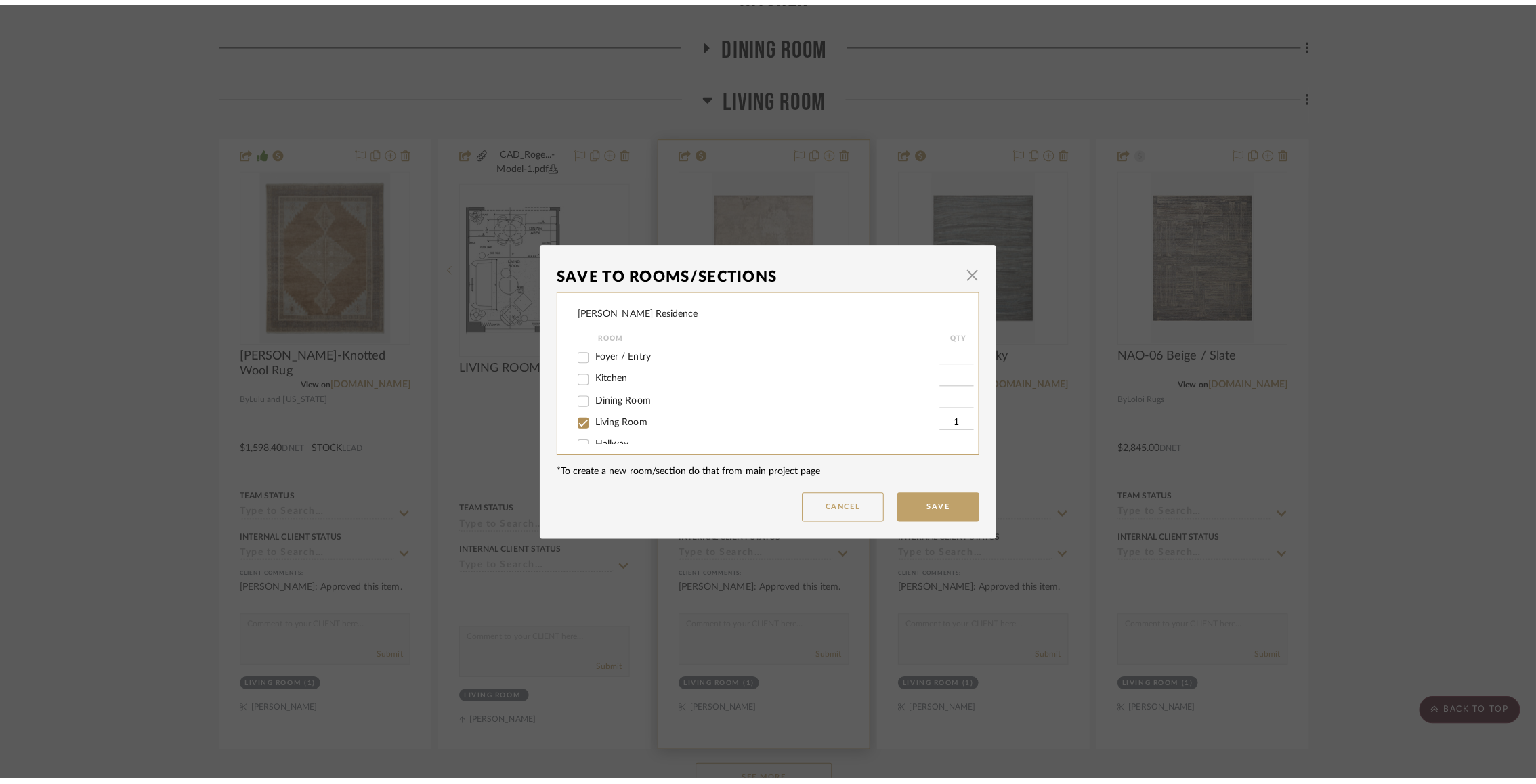
scroll to position [0, 0]
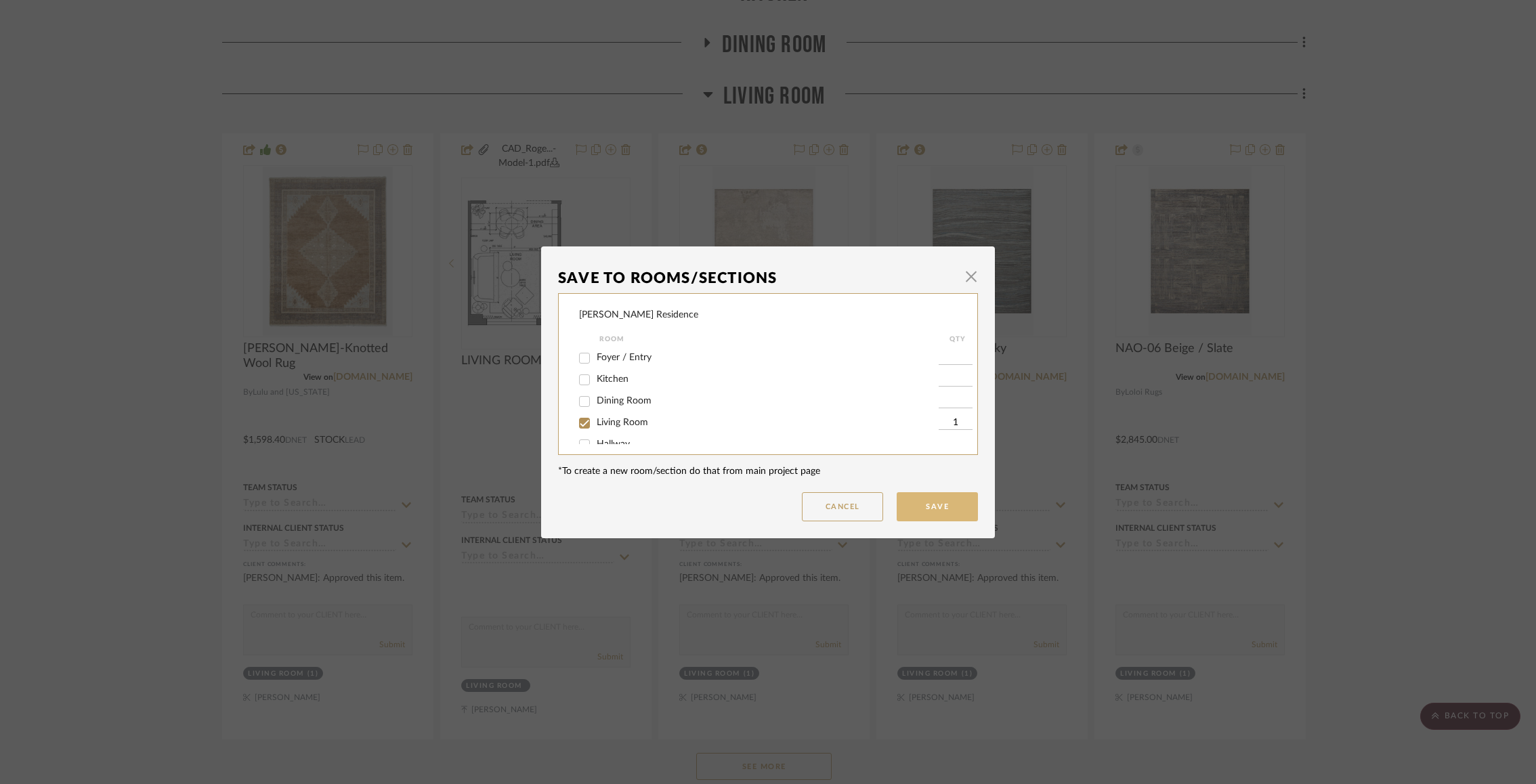
click at [922, 503] on button "Save" at bounding box center [937, 507] width 81 height 29
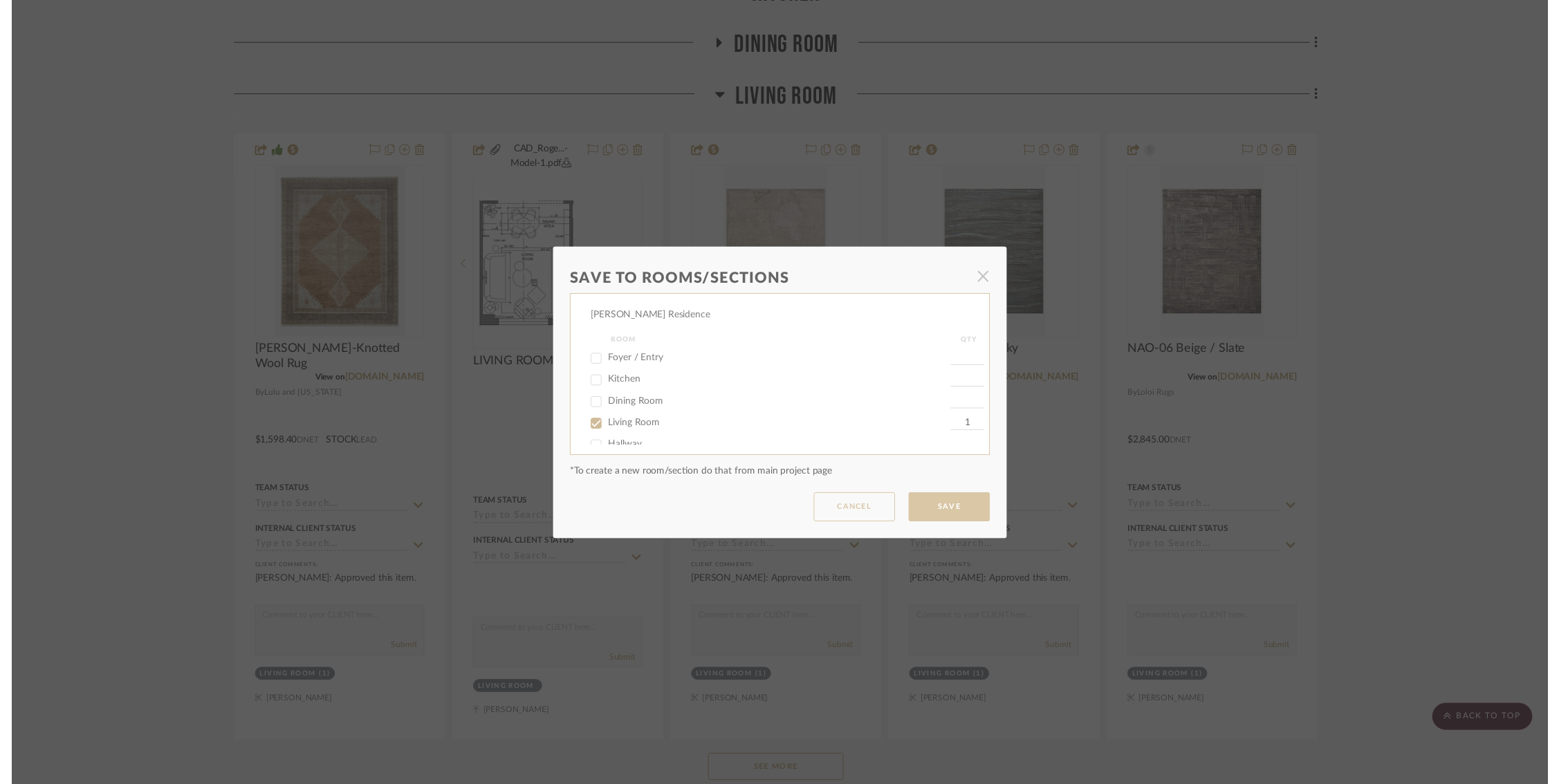
scroll to position [1121, 0]
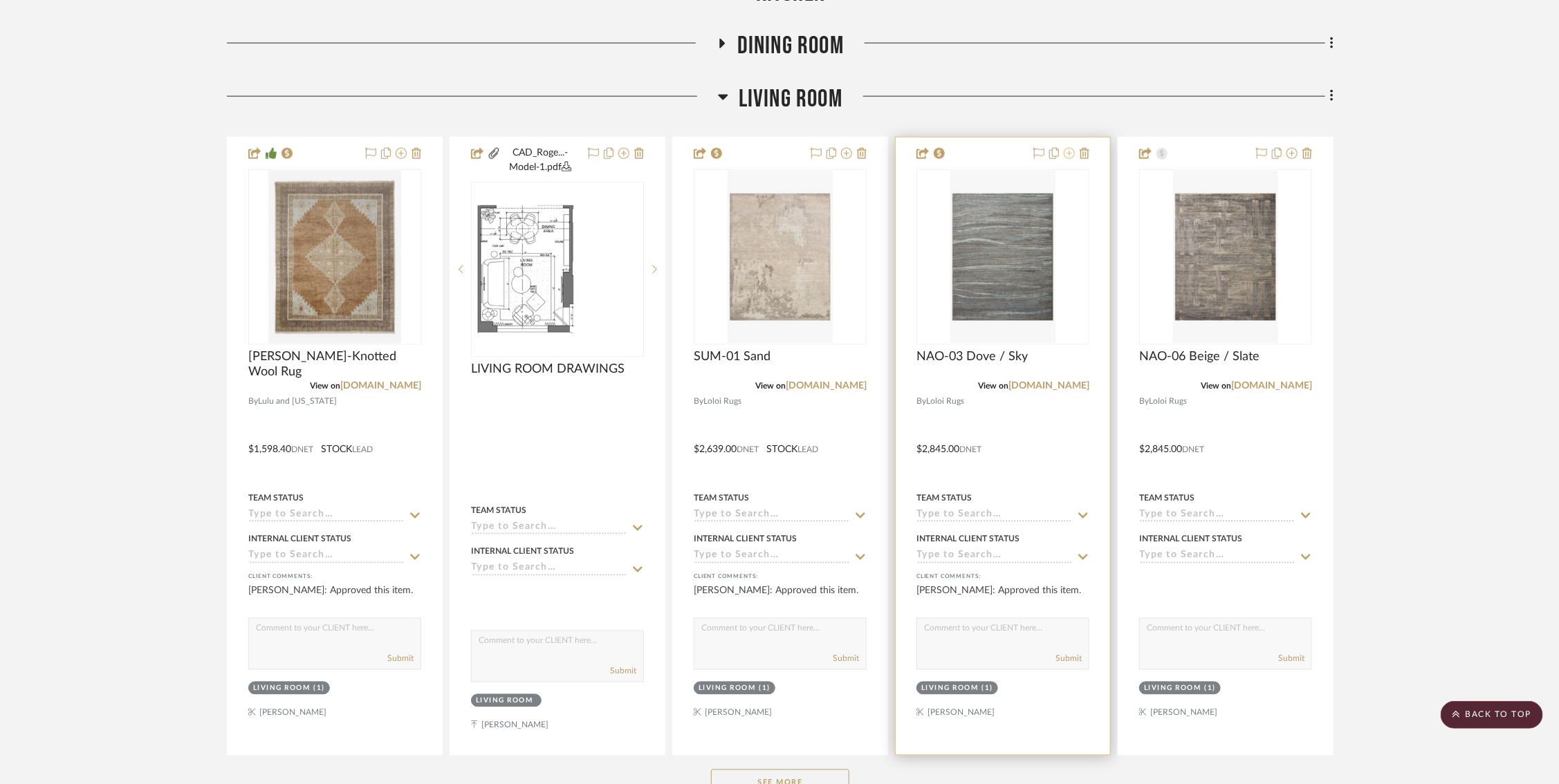
click at [1069, 151] on icon at bounding box center [1069, 153] width 11 height 11
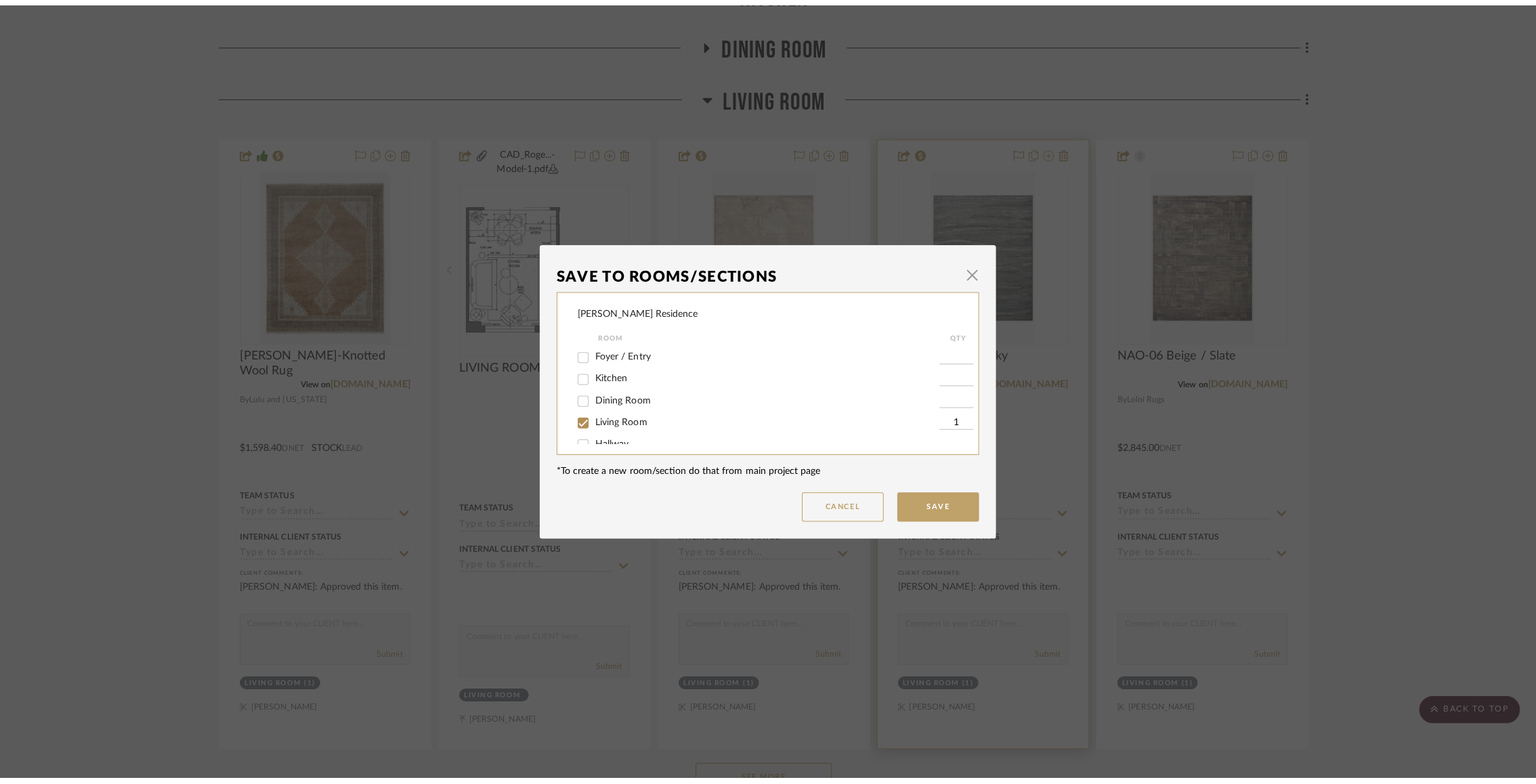
scroll to position [0, 0]
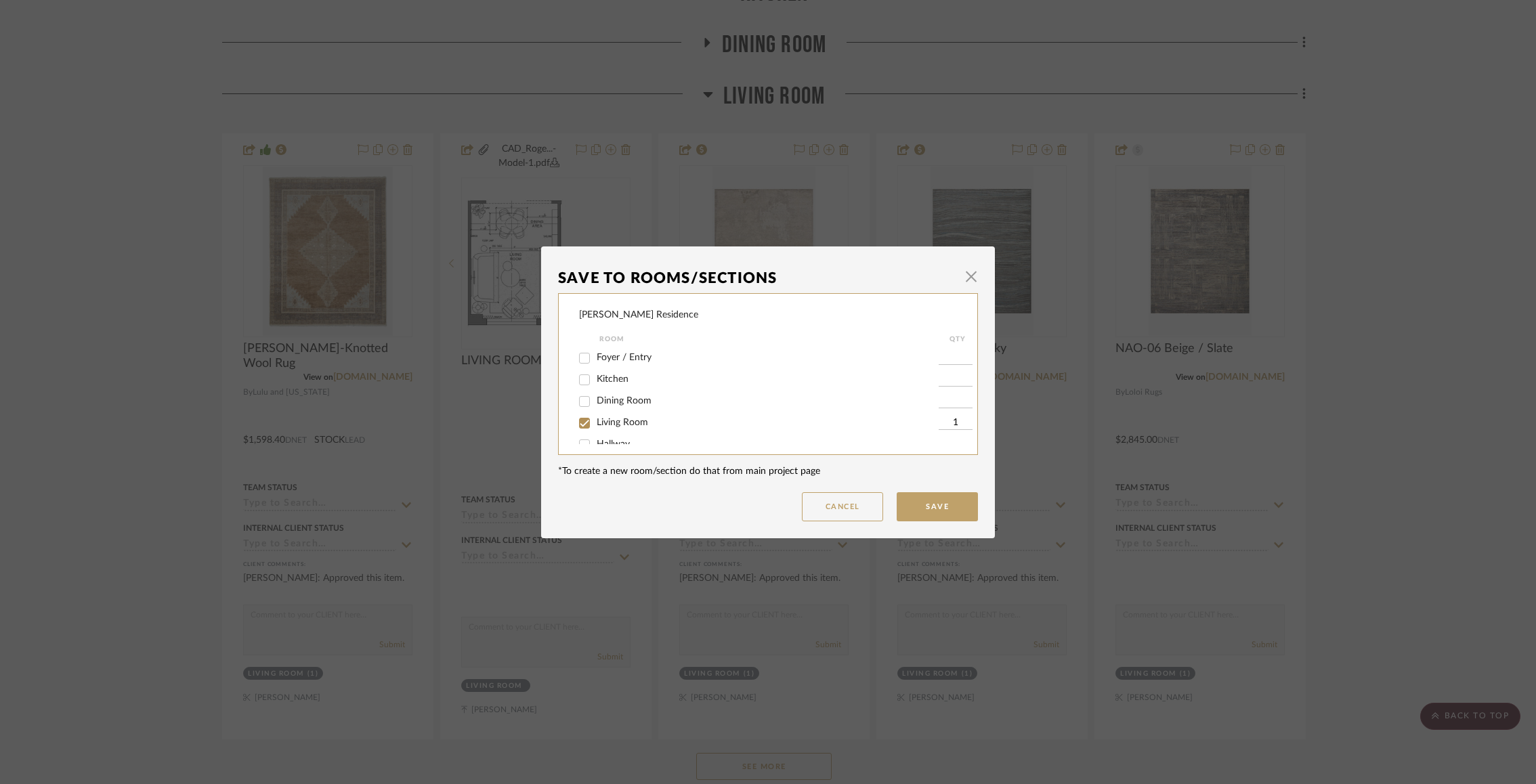
click at [584, 420] on input "Living Room" at bounding box center [584, 423] width 22 height 22
checkbox input "false"
click at [969, 512] on button "Save" at bounding box center [937, 507] width 81 height 29
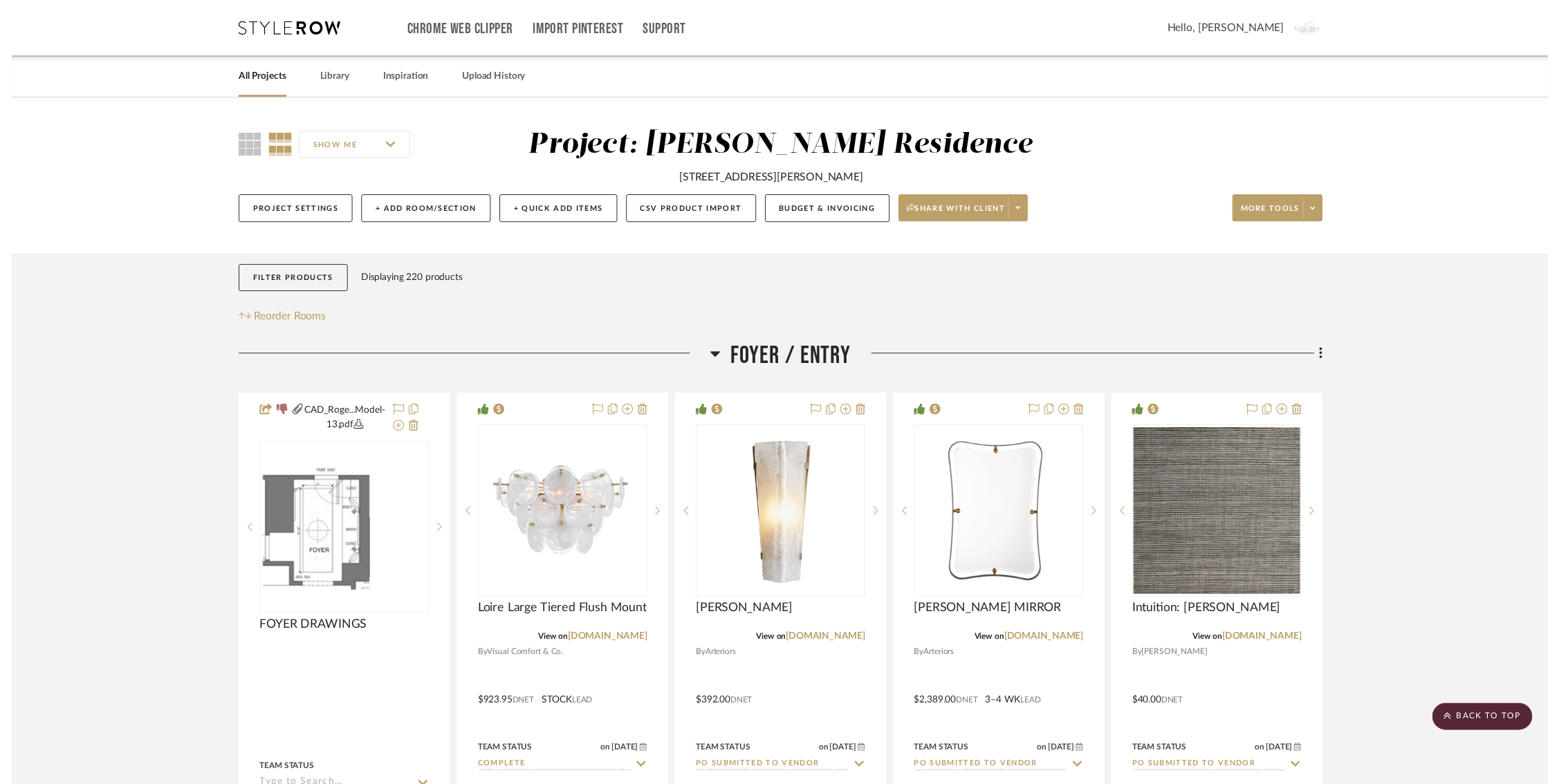
scroll to position [1121, 0]
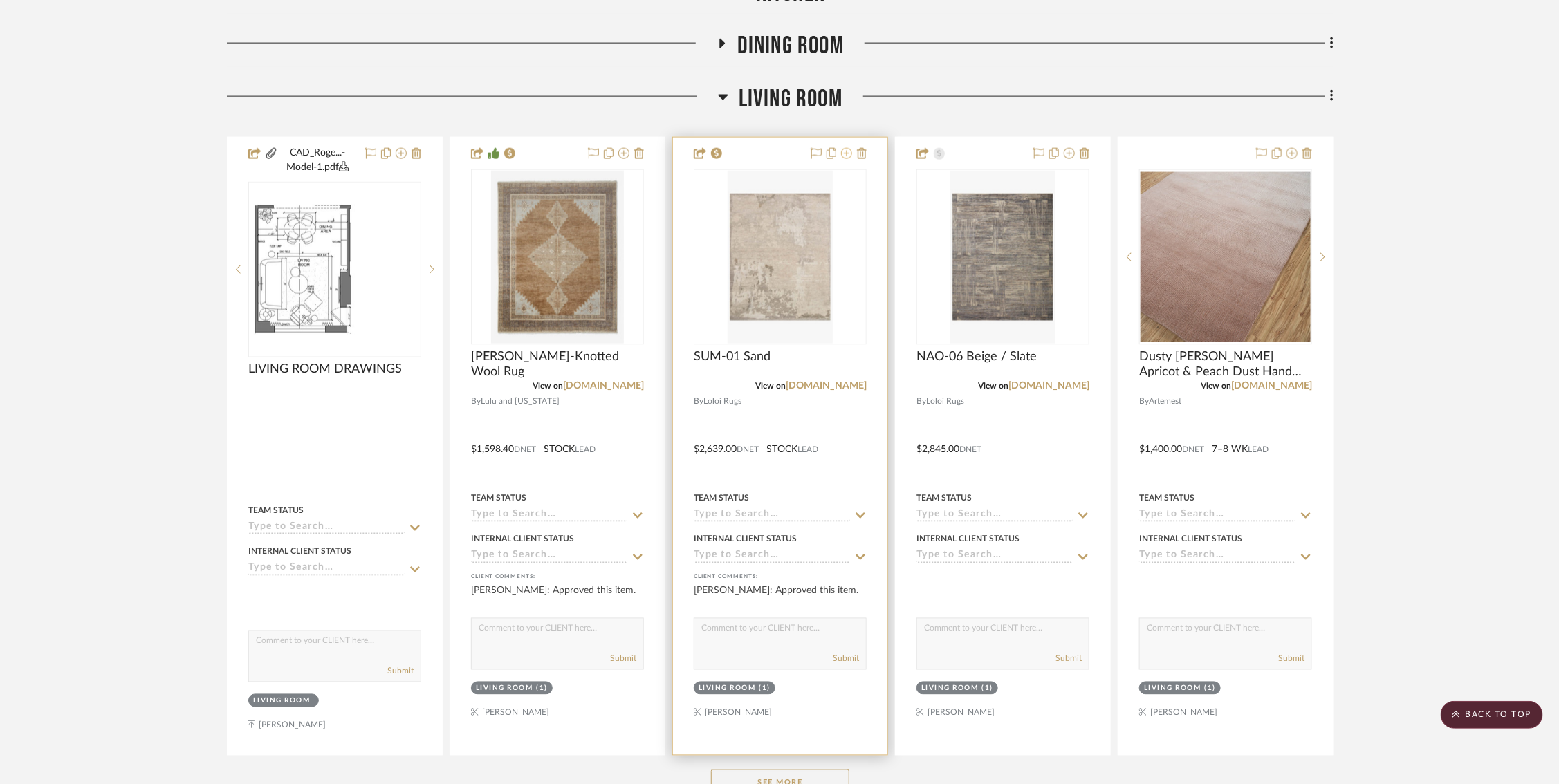
click at [851, 148] on icon at bounding box center [846, 153] width 11 height 11
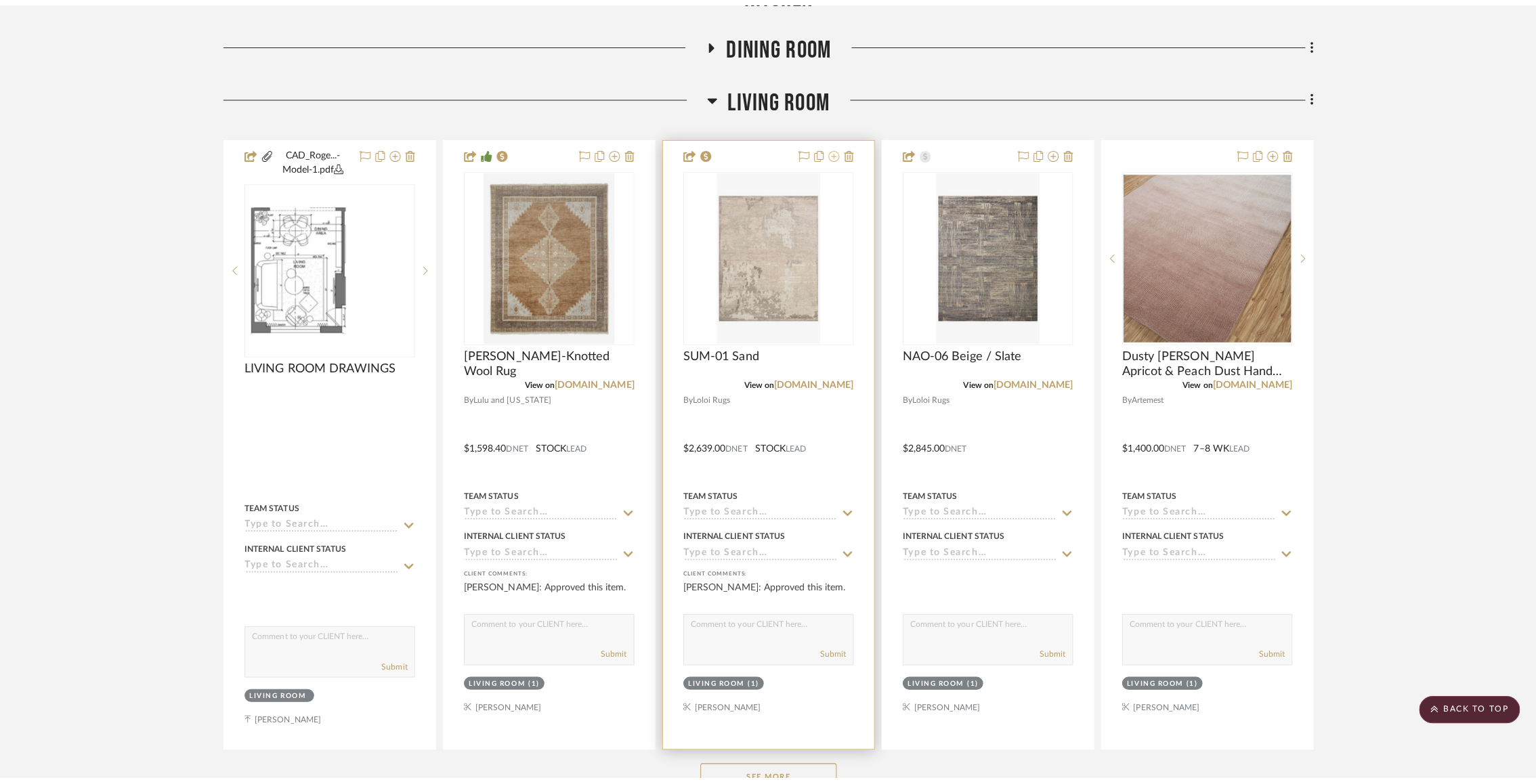
scroll to position [0, 0]
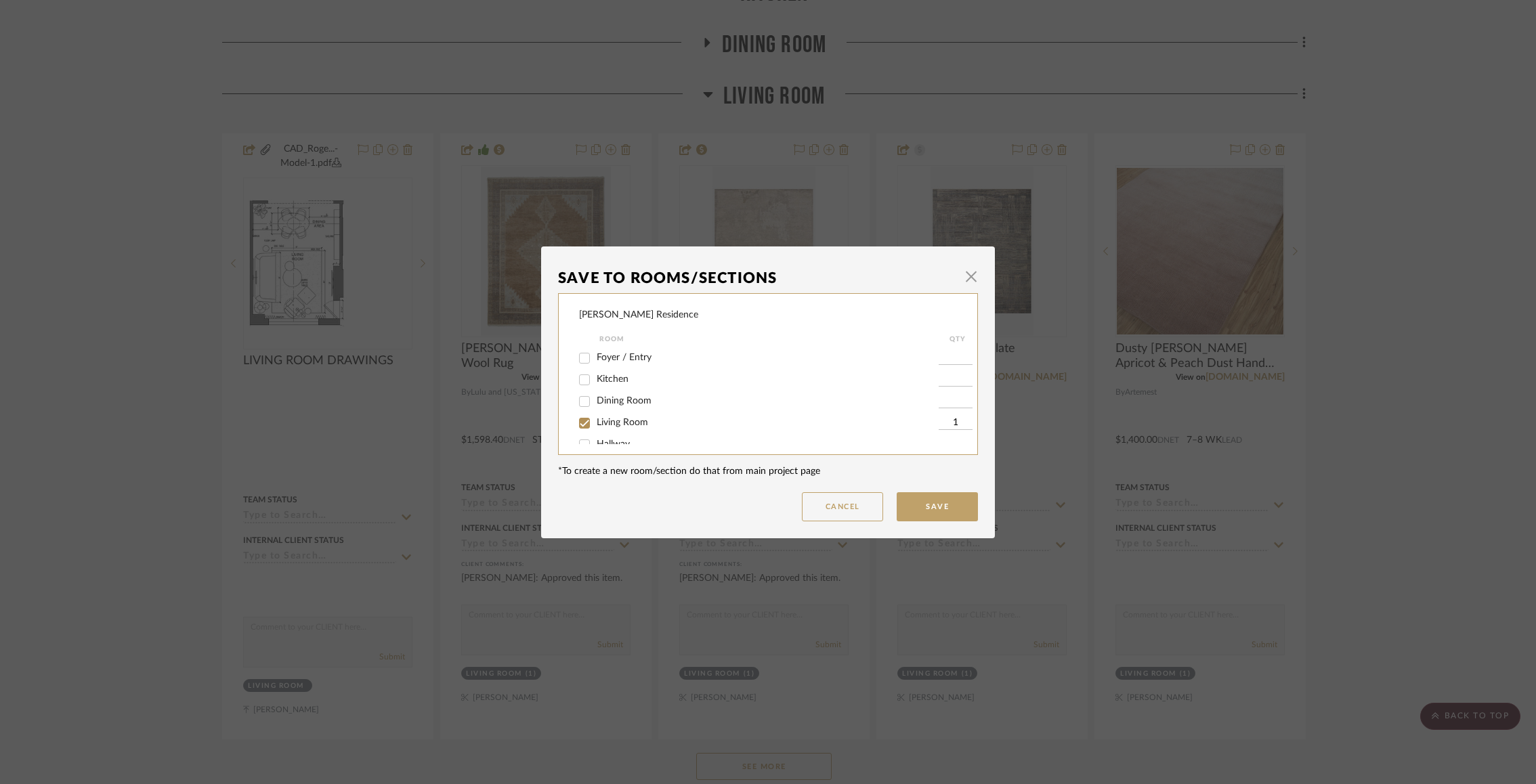
click at [584, 422] on input "Living Room" at bounding box center [584, 423] width 22 height 22
checkbox input "false"
click at [932, 506] on button "Save" at bounding box center [937, 507] width 81 height 29
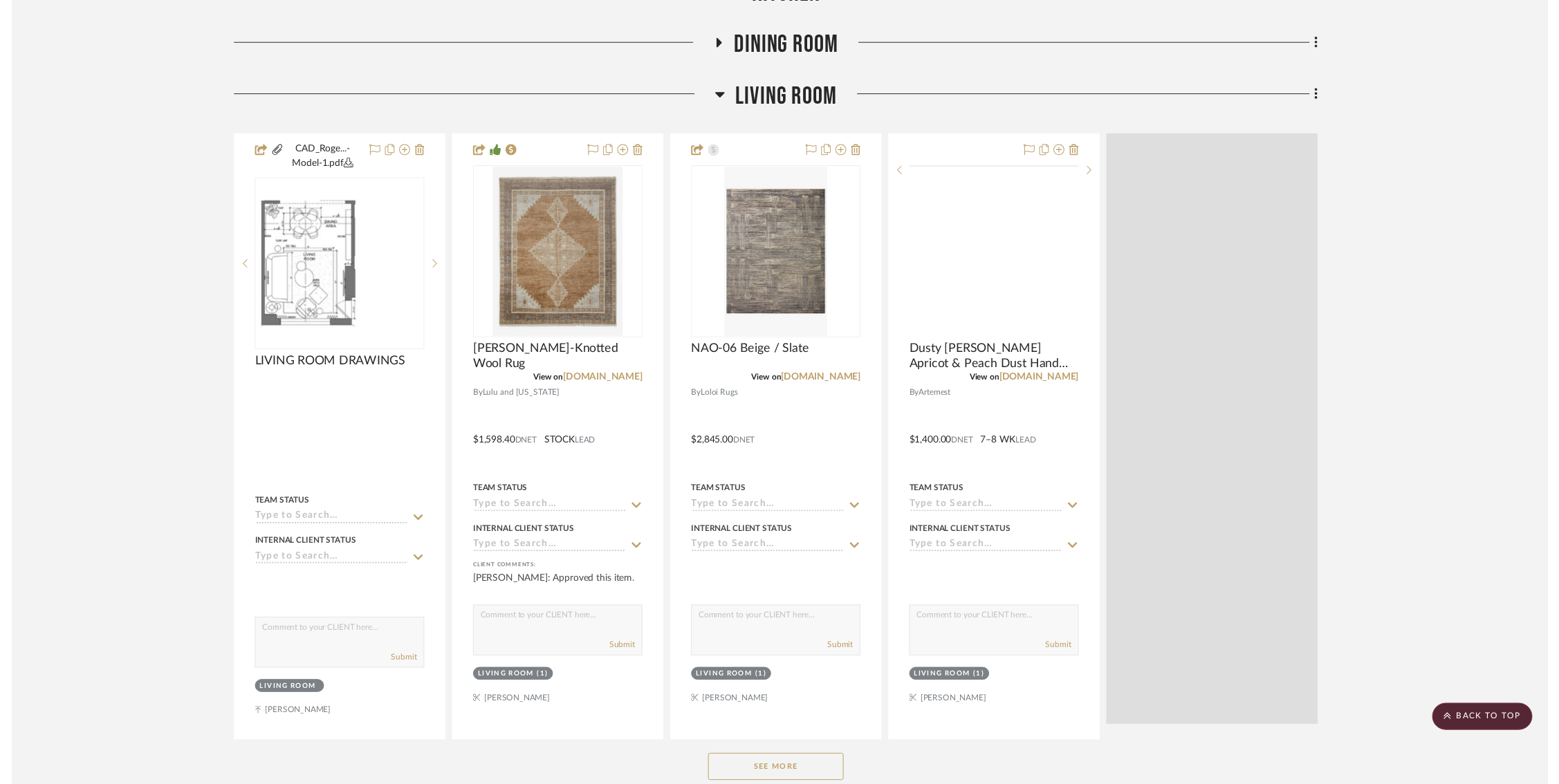
scroll to position [1121, 0]
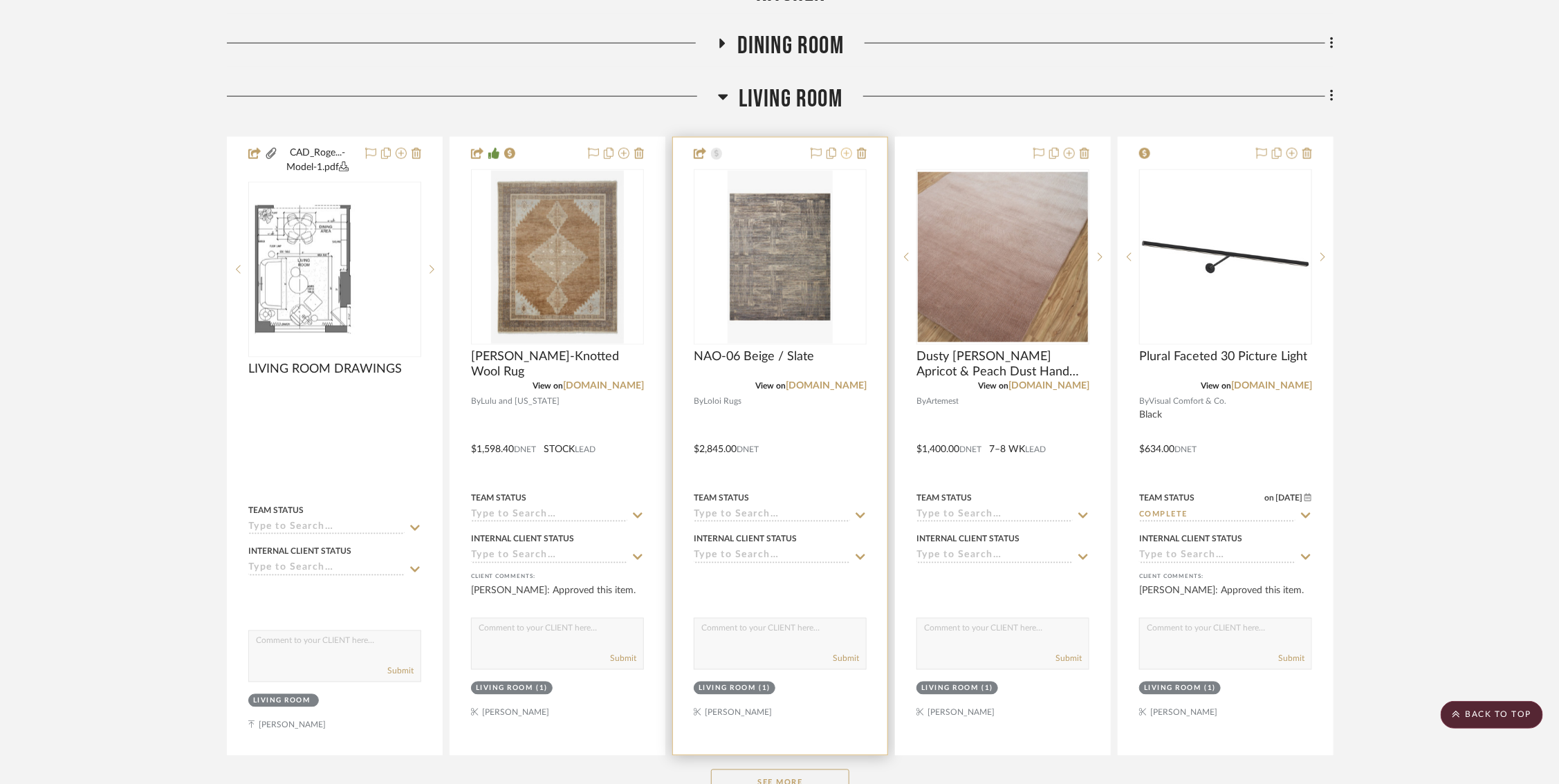
click at [848, 151] on icon at bounding box center [846, 153] width 11 height 11
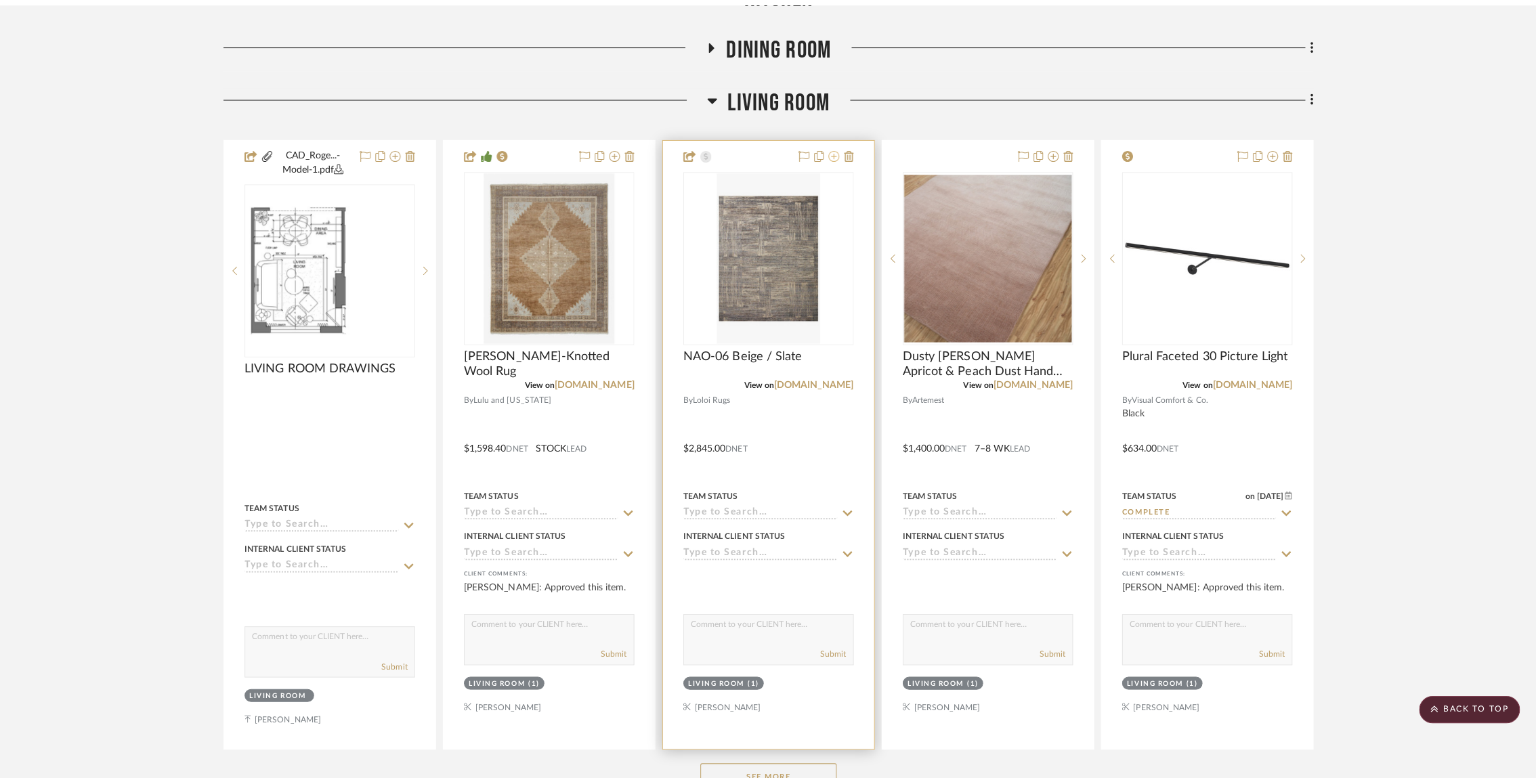
scroll to position [0, 0]
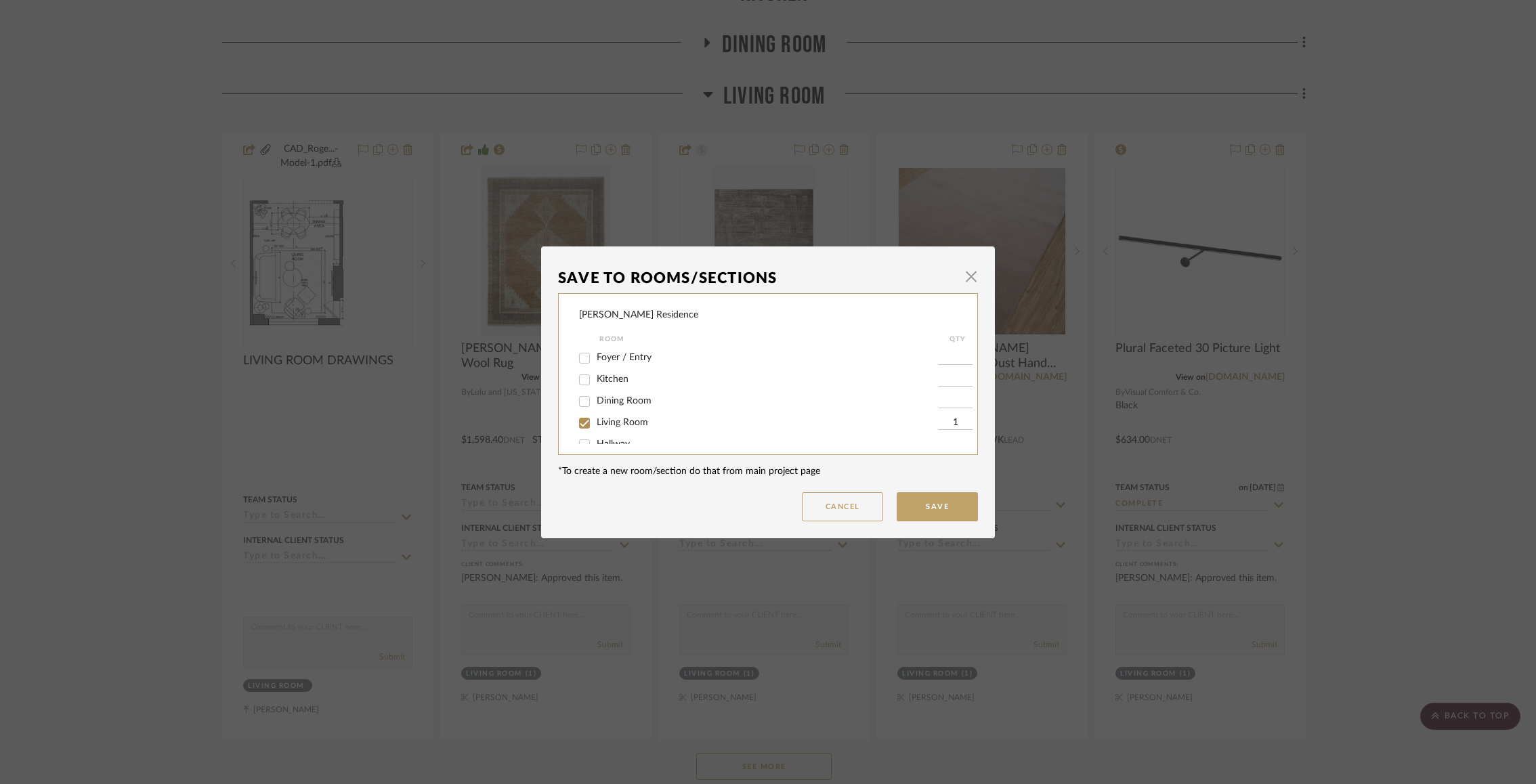
click at [577, 426] on input "Living Room" at bounding box center [584, 423] width 22 height 22
checkbox input "false"
click at [933, 498] on button "Save" at bounding box center [937, 507] width 81 height 29
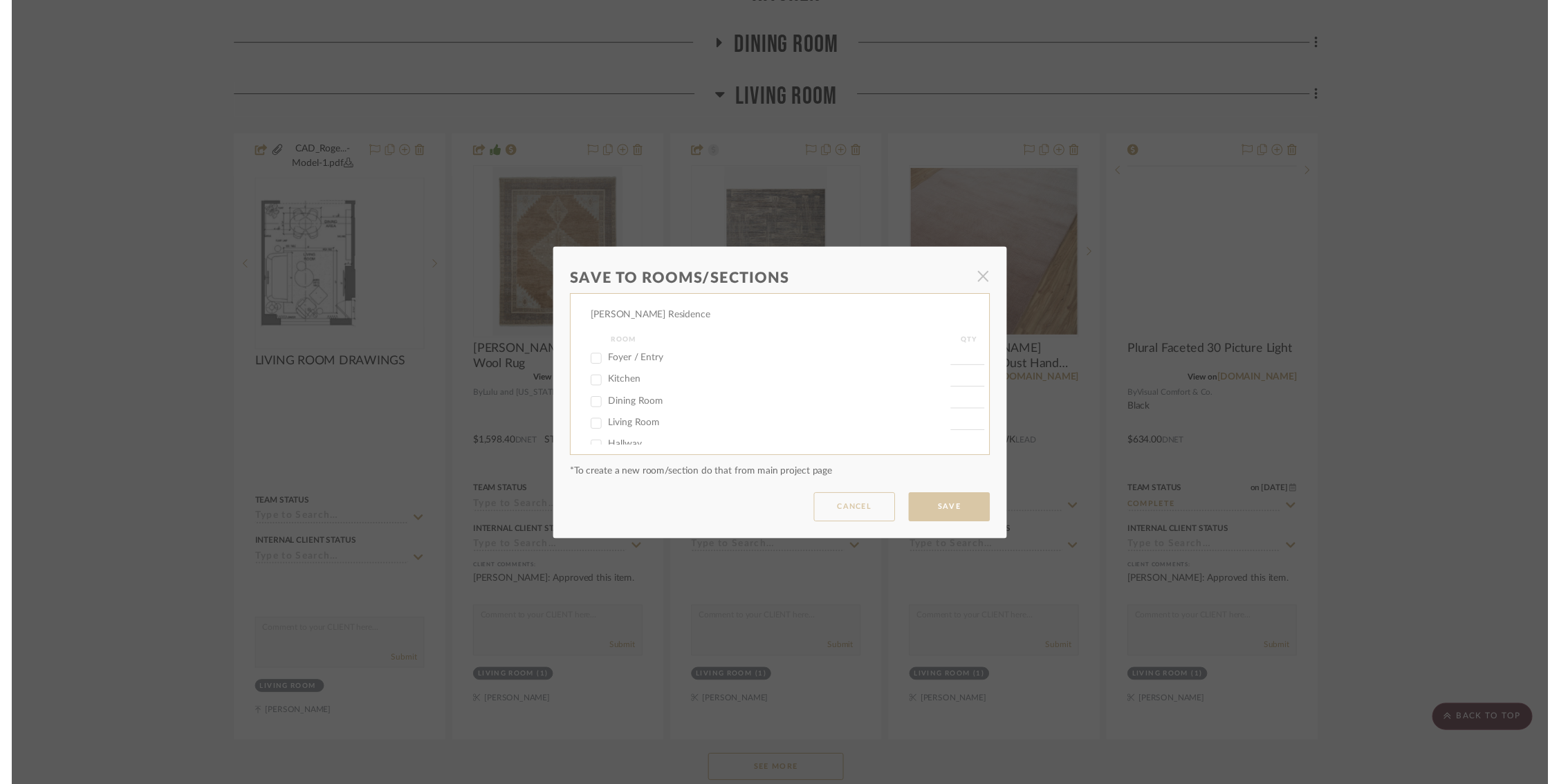
scroll to position [1121, 0]
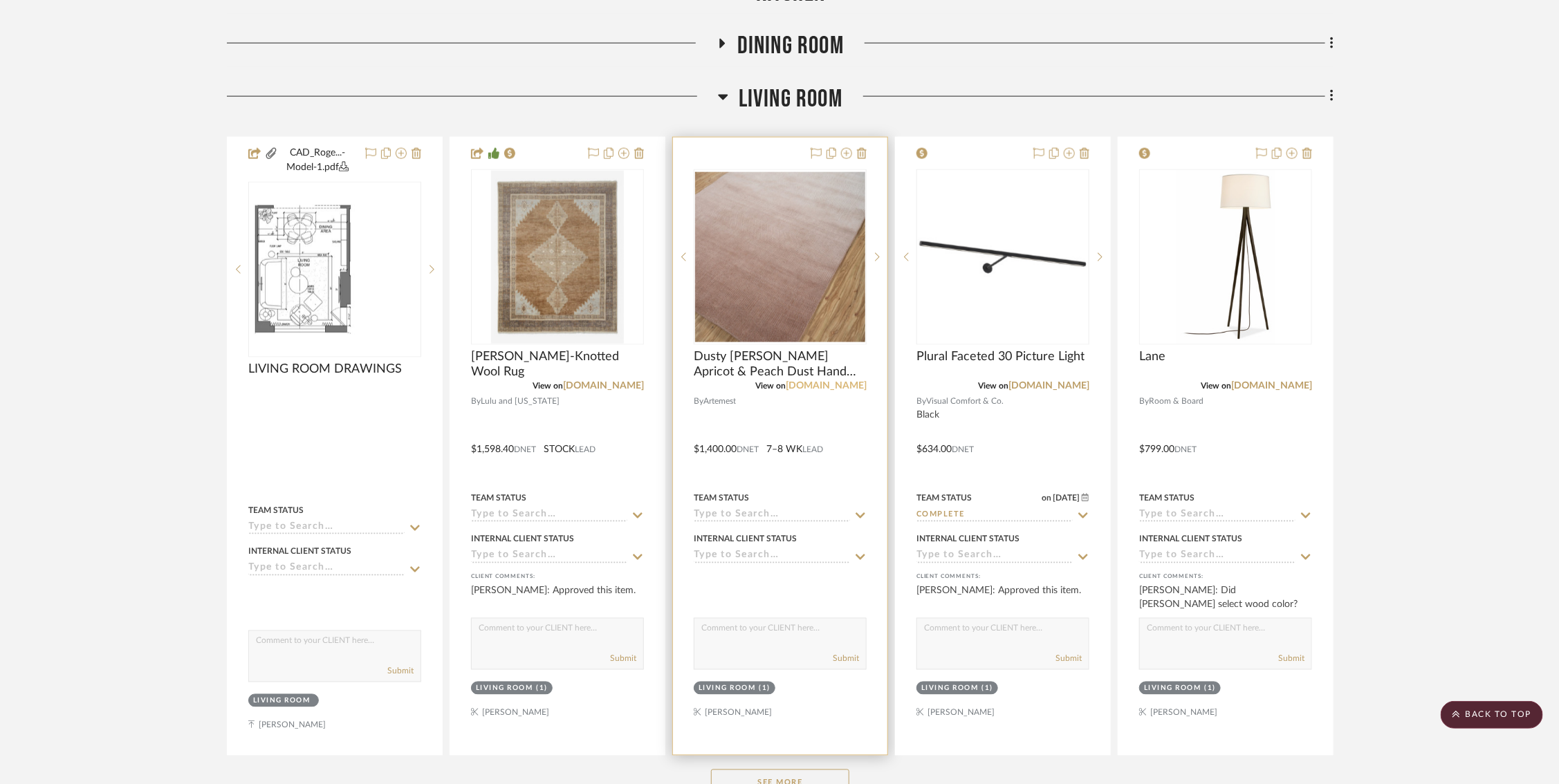
click at [849, 383] on link "artemest.com" at bounding box center [826, 385] width 81 height 10
